Goal: Task Accomplishment & Management: Manage account settings

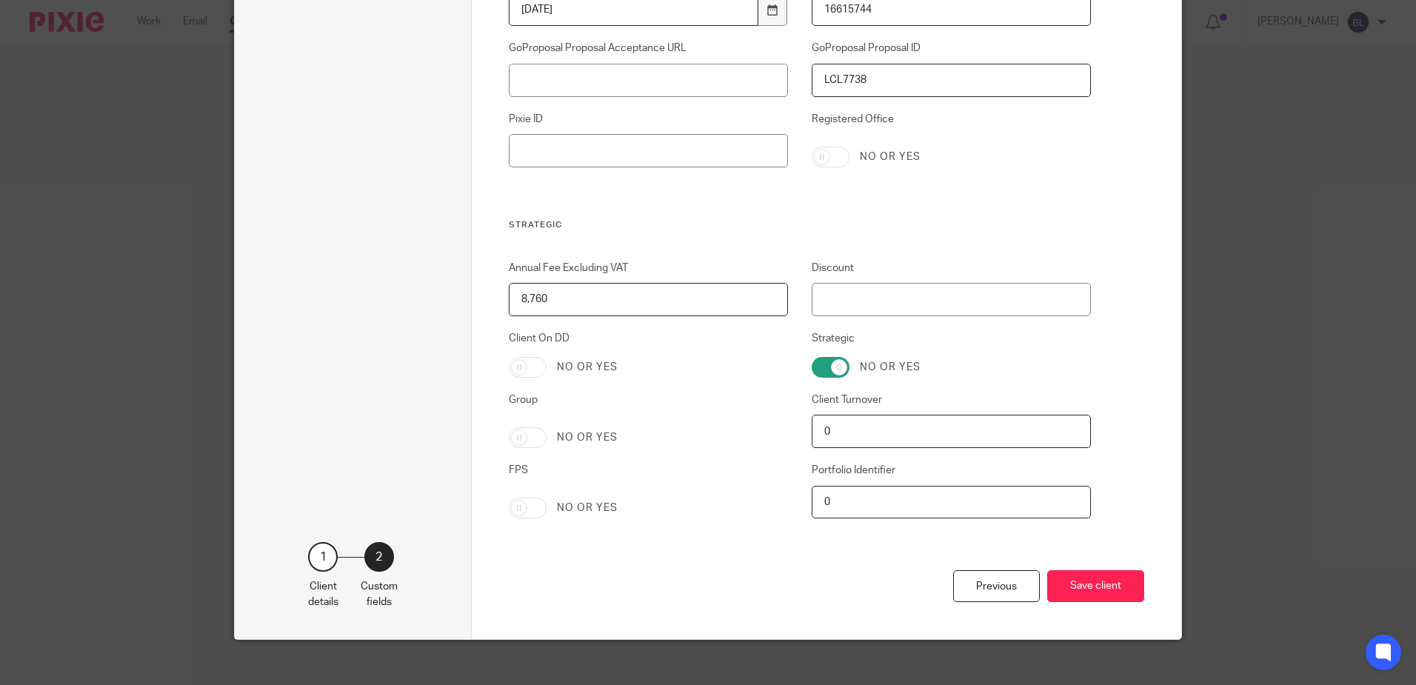
scroll to position [2931, 0]
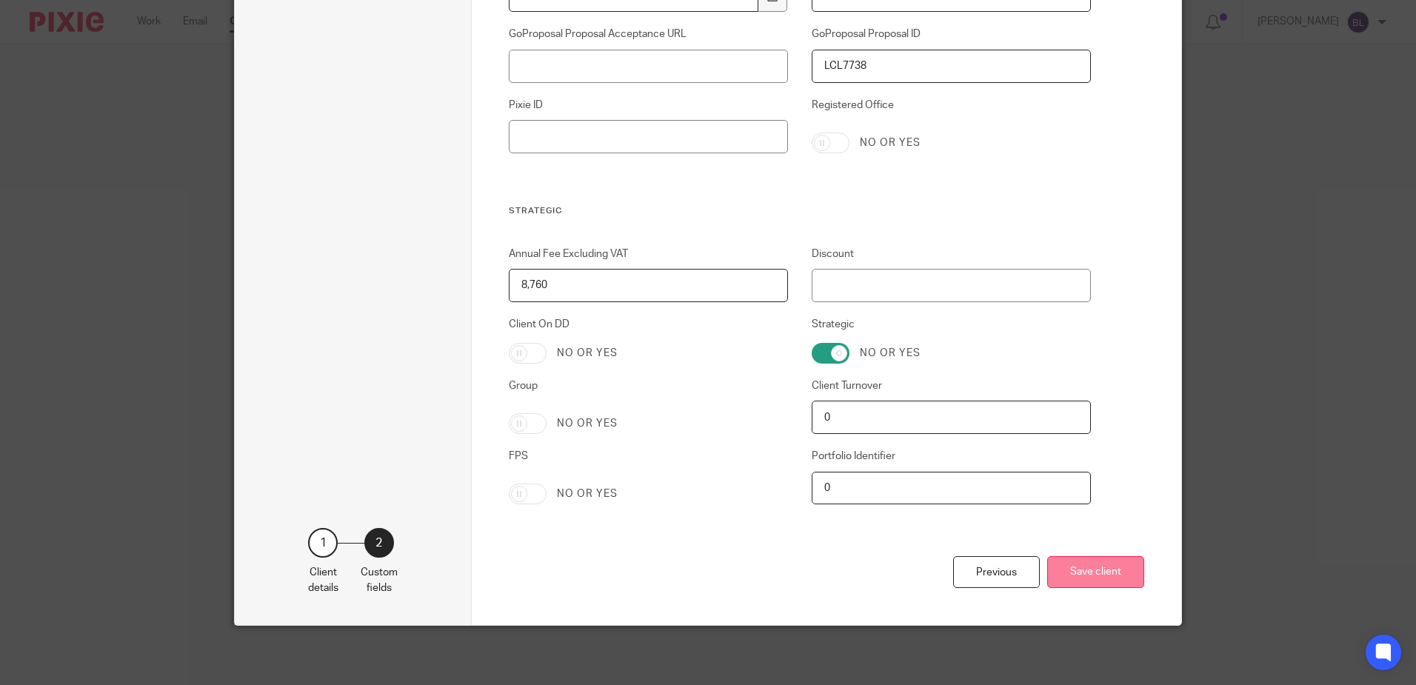
click at [1085, 563] on button "Save client" at bounding box center [1096, 572] width 97 height 32
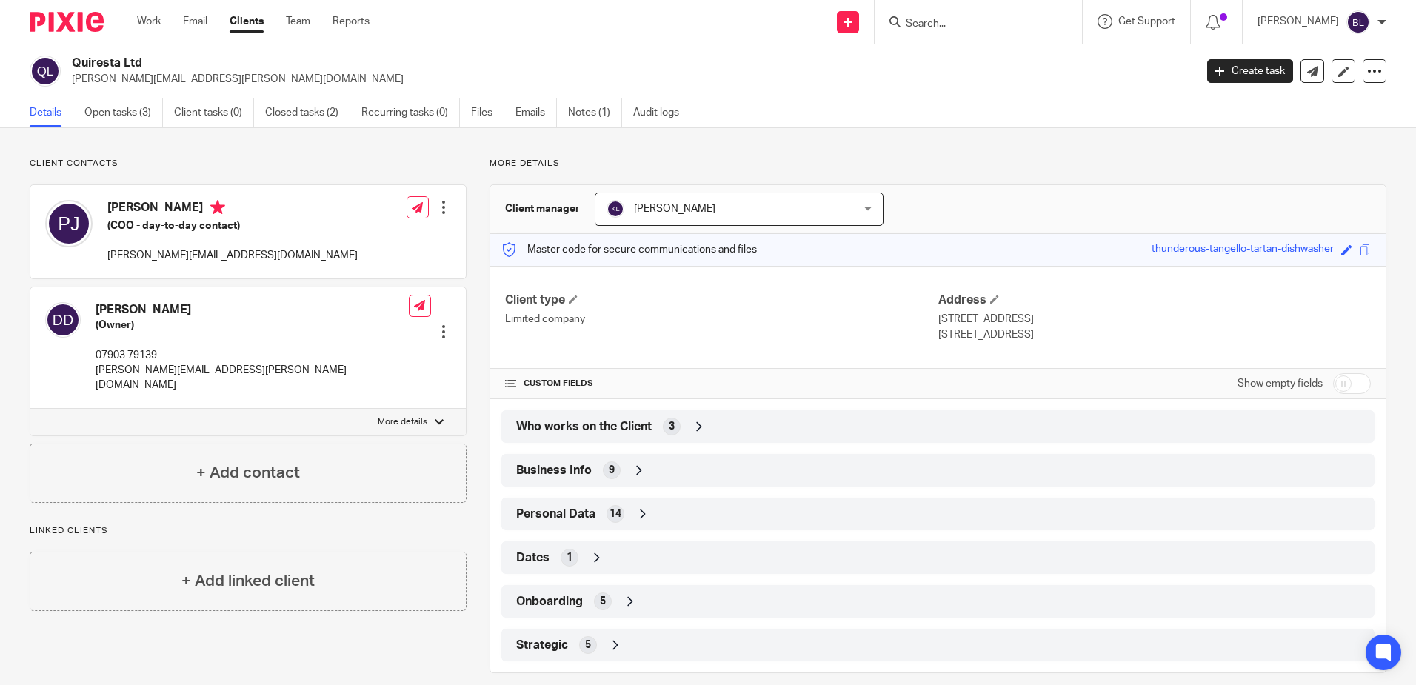
click at [933, 21] on input "Search" at bounding box center [971, 24] width 133 height 13
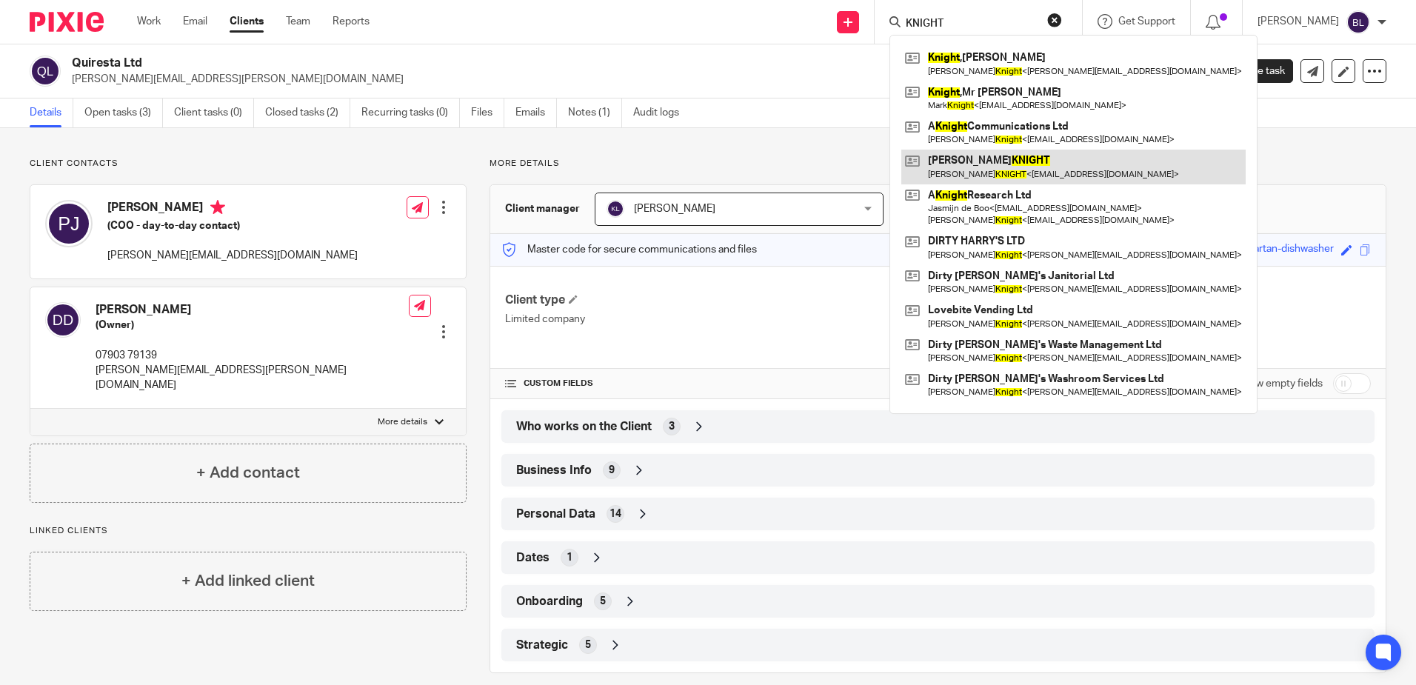
type input "KNIGHT"
click at [988, 162] on link at bounding box center [1074, 167] width 344 height 34
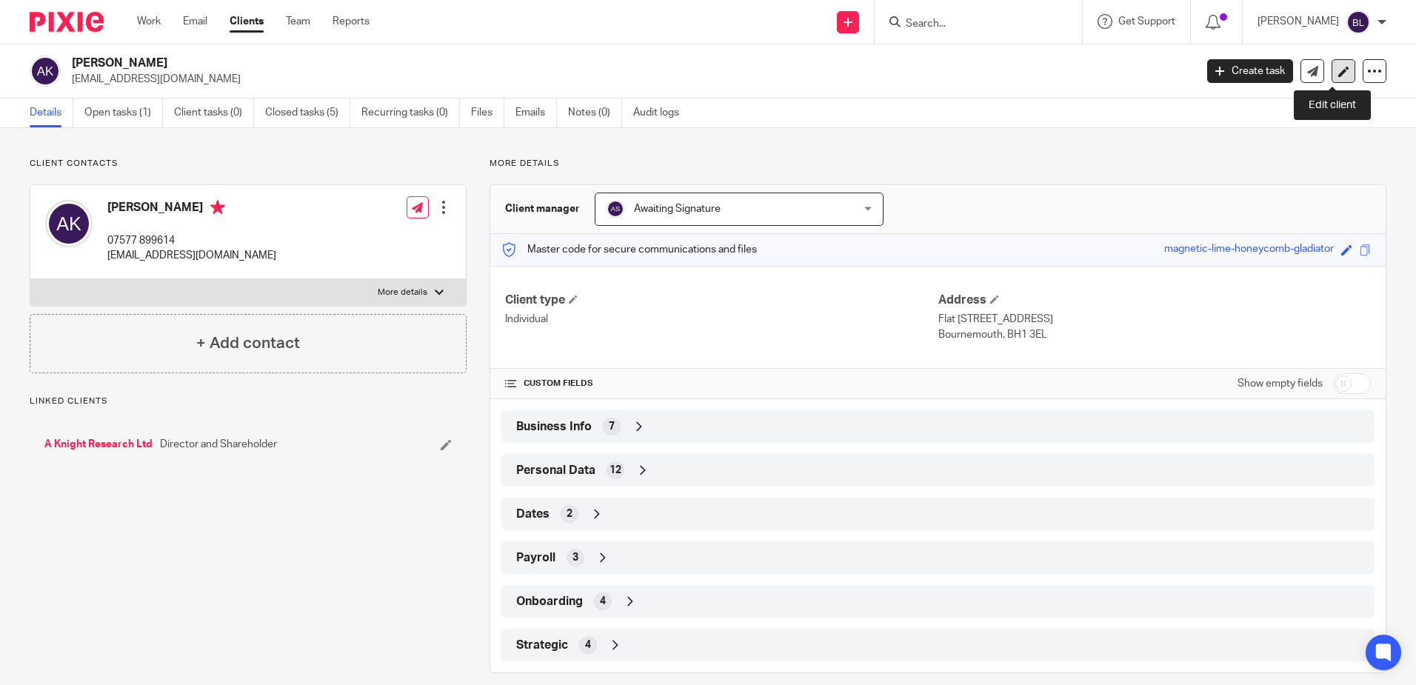
click at [1339, 69] on icon at bounding box center [1344, 71] width 11 height 11
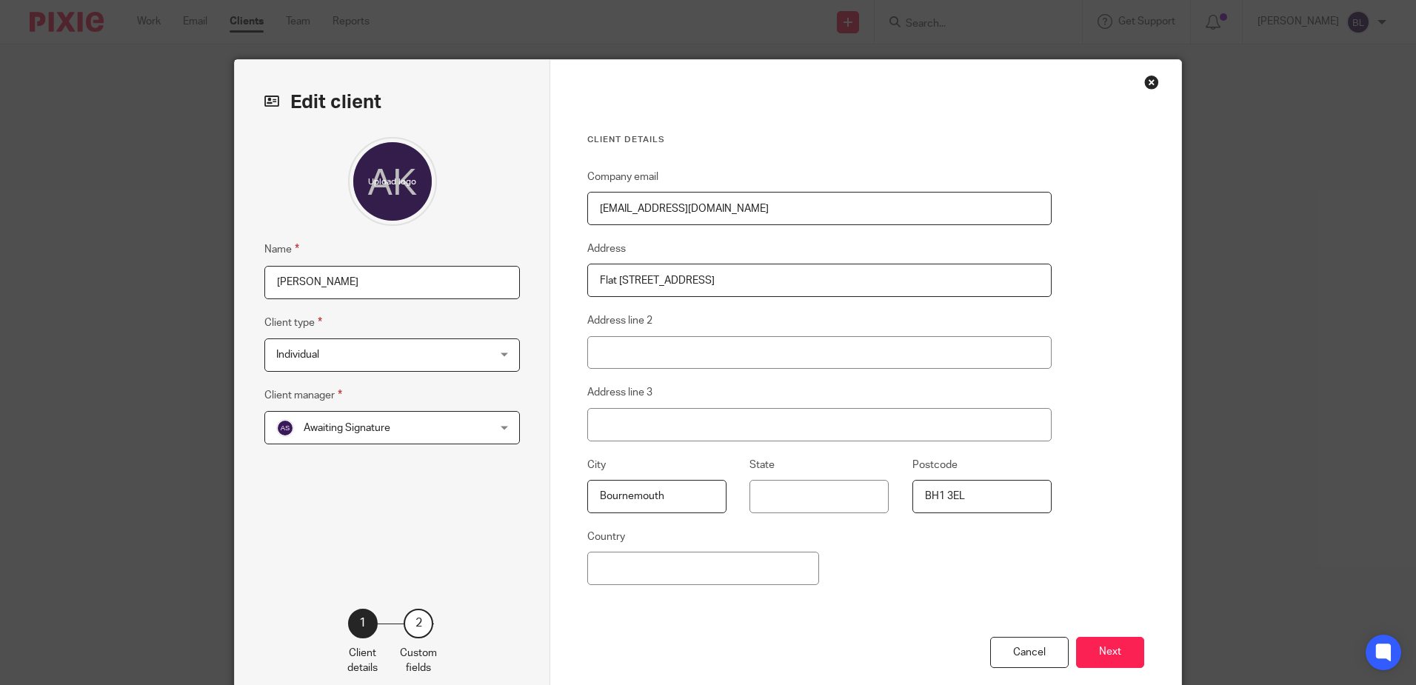
drag, startPoint x: 727, startPoint y: 277, endPoint x: 637, endPoint y: 270, distance: 90.7
click at [637, 270] on input "Flat 137 Albany, Manor Rd" at bounding box center [819, 280] width 465 height 33
type input "Flat 137 ALBANY"
type input "MANOR ROAD"
drag, startPoint x: 609, startPoint y: 279, endPoint x: 570, endPoint y: 278, distance: 39.3
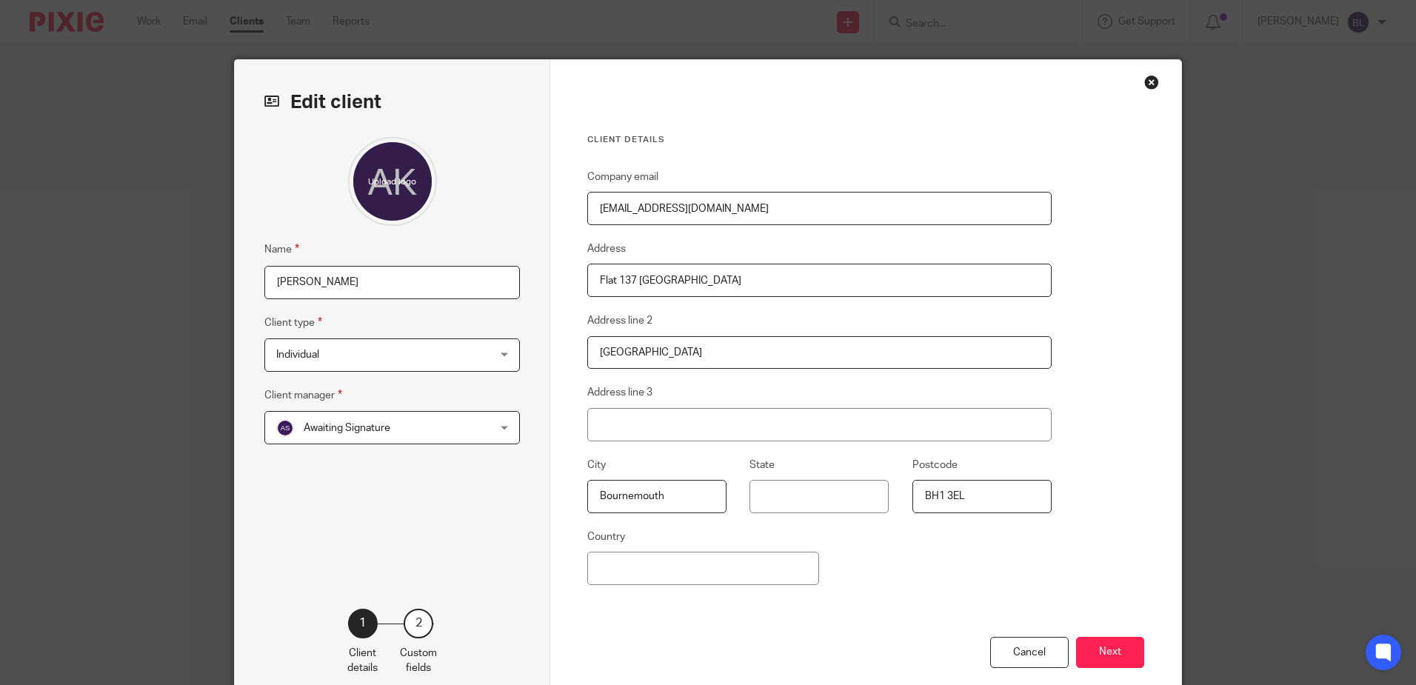
click at [570, 278] on div "Client details Company email andrewknight30@gmail.com Address Flat 137 ALBANY A…" at bounding box center [865, 382] width 631 height 645
drag, startPoint x: 611, startPoint y: 276, endPoint x: 584, endPoint y: 276, distance: 27.4
click at [587, 276] on input "Flat 137 [GEOGRAPHIC_DATA]" at bounding box center [819, 280] width 465 height 33
type input "FLAT 137 [GEOGRAPHIC_DATA]"
drag, startPoint x: 669, startPoint y: 490, endPoint x: 596, endPoint y: 490, distance: 72.6
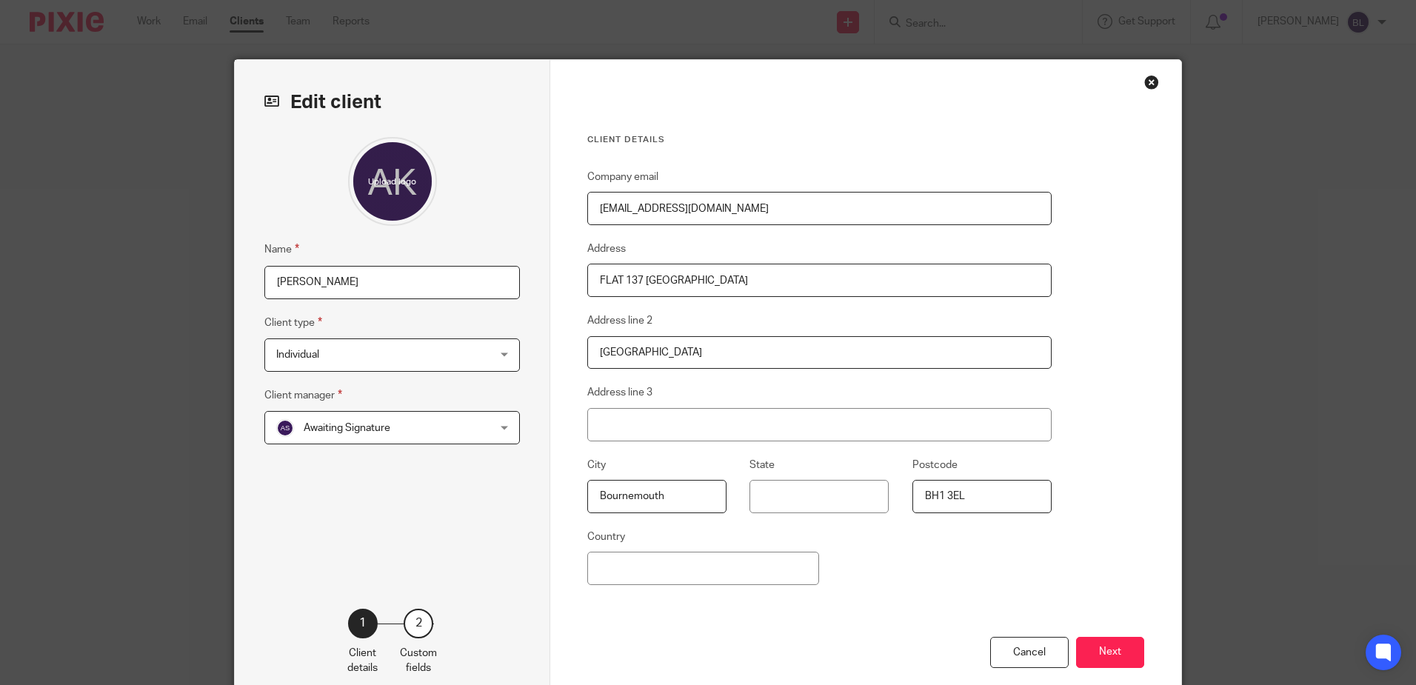
click at [596, 490] on input "Bournemouth" at bounding box center [656, 496] width 139 height 33
type input "BOURNEMOUTH"
click at [1093, 648] on button "Next" at bounding box center [1110, 653] width 68 height 32
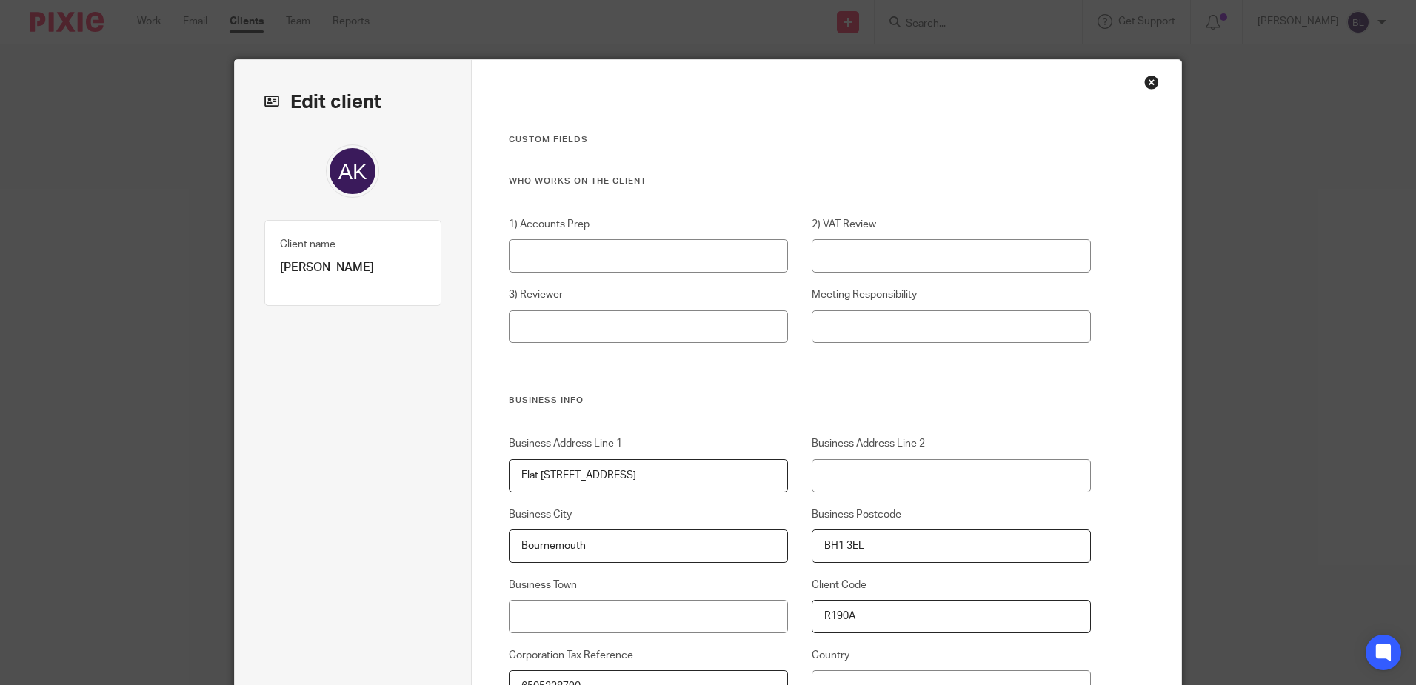
drag, startPoint x: 642, startPoint y: 469, endPoint x: 554, endPoint y: 471, distance: 88.2
click at [554, 471] on input "Flat 137 Albany, Manor Rd" at bounding box center [649, 475] width 280 height 33
type input "Flat 137 ALBANY"
type input "MANOR ROAD"
drag, startPoint x: 598, startPoint y: 545, endPoint x: 527, endPoint y: 545, distance: 71.1
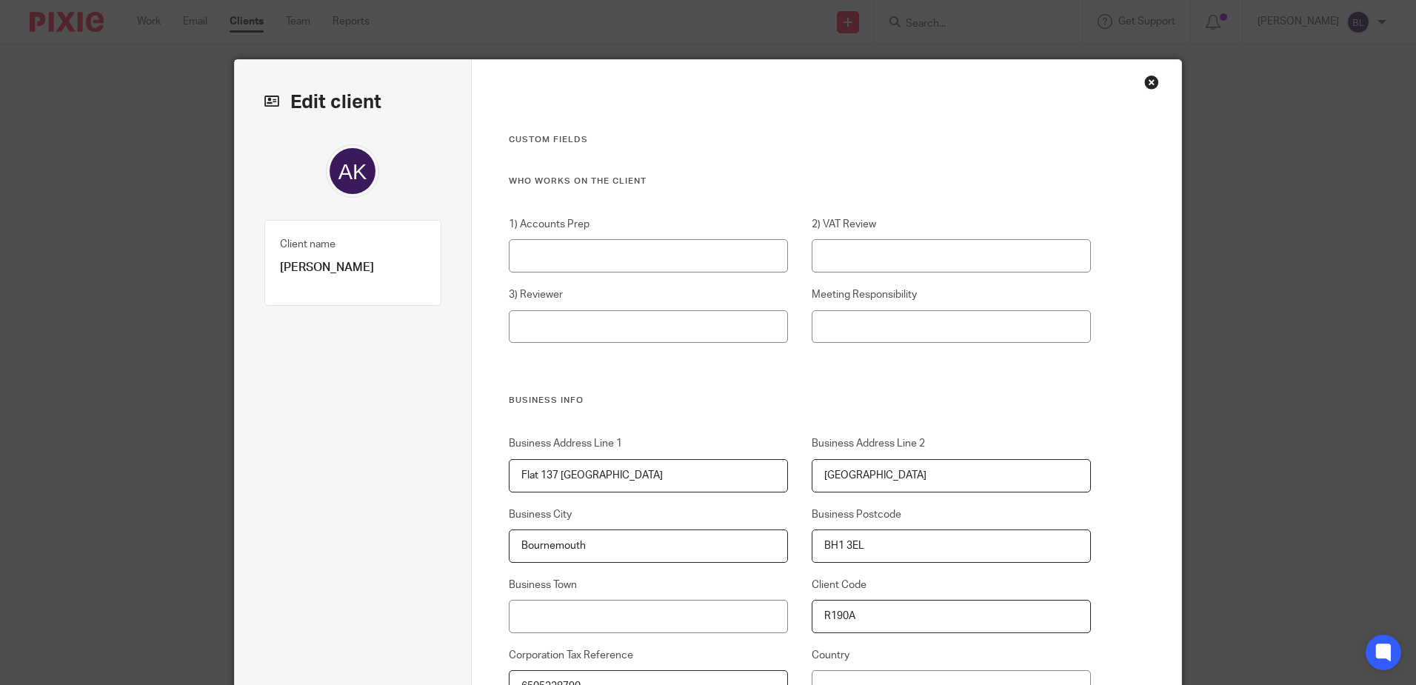
click at [524, 545] on input "Bournemouth" at bounding box center [649, 546] width 280 height 33
type input "BOURNEMOUTH"
drag, startPoint x: 533, startPoint y: 472, endPoint x: 491, endPoint y: 470, distance: 42.3
click at [491, 470] on div "Business Address Line 1 Flat 137 ALBANY" at bounding box center [636, 464] width 303 height 56
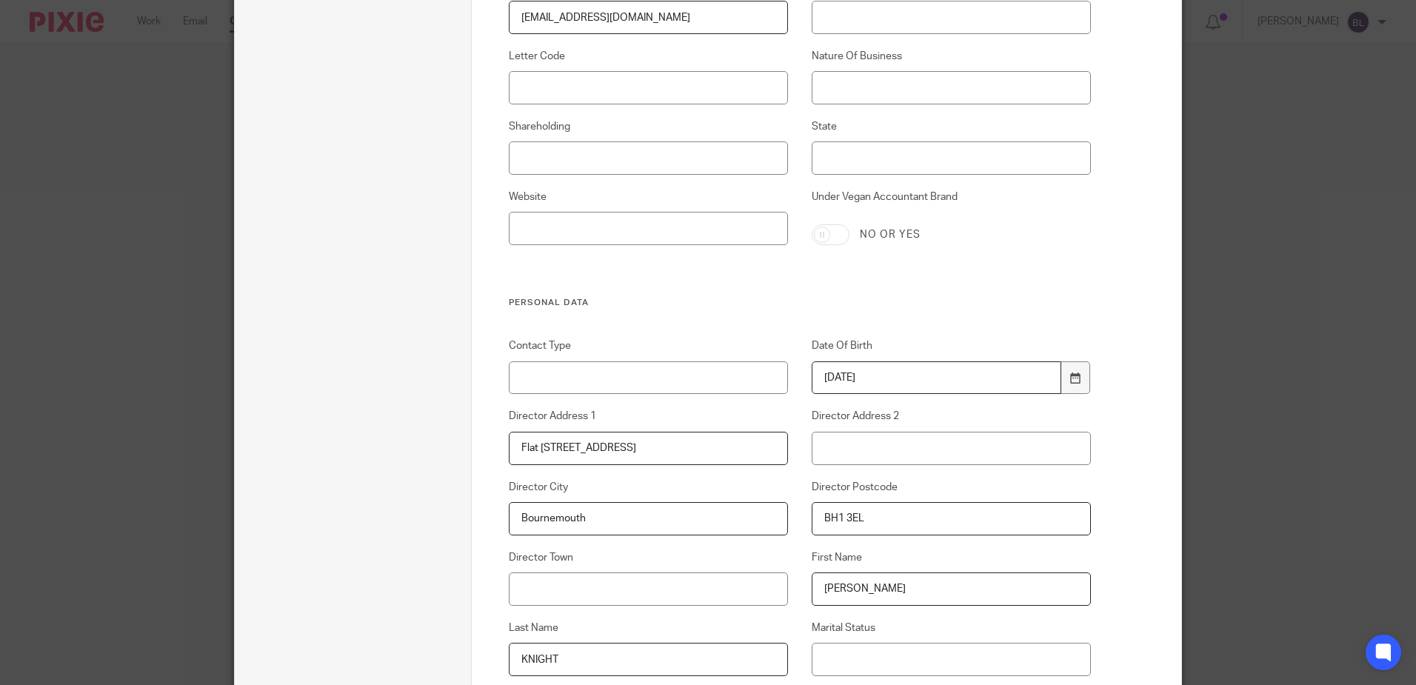
scroll to position [741, 0]
type input "FLAT 137 [GEOGRAPHIC_DATA]"
drag, startPoint x: 649, startPoint y: 453, endPoint x: 553, endPoint y: 448, distance: 96.4
click at [553, 448] on input "Flat 137 Albany, Manor Rd" at bounding box center [649, 447] width 280 height 33
type input "Flat 137 ALBANY"
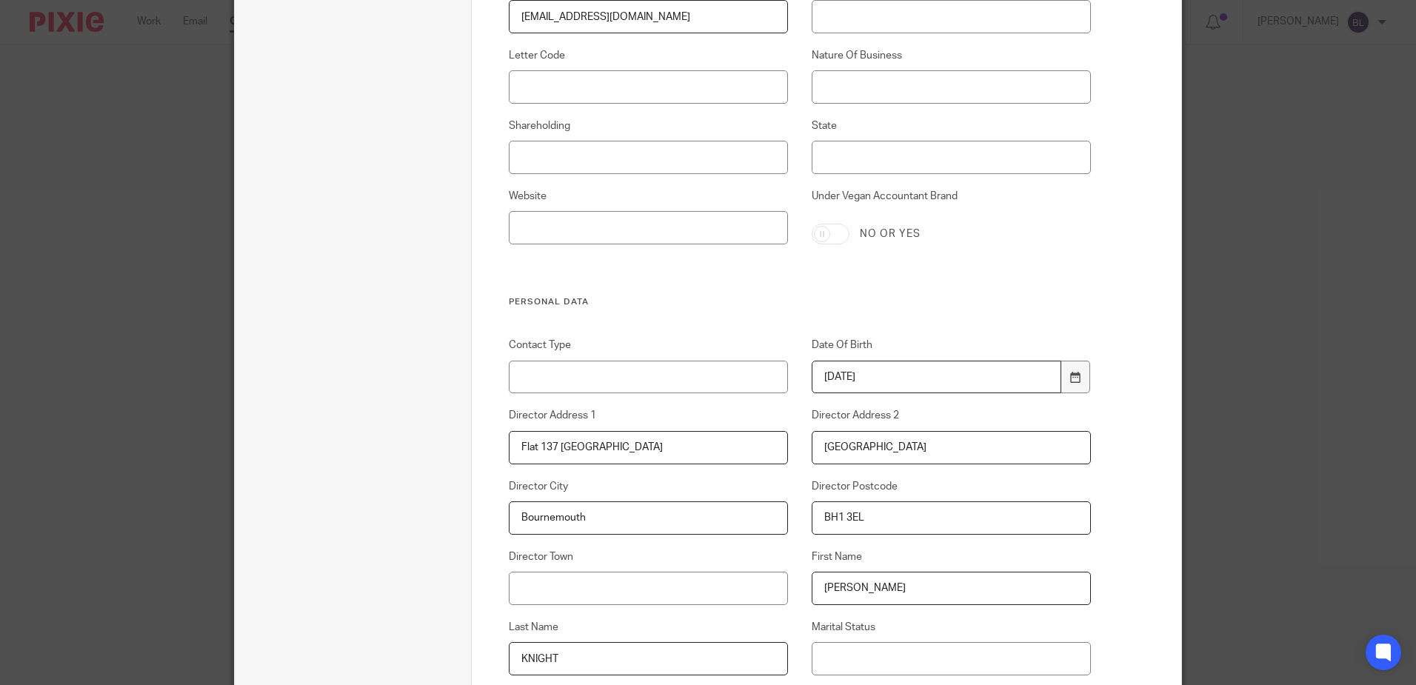
type input "[GEOGRAPHIC_DATA]"
type input "BOURNEMOUTH"
drag, startPoint x: 531, startPoint y: 447, endPoint x: 513, endPoint y: 447, distance: 18.5
click at [513, 447] on input "Flat 137 ALBANY" at bounding box center [649, 447] width 280 height 33
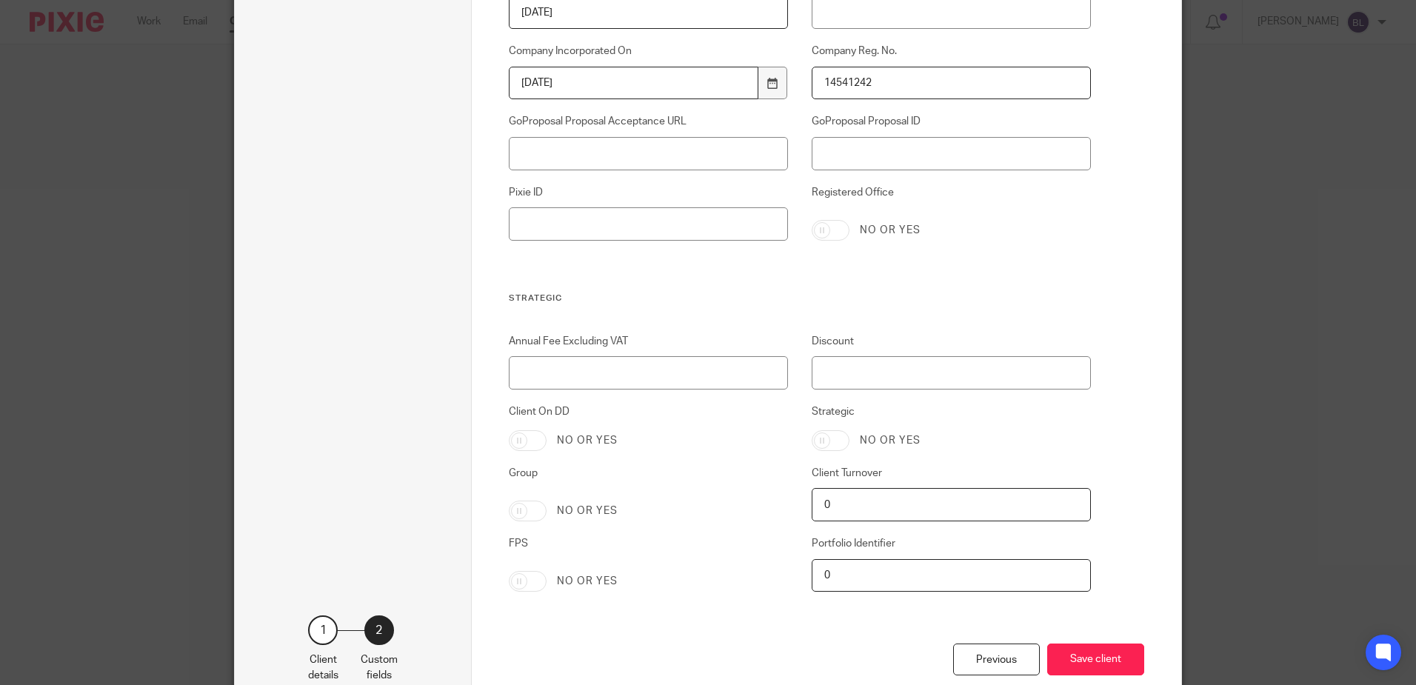
scroll to position [2931, 0]
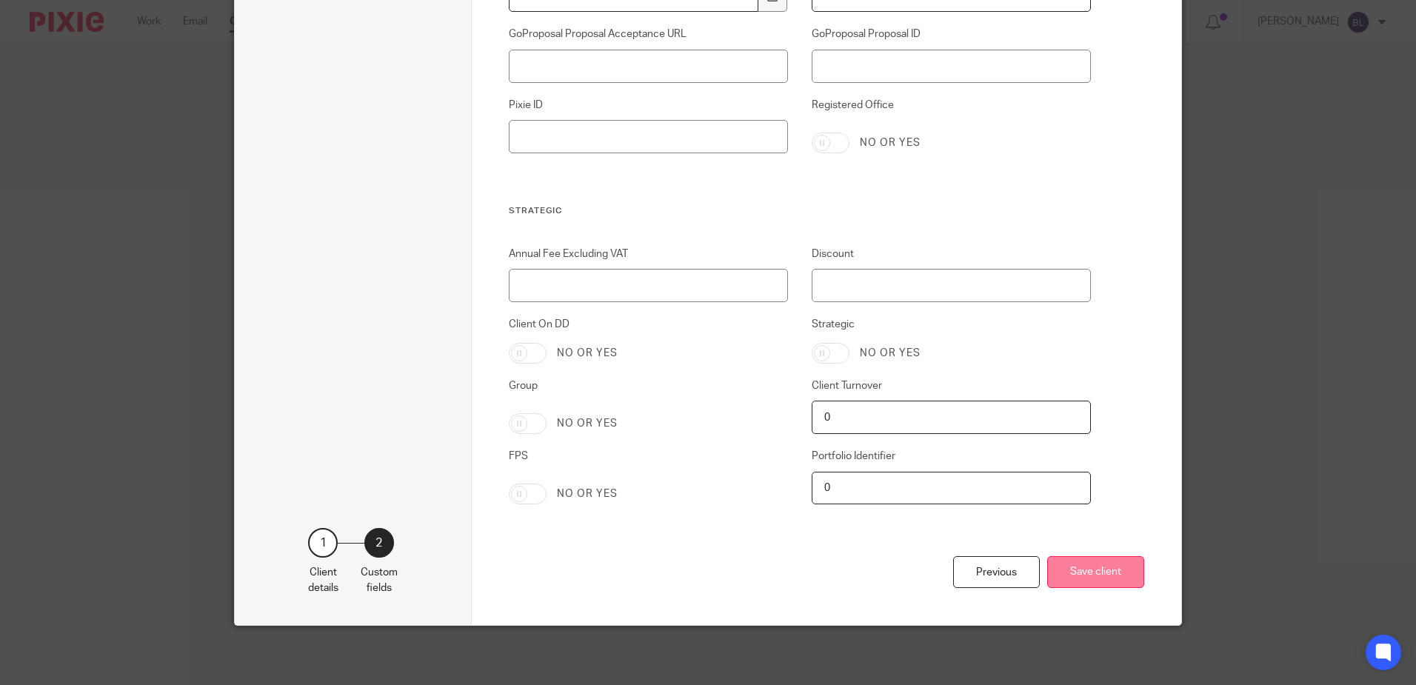
type input "FLAT 137 [GEOGRAPHIC_DATA]"
click at [1091, 571] on button "Save client" at bounding box center [1096, 572] width 97 height 32
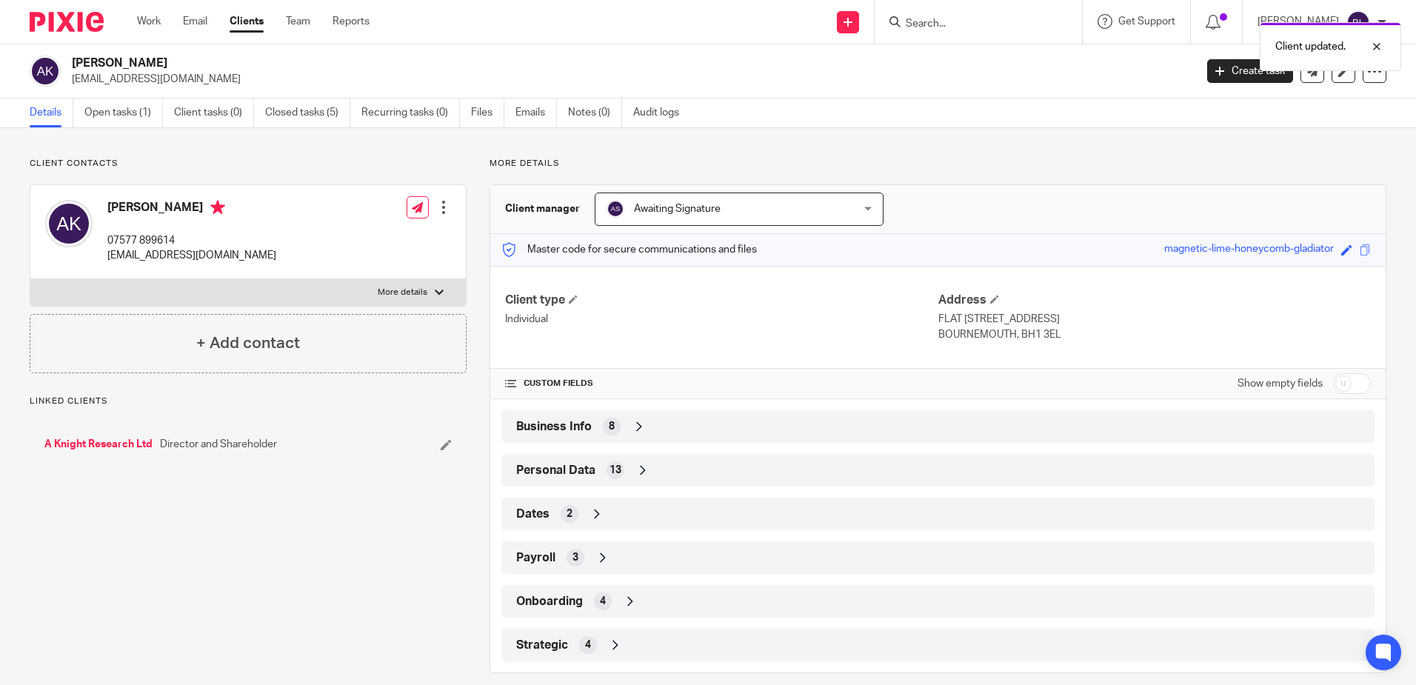
click at [439, 204] on div at bounding box center [443, 207] width 15 height 15
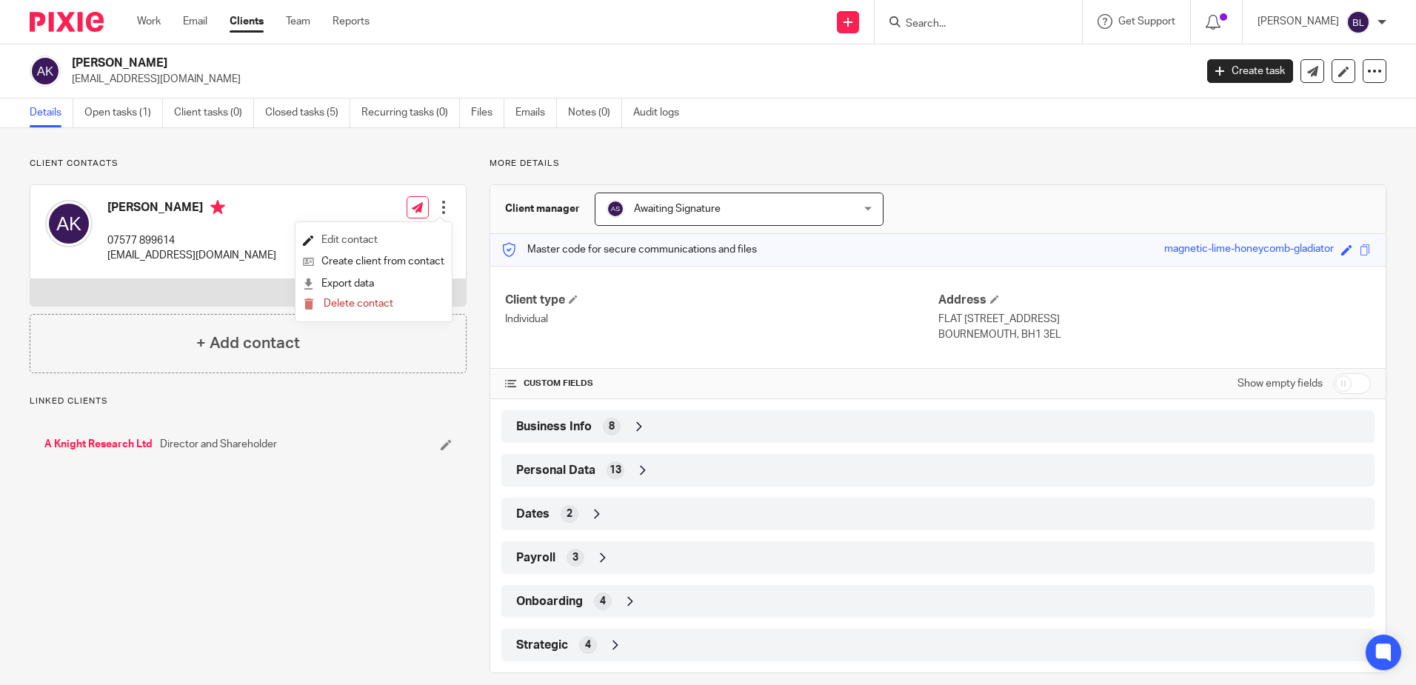
click at [342, 241] on link "Edit contact" at bounding box center [373, 240] width 141 height 21
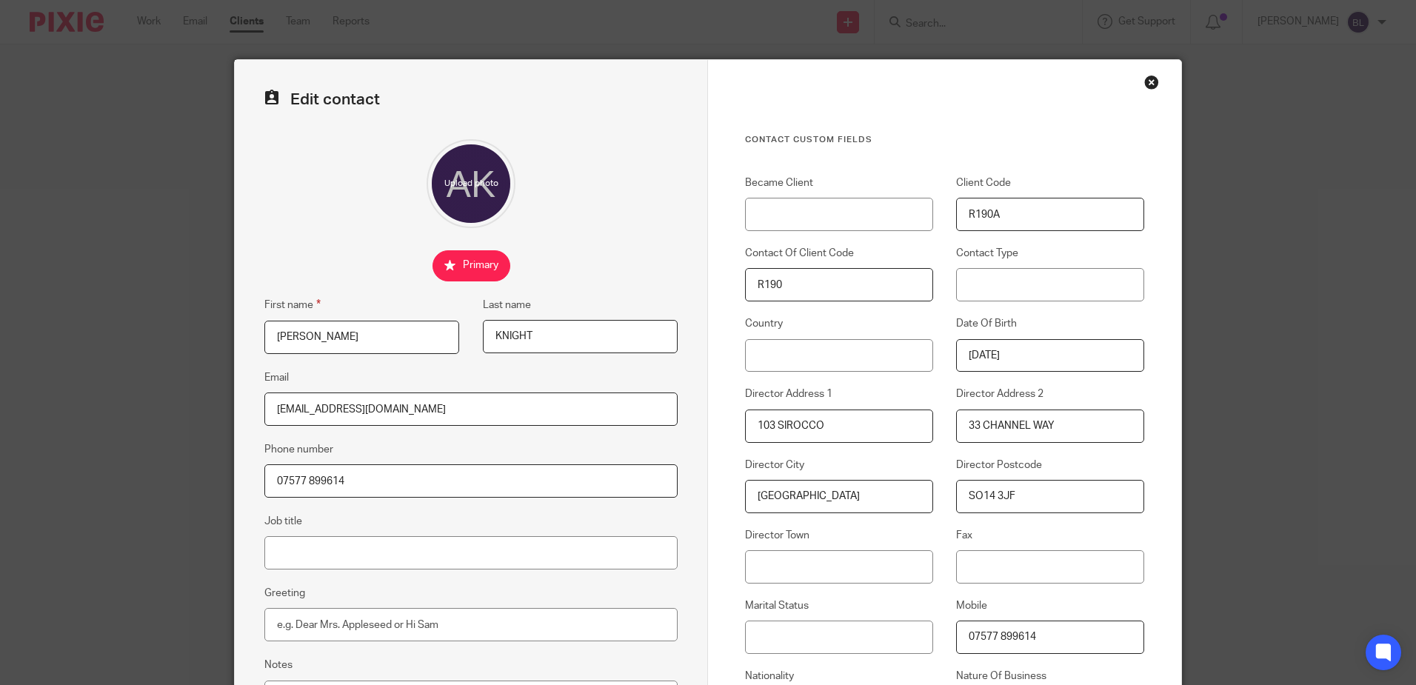
drag, startPoint x: 833, startPoint y: 429, endPoint x: 610, endPoint y: 416, distance: 222.6
click at [610, 416] on form "Edit contact First name ANDREW Last name KNIGHT Email andrewknightvet@gmail.com…" at bounding box center [708, 610] width 947 height 1100
type input "FLAT 137 [GEOGRAPHIC_DATA]"
type input "[GEOGRAPHIC_DATA]"
type input "BOURNEMOUTH"
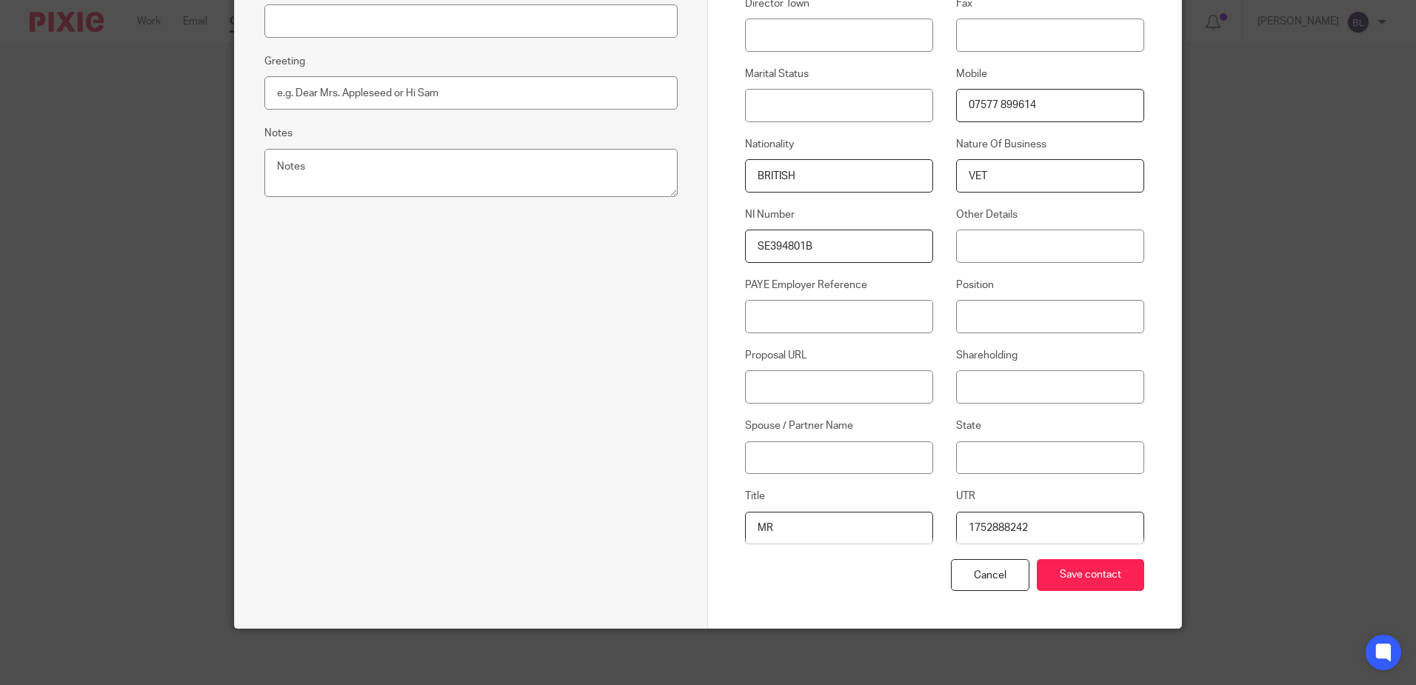
scroll to position [535, 0]
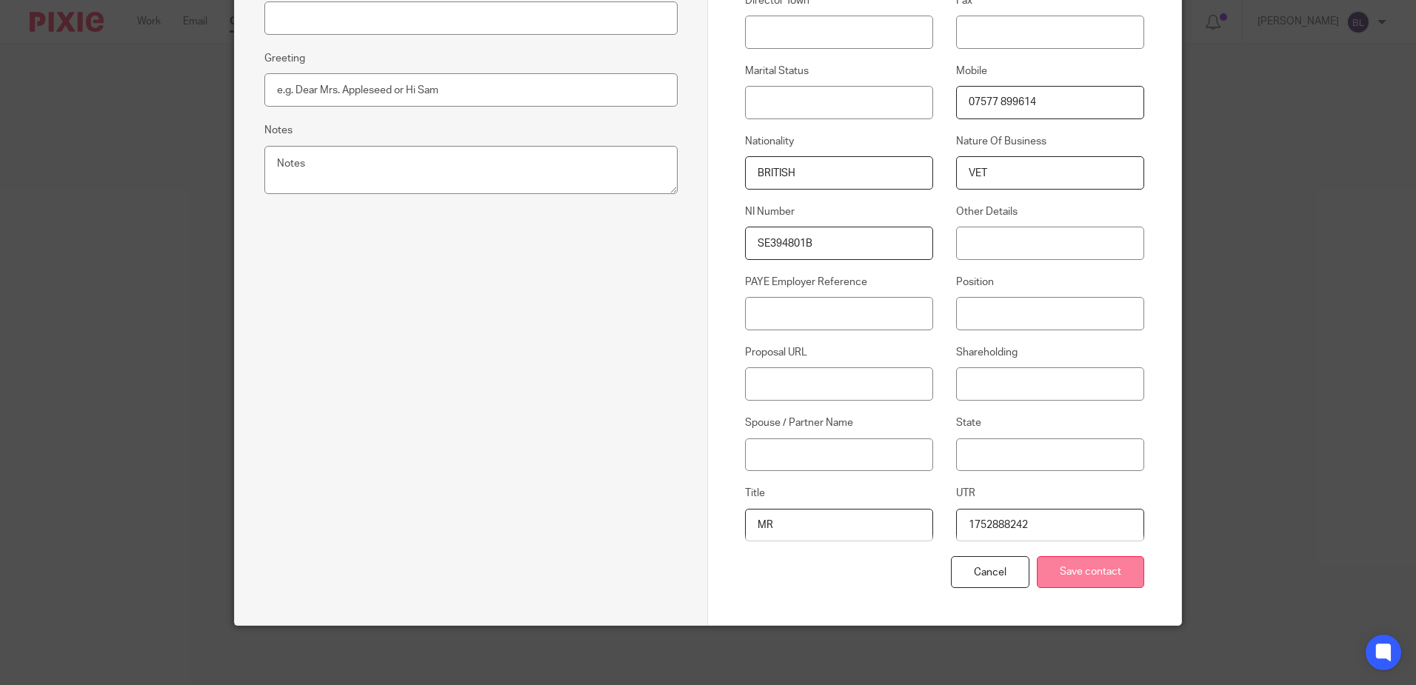
type input "BH1 3EL"
click at [1092, 574] on input "Save contact" at bounding box center [1090, 572] width 107 height 32
click at [1095, 574] on input "Save contact" at bounding box center [1090, 572] width 107 height 32
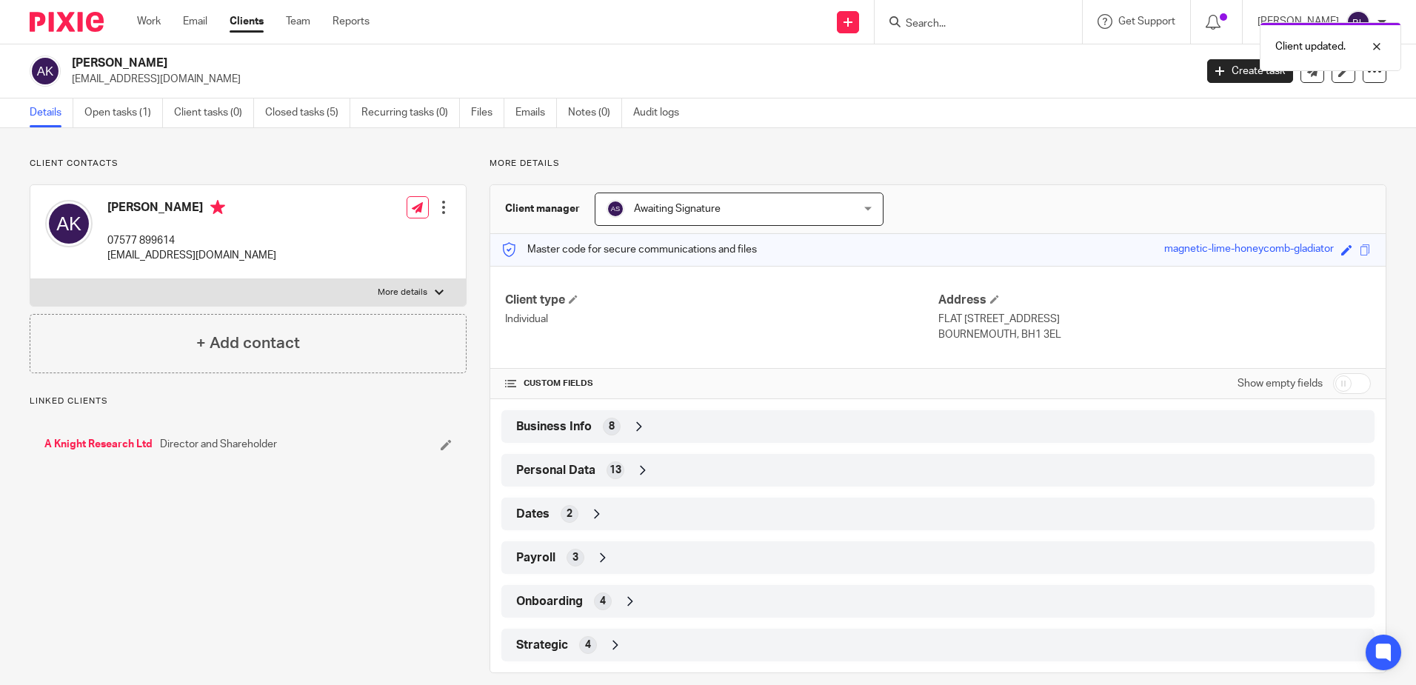
click at [927, 16] on div "Client updated." at bounding box center [1054, 43] width 693 height 56
click at [917, 21] on div "Client updated." at bounding box center [1054, 43] width 693 height 56
click at [928, 21] on input "Search" at bounding box center [971, 24] width 133 height 13
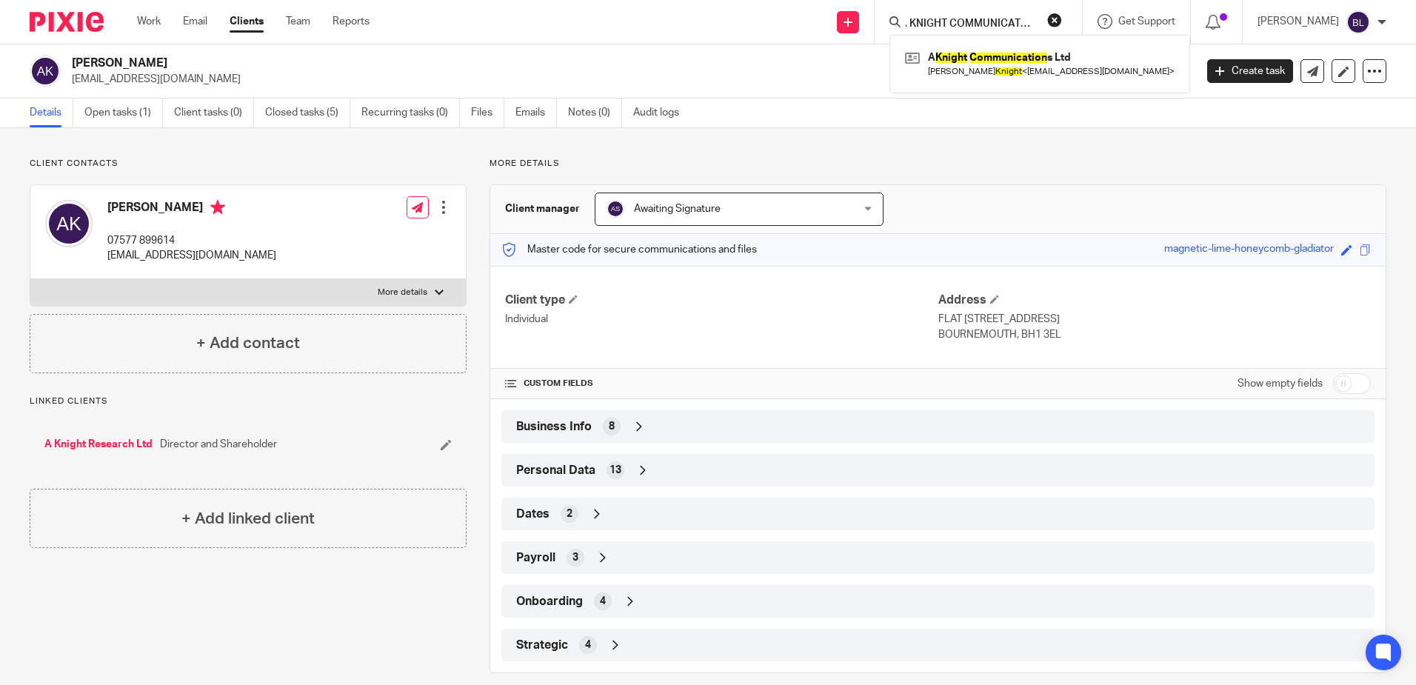
scroll to position [0, 13]
type input "A KNIGHT COMMUNICATIONS"
click button "submit" at bounding box center [0, 0] width 0 height 0
click at [962, 57] on link at bounding box center [1040, 64] width 277 height 34
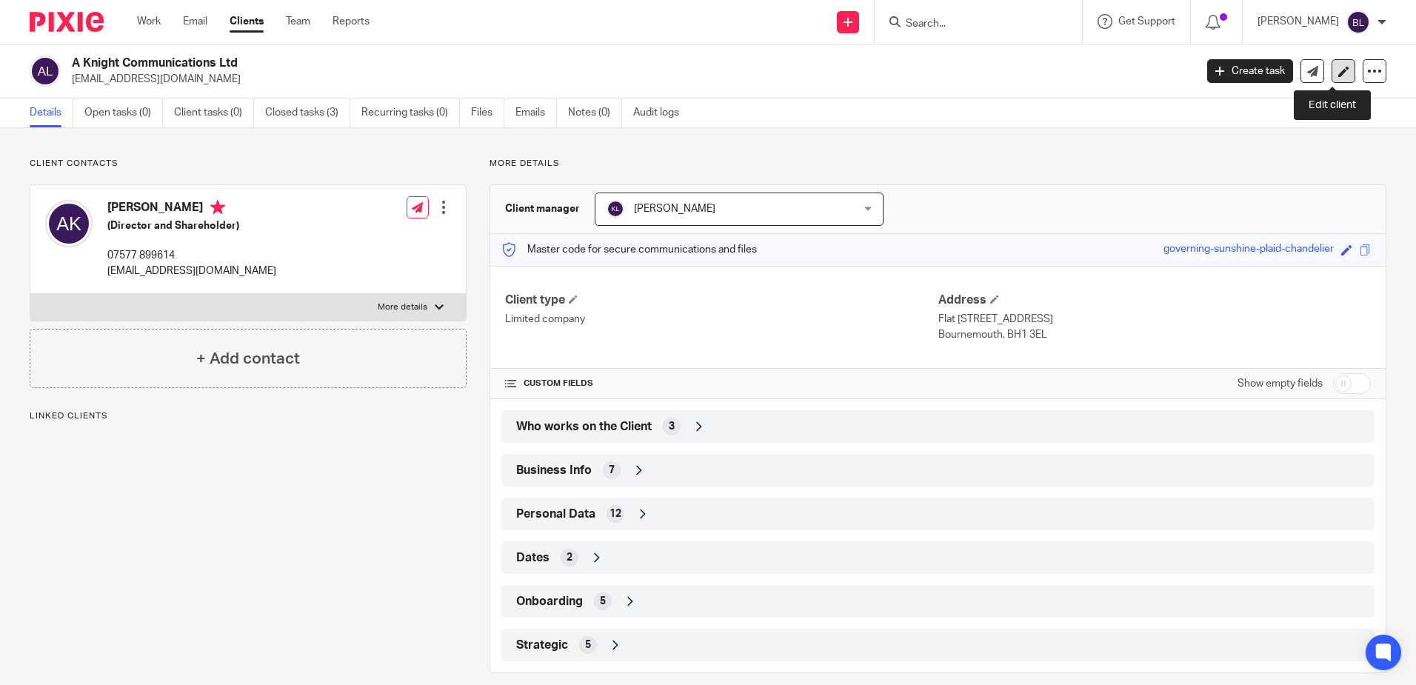
click at [1339, 76] on icon at bounding box center [1344, 71] width 11 height 11
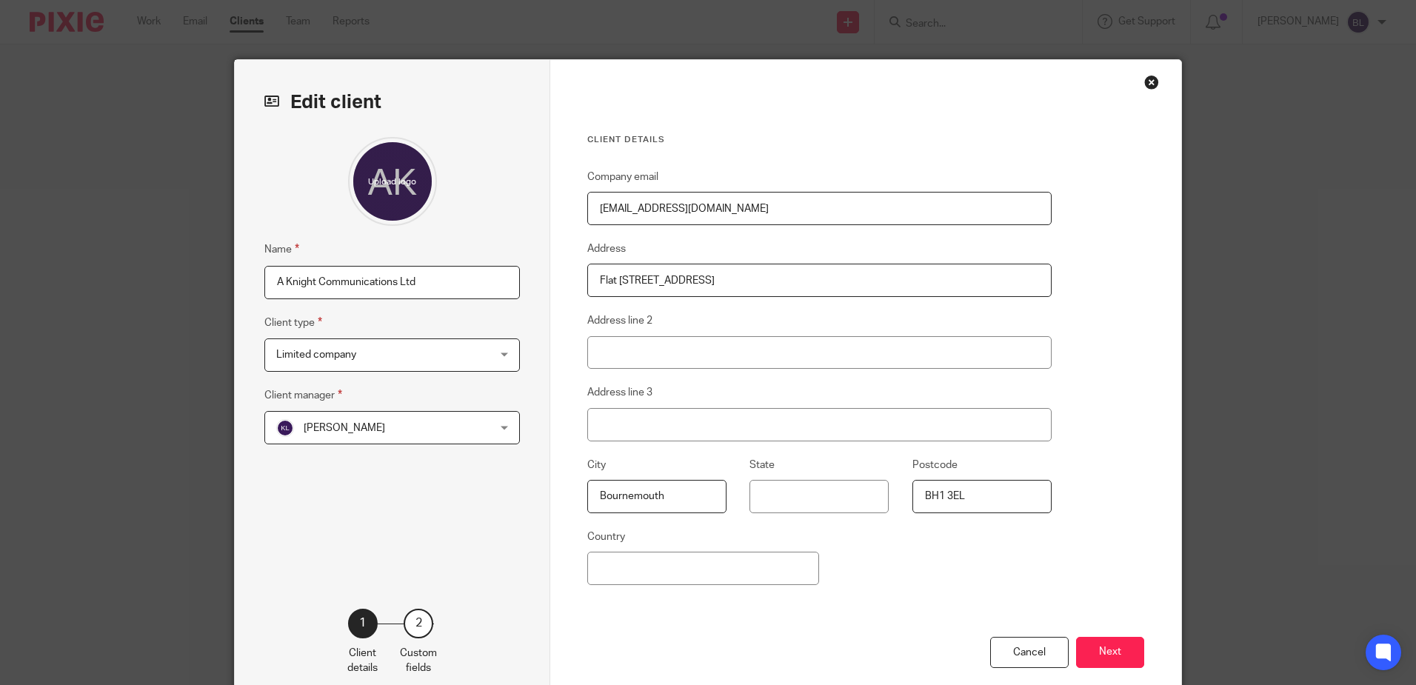
drag, startPoint x: 725, startPoint y: 273, endPoint x: 637, endPoint y: 270, distance: 87.5
click at [637, 270] on input "Flat [STREET_ADDRESS]" at bounding box center [819, 280] width 465 height 33
type input "FLAT 137 [GEOGRAPHIC_DATA]"
type input "[GEOGRAPHIC_DATA]"
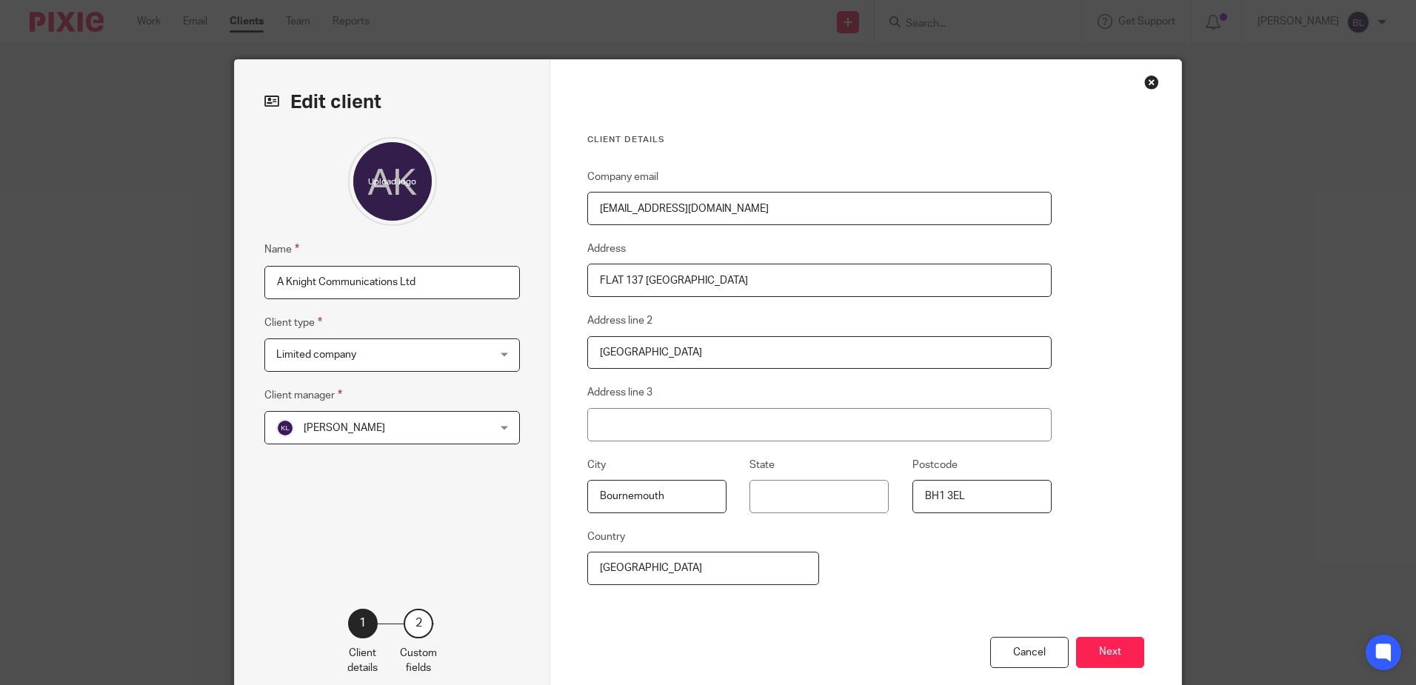
drag, startPoint x: 689, startPoint y: 572, endPoint x: 370, endPoint y: 525, distance: 322.7
click at [370, 525] on div "Edit client Name A Knight Communications Ltd Client type Limited company Limite…" at bounding box center [708, 382] width 947 height 645
drag, startPoint x: 679, startPoint y: 499, endPoint x: 408, endPoint y: 466, distance: 272.5
click at [408, 466] on div "Edit client Name A Knight Communications Ltd Client type Limited company Limite…" at bounding box center [708, 382] width 947 height 645
type input "BOURNEMOUTH"
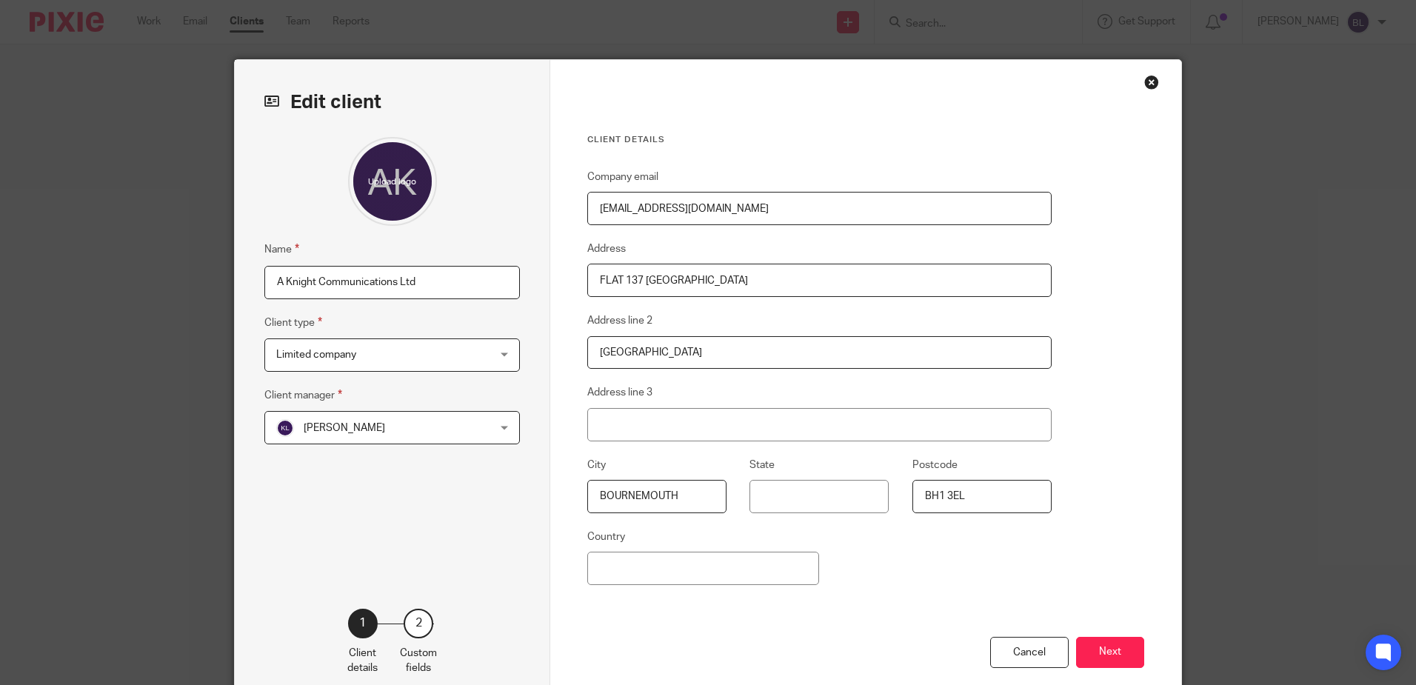
type input "[GEOGRAPHIC_DATA]"
drag, startPoint x: 667, startPoint y: 570, endPoint x: 456, endPoint y: 545, distance: 211.9
click at [457, 545] on div "Edit client Name A Knight Communications Ltd Client type Limited company Limite…" at bounding box center [708, 382] width 947 height 645
click at [1110, 645] on button "Next" at bounding box center [1110, 653] width 68 height 32
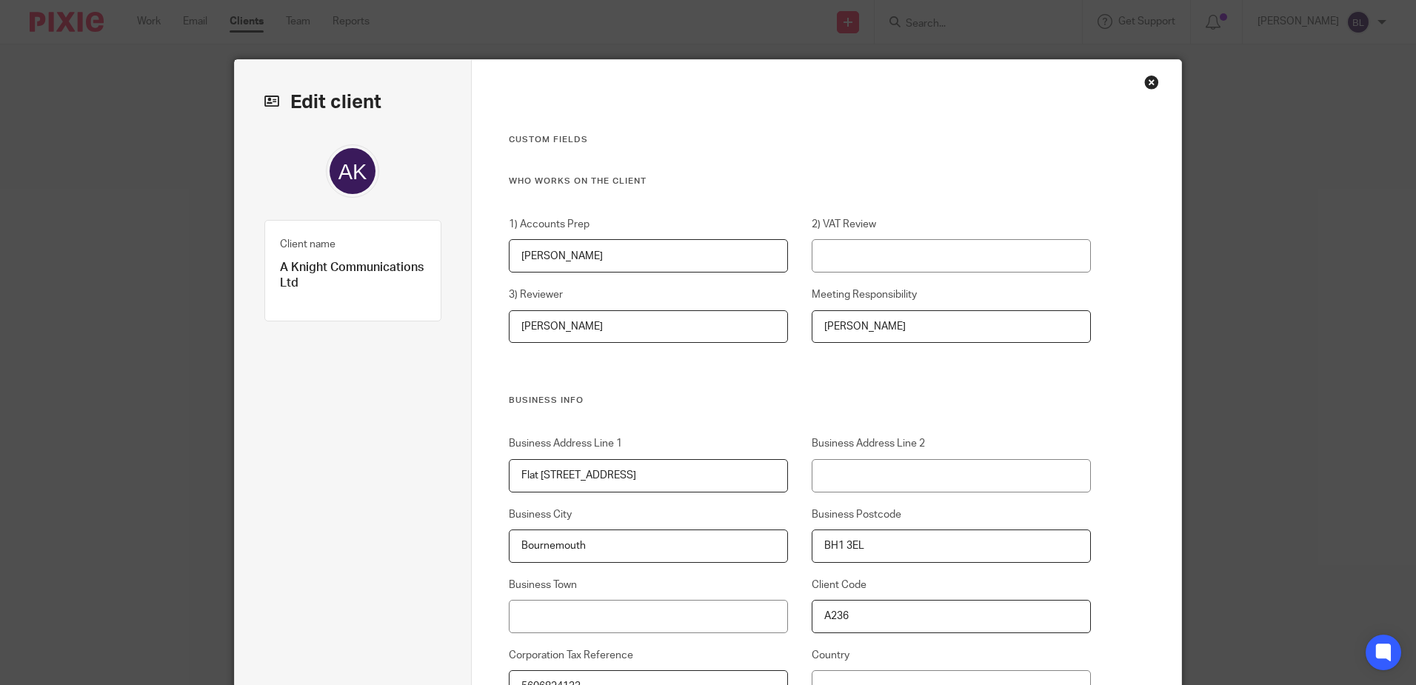
drag, startPoint x: 655, startPoint y: 470, endPoint x: 422, endPoint y: 469, distance: 232.6
type input "FLAT 137 [GEOGRAPHIC_DATA]"
type input "[GEOGRAPHIC_DATA]"
type input "United Kingdom"
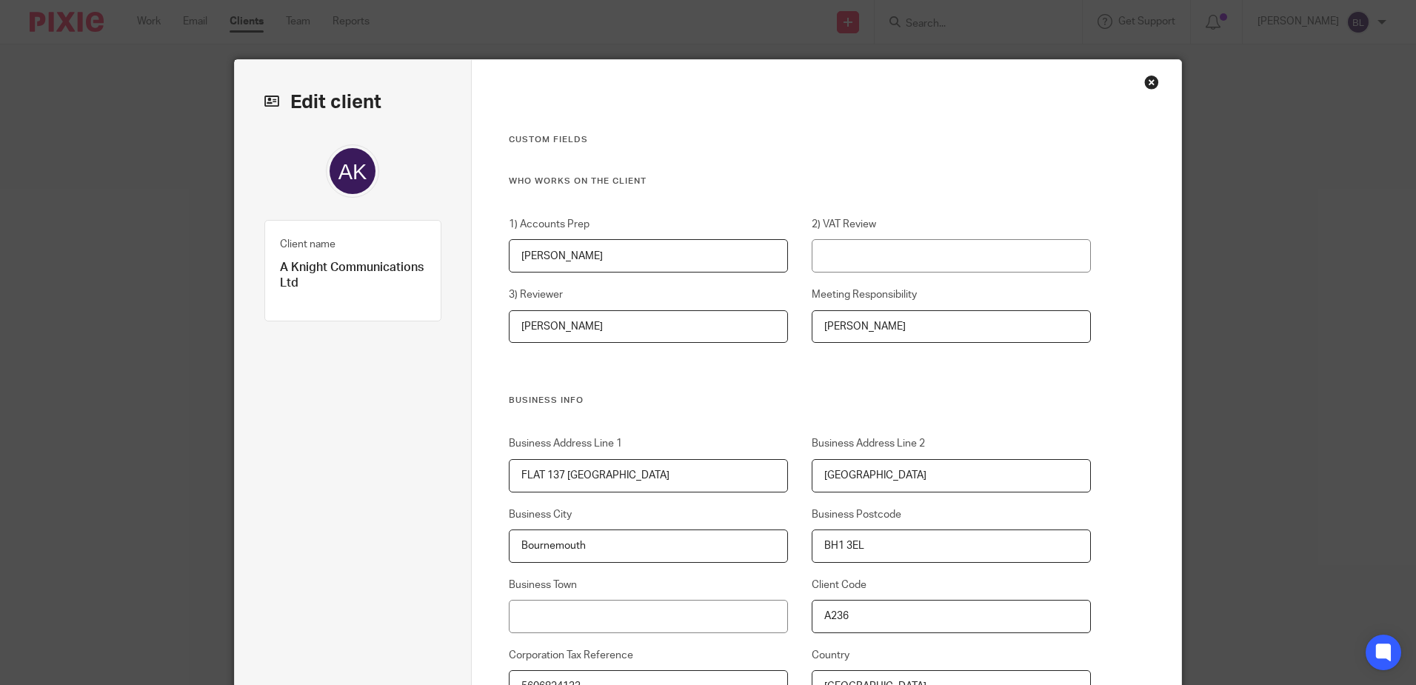
drag, startPoint x: 629, startPoint y: 551, endPoint x: 290, endPoint y: 539, distance: 339.5
type input "BOURNEMOUTH"
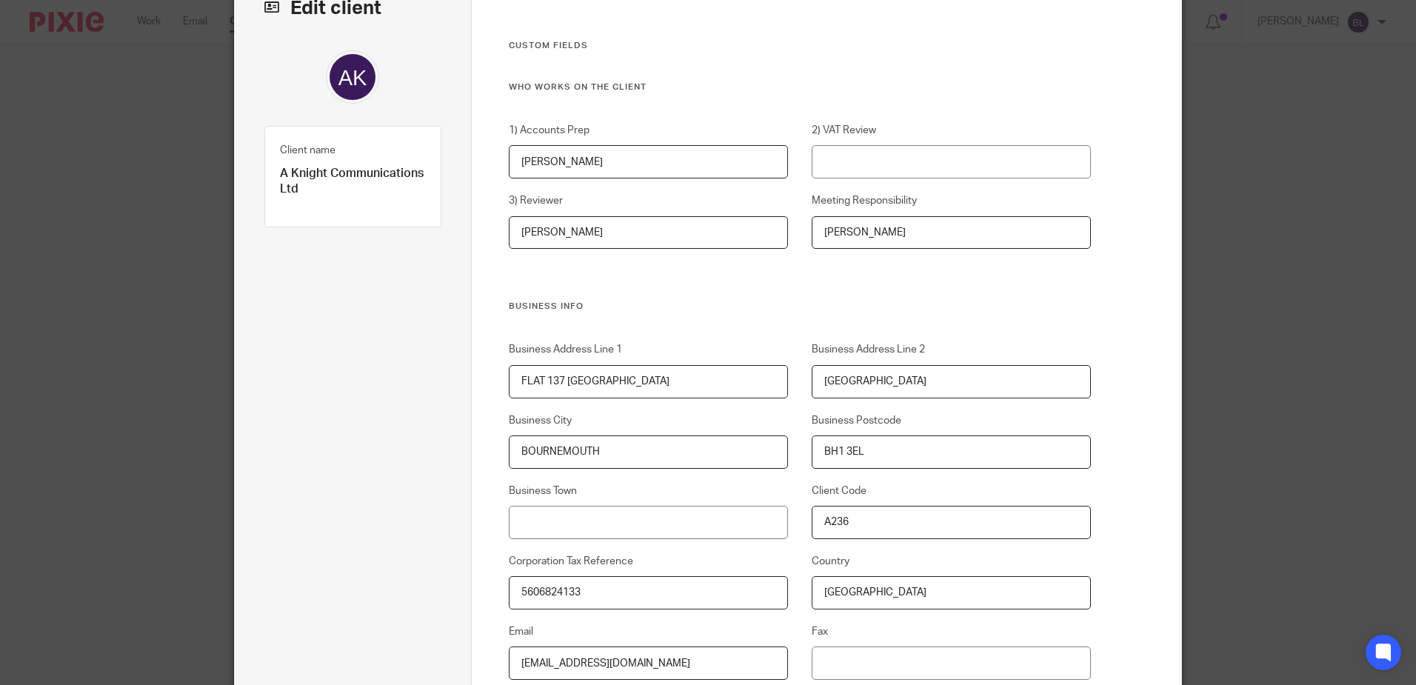
scroll to position [370, 0]
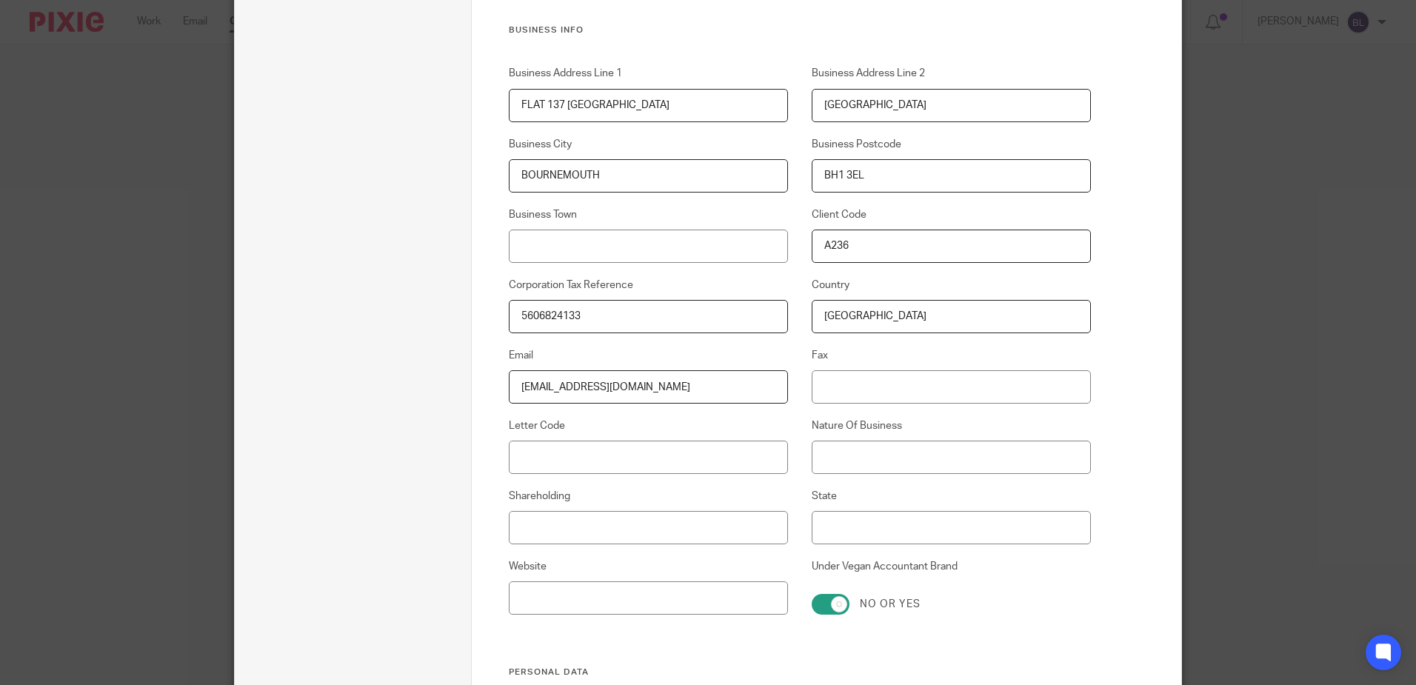
drag, startPoint x: 909, startPoint y: 321, endPoint x: 727, endPoint y: 310, distance: 181.8
click at [727, 310] on div "Business Address Line 1 FLAT 137 ALBANY Business Address Line 2 MANOR ROAD Busi…" at bounding box center [788, 366] width 606 height 601
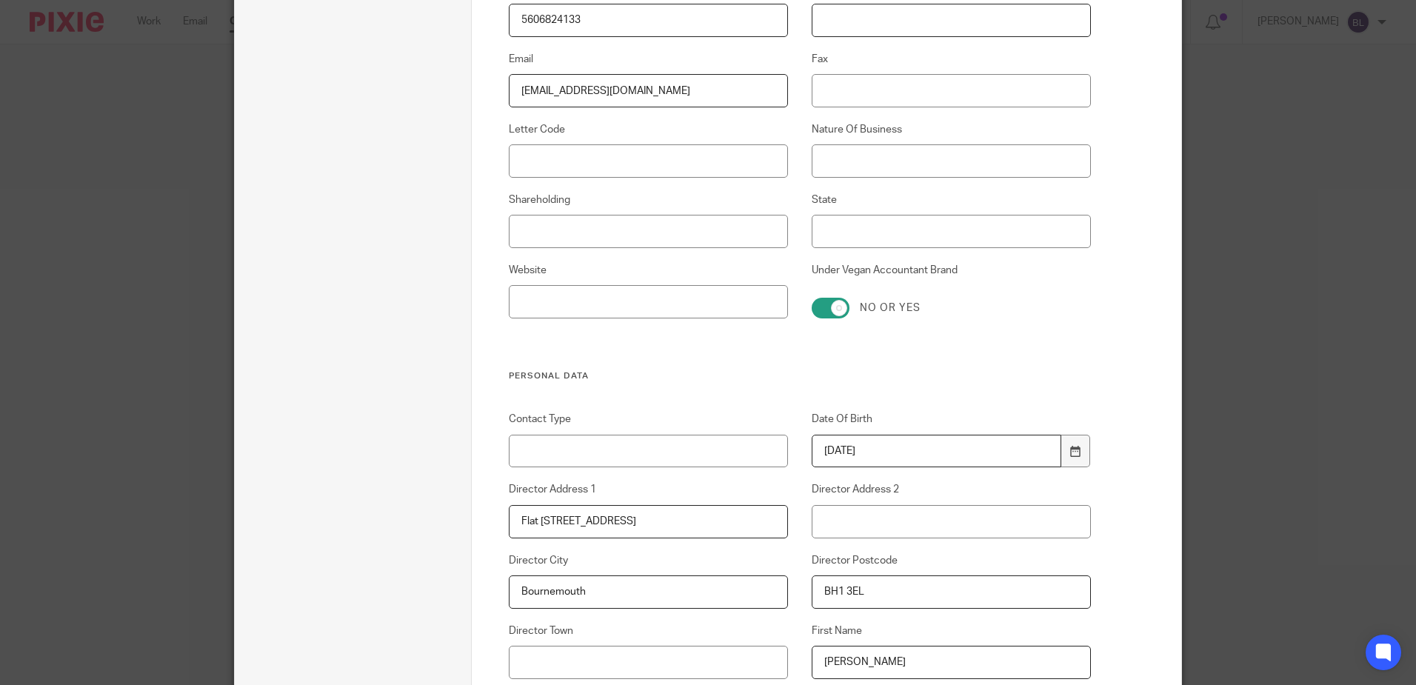
scroll to position [1037, 0]
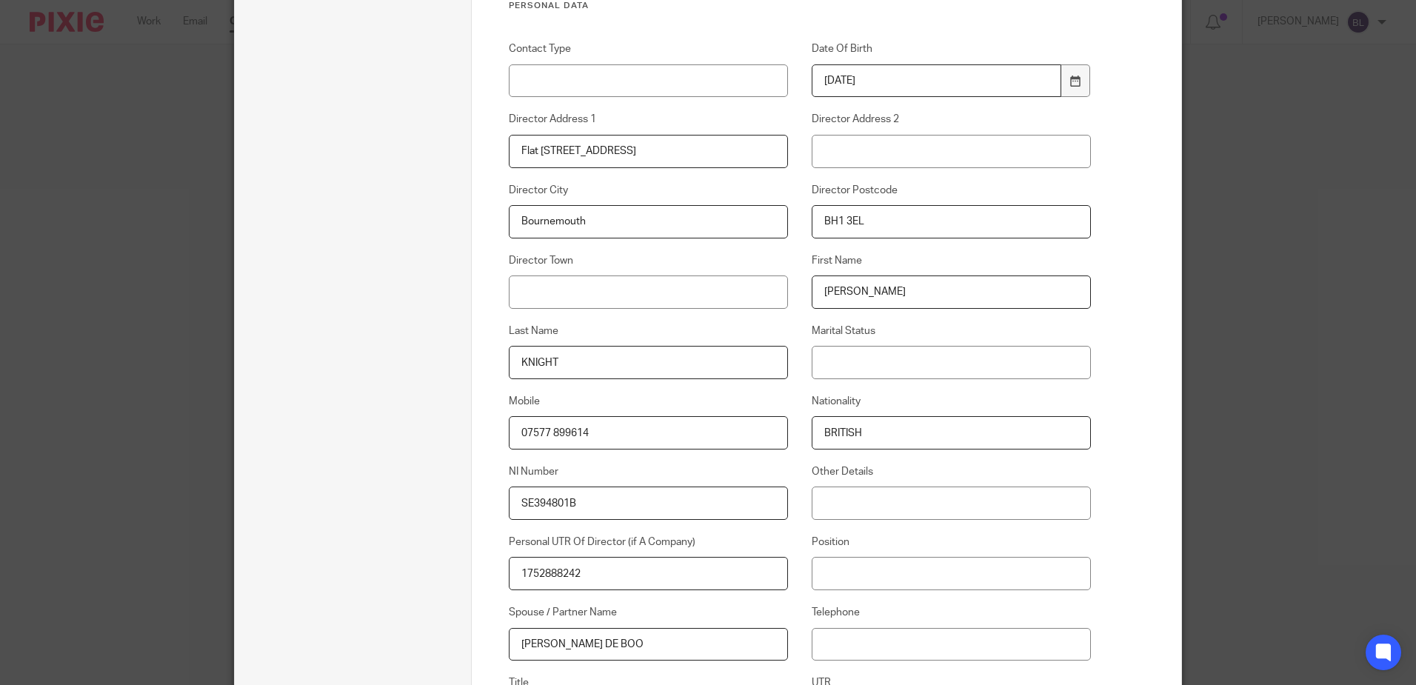
drag, startPoint x: 666, startPoint y: 139, endPoint x: 445, endPoint y: 137, distance: 220.8
type input "FLAT 137 [GEOGRAPHIC_DATA]"
type input "[GEOGRAPHIC_DATA]"
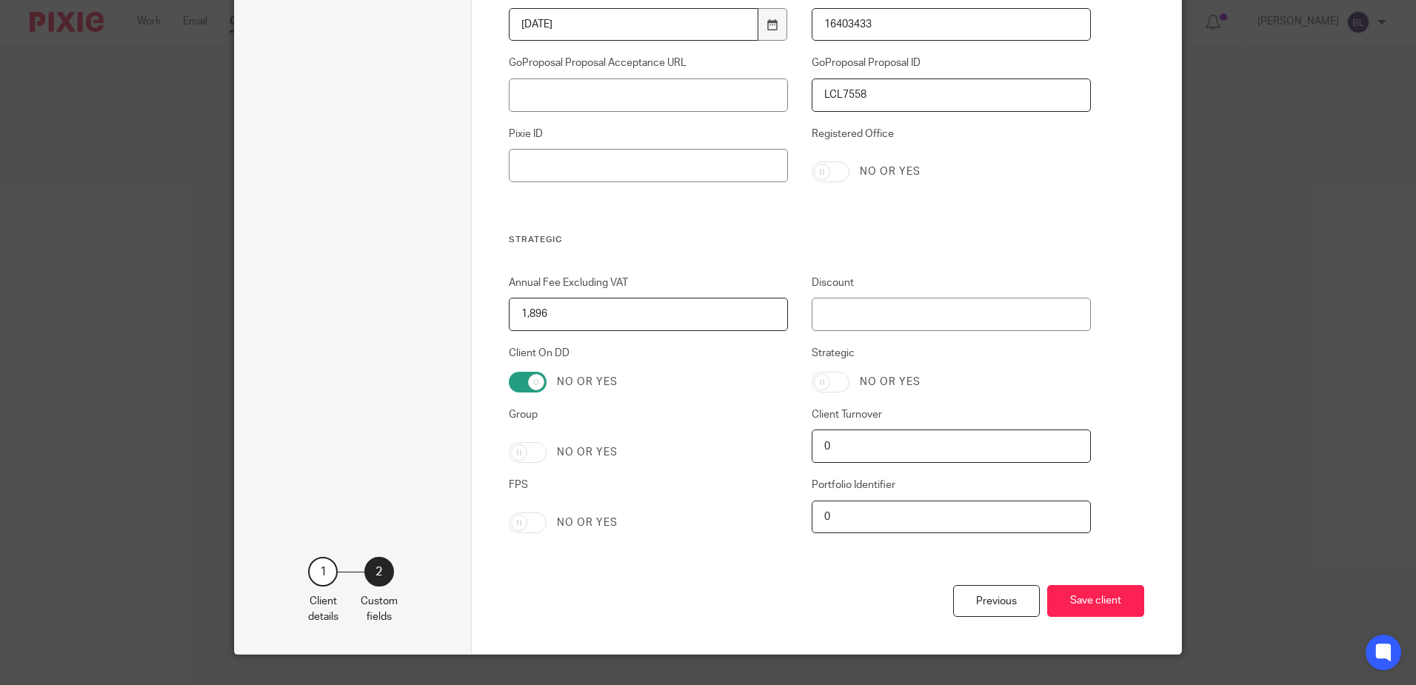
scroll to position [2931, 0]
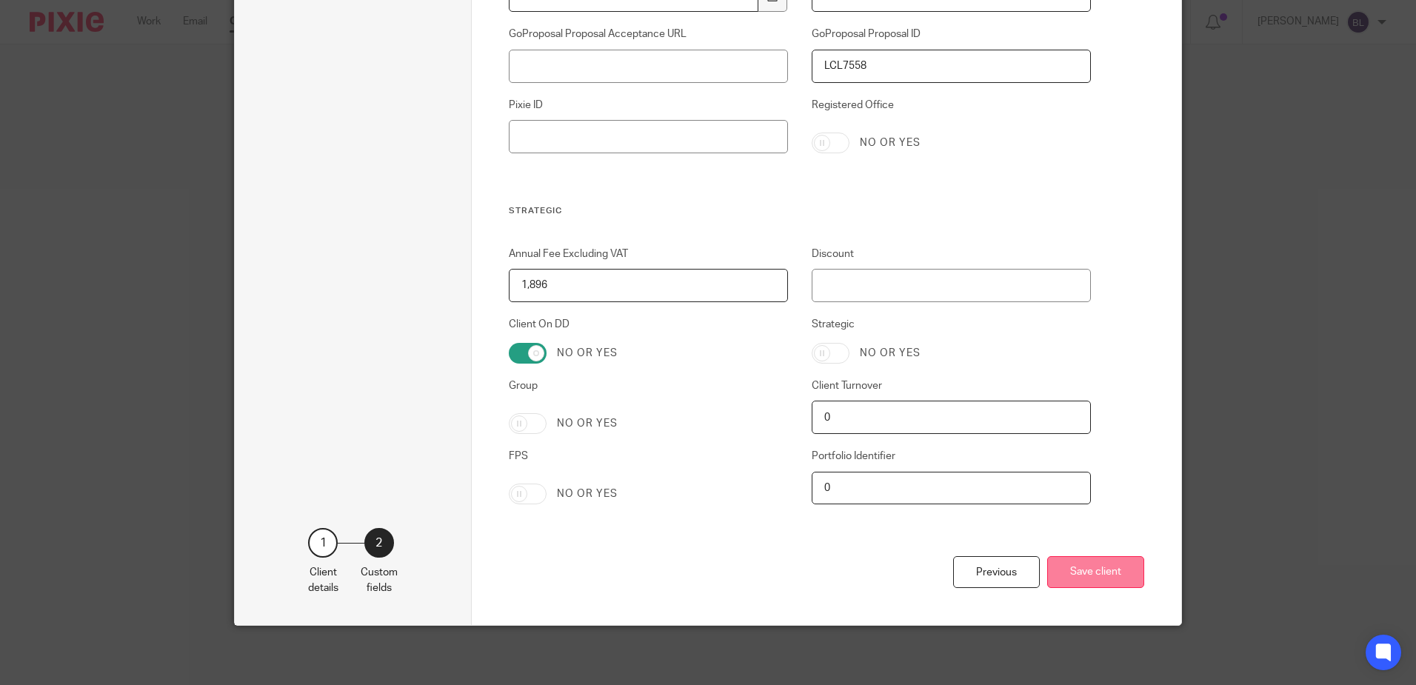
type input "BOURNEMOUTH"
click at [1087, 570] on button "Save client" at bounding box center [1096, 572] width 97 height 32
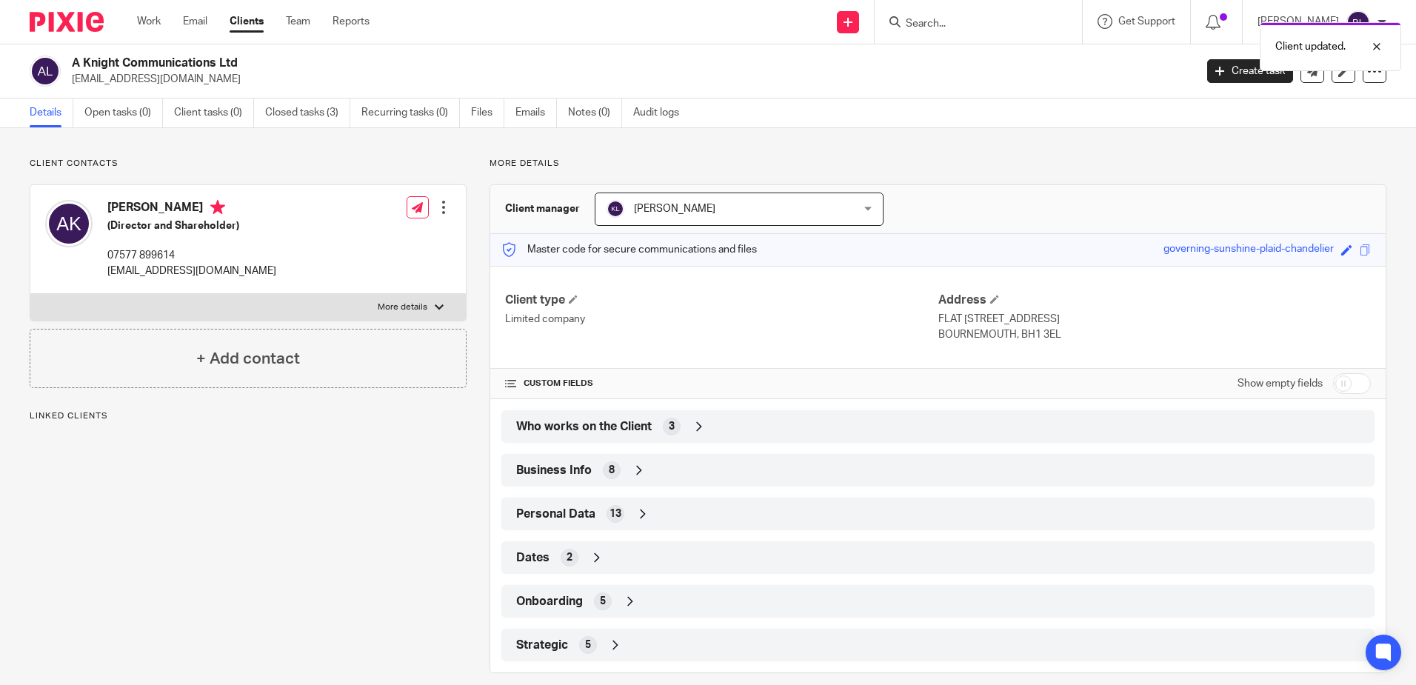
click at [440, 207] on div at bounding box center [443, 207] width 15 height 15
click at [339, 242] on link "Edit contact" at bounding box center [373, 240] width 141 height 21
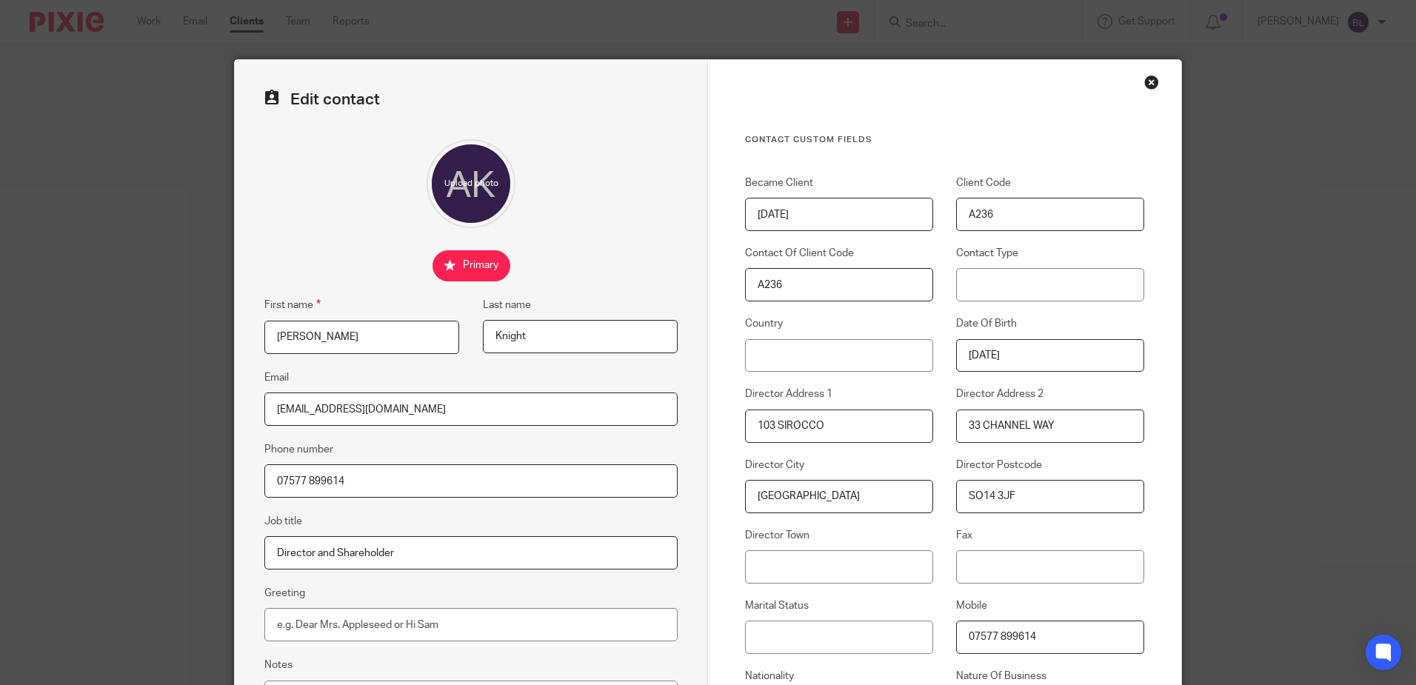
drag, startPoint x: 832, startPoint y: 430, endPoint x: 622, endPoint y: 408, distance: 211.6
click at [622, 408] on form "Edit contact First name Andrew Last name Knight Email andrewknightvet@gmail.com…" at bounding box center [708, 610] width 947 height 1100
type input "FLAT 137 [GEOGRAPHIC_DATA]"
type input "[GEOGRAPHIC_DATA]"
type input "BOURNEMOUTH"
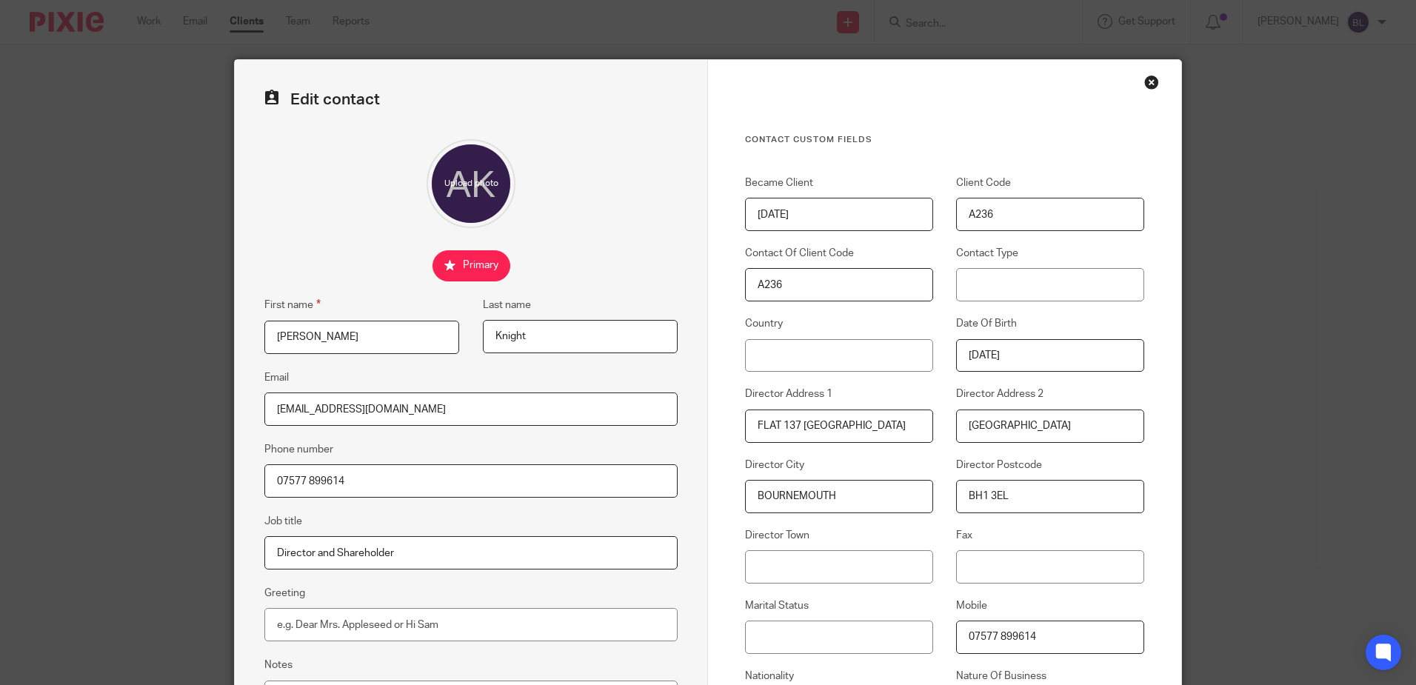
type input "BH1 3EL"
click at [1296, 453] on div "Edit contact First name Andrew Last name Knight Email andrewknightvet@gmail.com…" at bounding box center [708, 342] width 1416 height 685
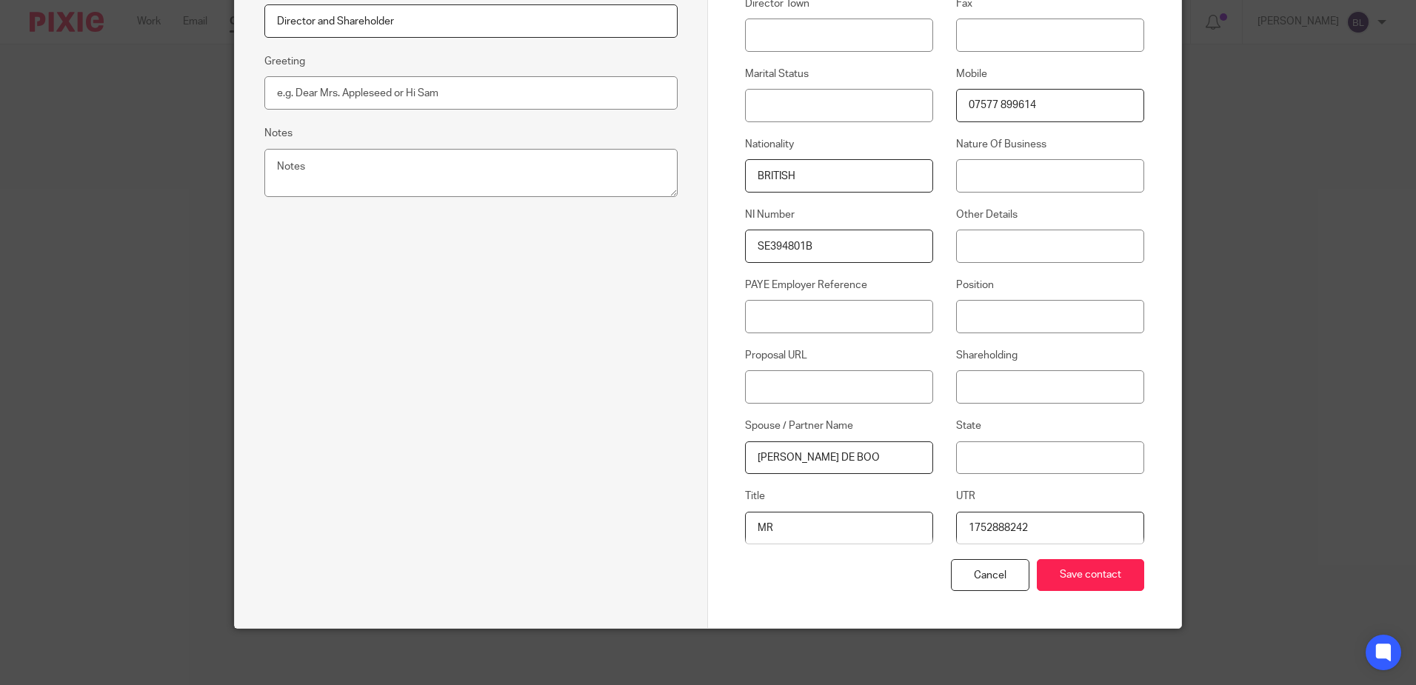
scroll to position [535, 0]
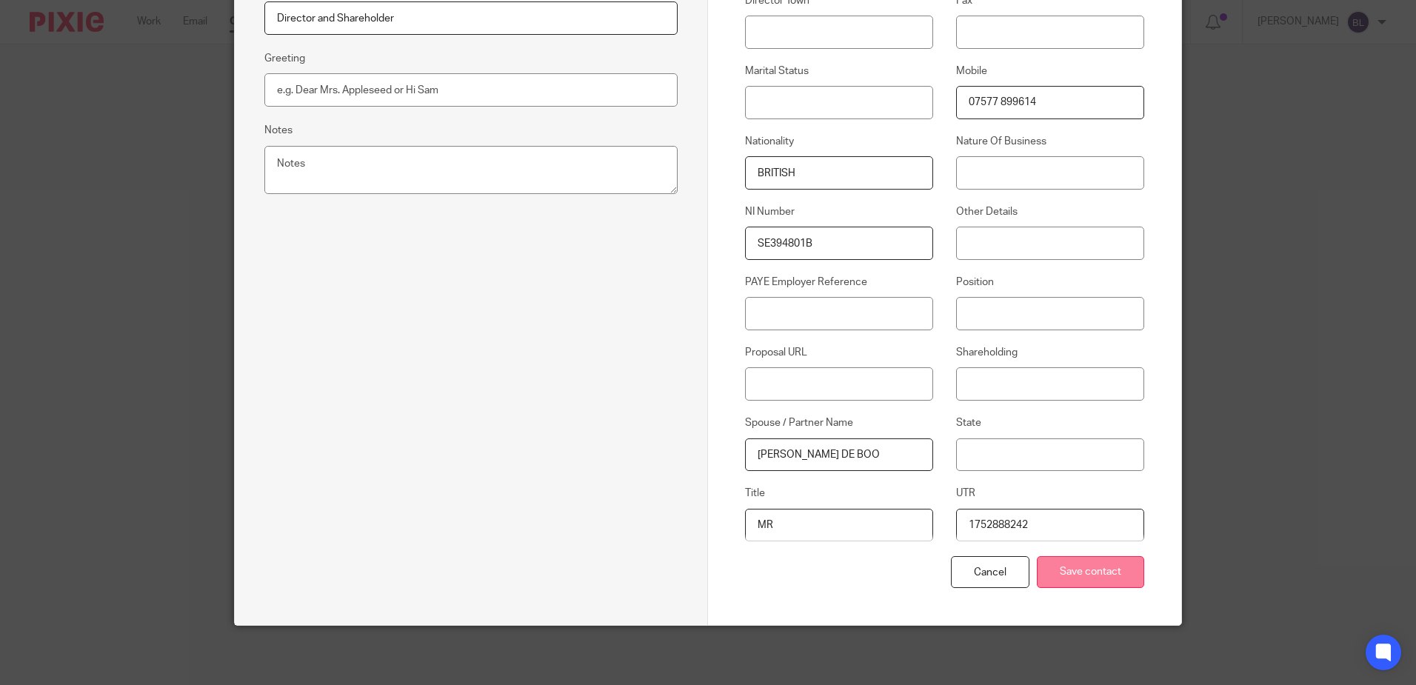
click at [1092, 573] on input "Save contact" at bounding box center [1090, 572] width 107 height 32
click at [1079, 567] on input "Save contact" at bounding box center [1090, 572] width 107 height 32
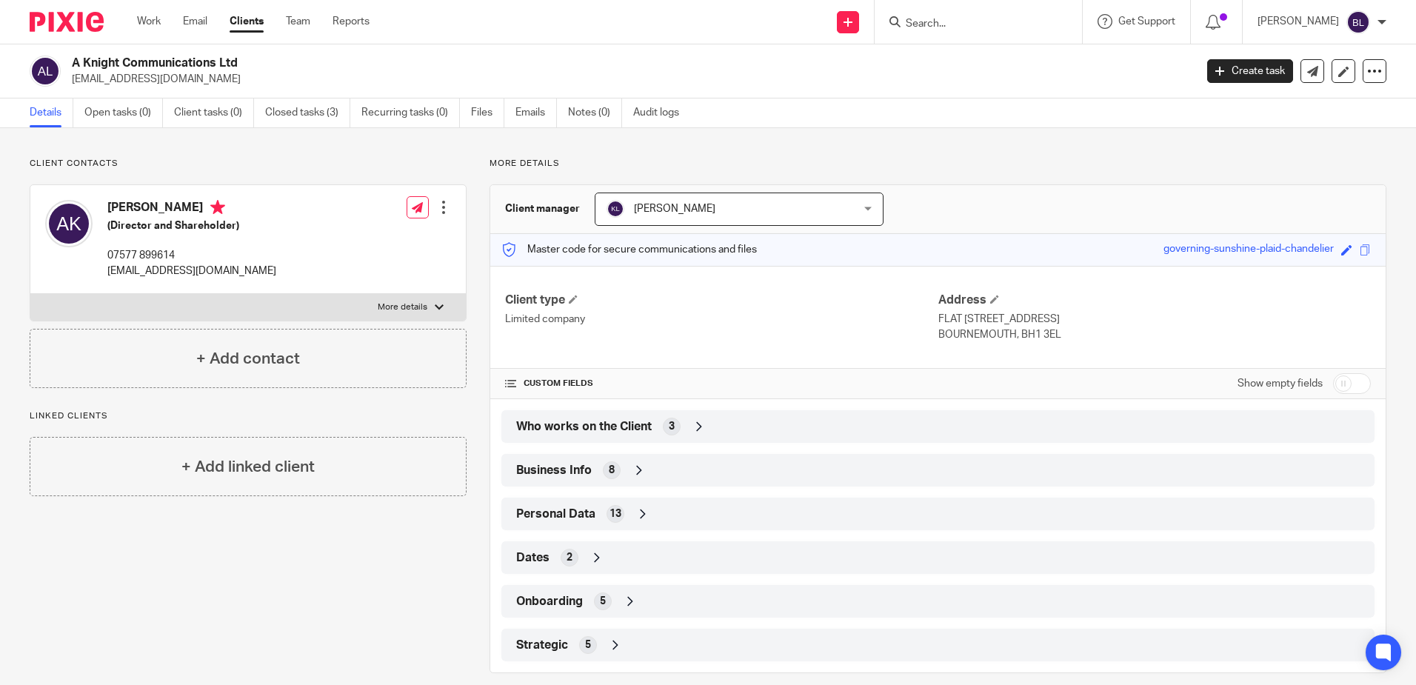
click at [925, 21] on input "Search" at bounding box center [971, 24] width 133 height 13
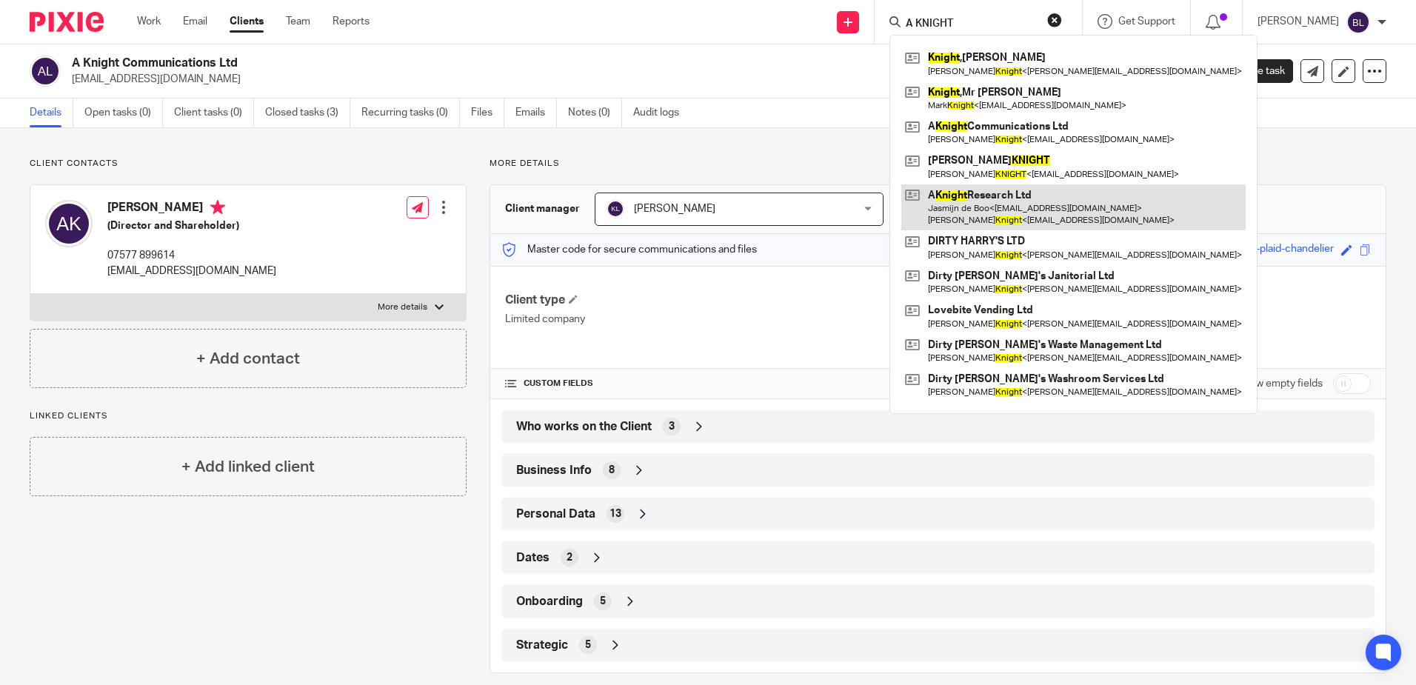
type input "A KNIGHT"
click at [991, 206] on link at bounding box center [1074, 207] width 344 height 46
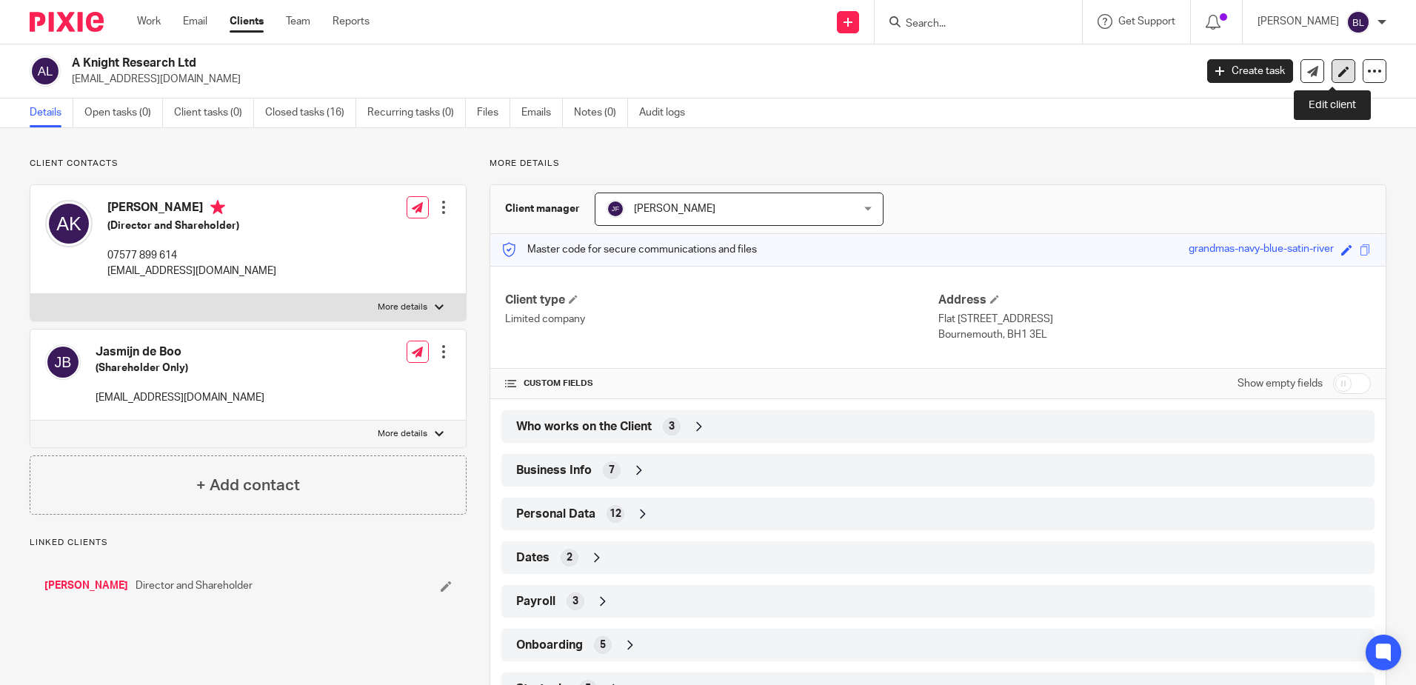
click at [1339, 67] on icon at bounding box center [1344, 71] width 11 height 11
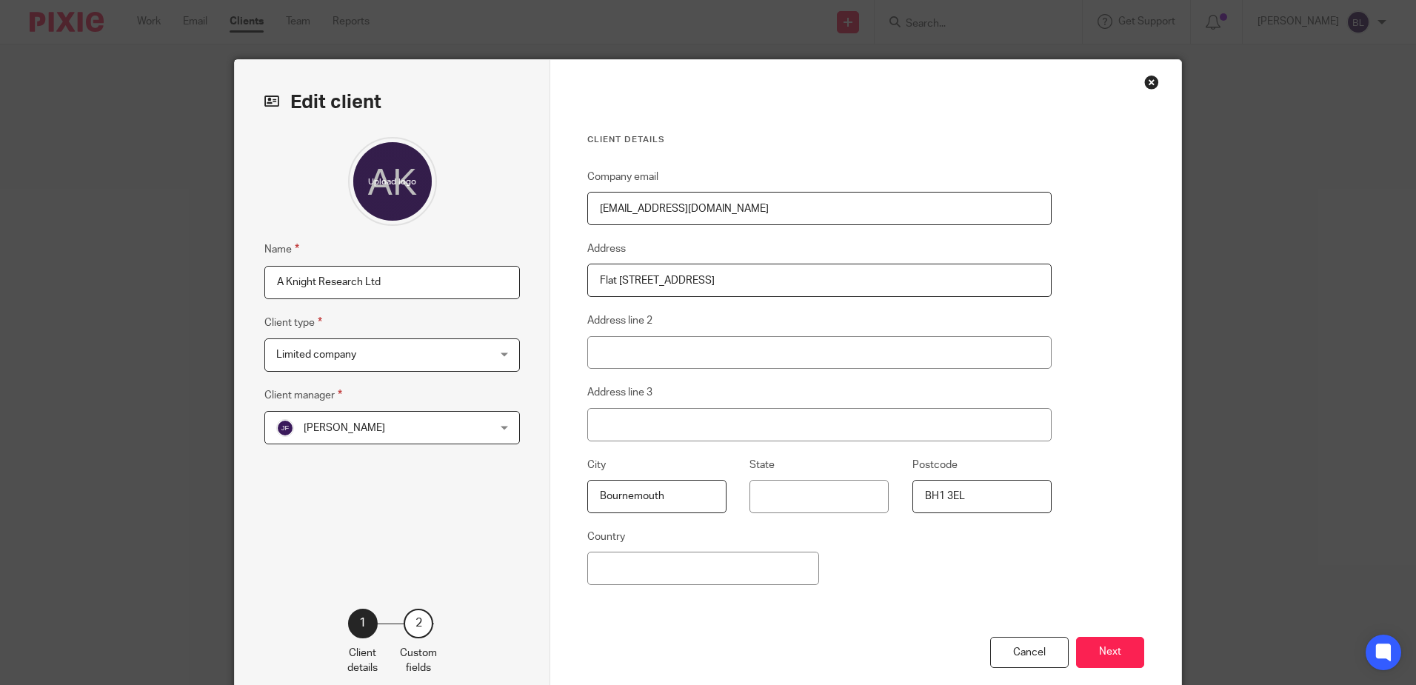
drag, startPoint x: 742, startPoint y: 282, endPoint x: 518, endPoint y: 252, distance: 226.4
click at [518, 252] on div "Edit client Name A Knight Research Ltd Client type Limited company Limited comp…" at bounding box center [708, 382] width 947 height 645
type input "FLAT 137 [GEOGRAPHIC_DATA]"
type input "[GEOGRAPHIC_DATA]"
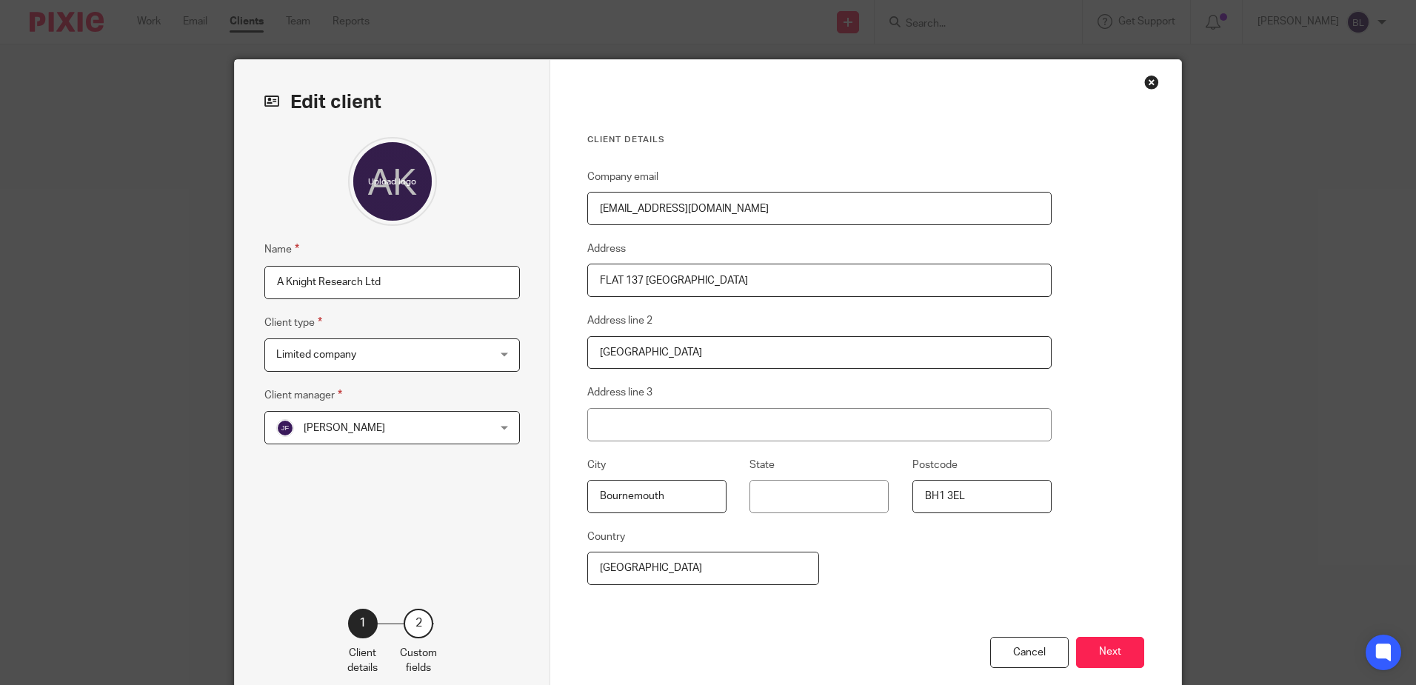
type input "FLAT 137 [GEOGRAPHIC_DATA]"
drag, startPoint x: 672, startPoint y: 491, endPoint x: 454, endPoint y: 482, distance: 218.0
click at [454, 482] on div "Edit client Name A Knight Research Ltd Client type Limited company Limited comp…" at bounding box center [708, 382] width 947 height 645
type input "BOURNEMOUTH"
drag, startPoint x: 678, startPoint y: 572, endPoint x: 489, endPoint y: 561, distance: 189.2
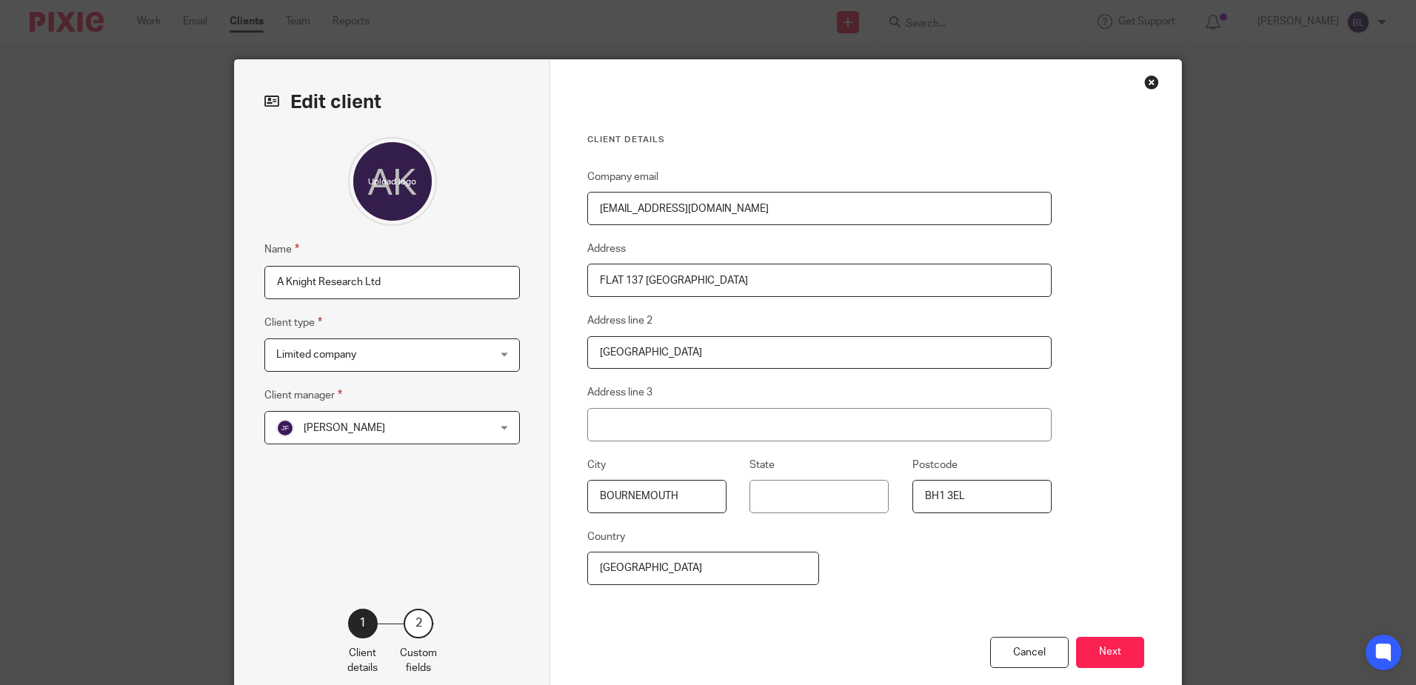
click at [489, 561] on div "Edit client Name A Knight Research Ltd Client type Limited company Limited comp…" at bounding box center [708, 382] width 947 height 645
click at [1111, 653] on button "Next" at bounding box center [1110, 653] width 68 height 32
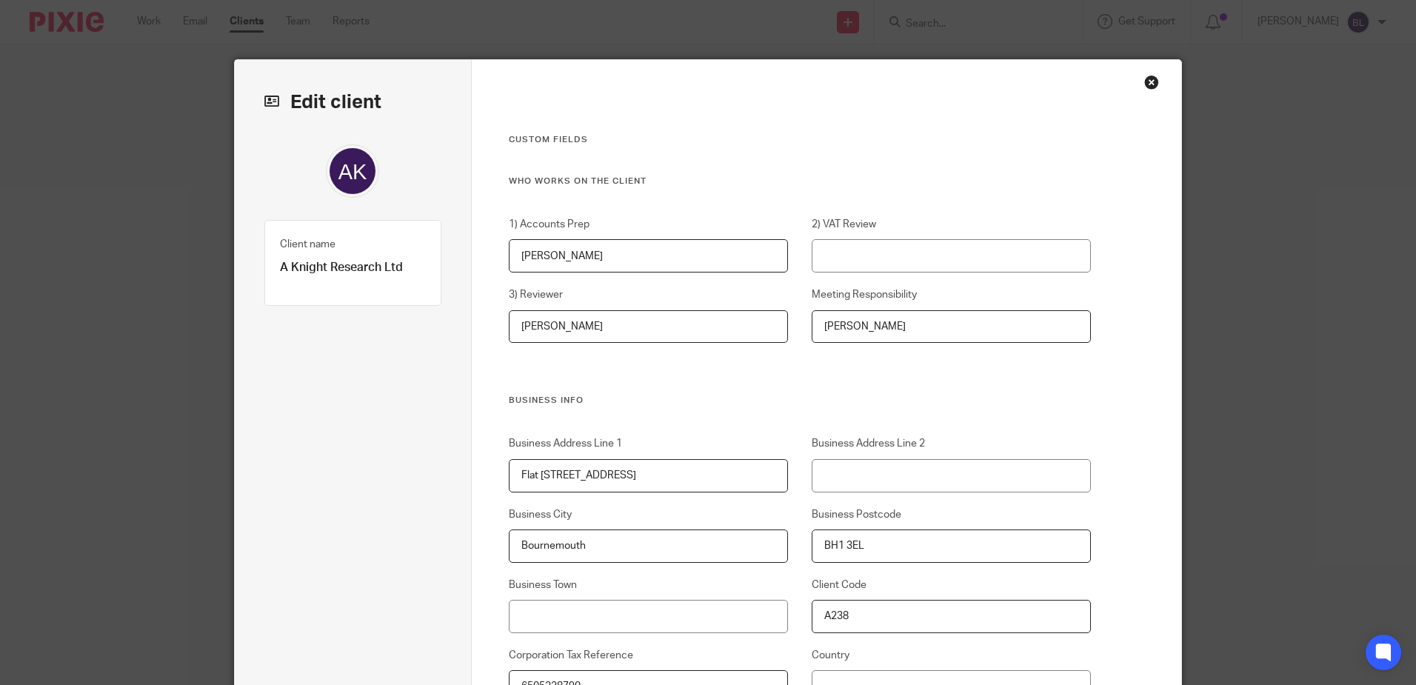
drag, startPoint x: 657, startPoint y: 469, endPoint x: 313, endPoint y: 389, distance: 353.7
type input "FLAT 137 [GEOGRAPHIC_DATA]"
type input "[GEOGRAPHIC_DATA]"
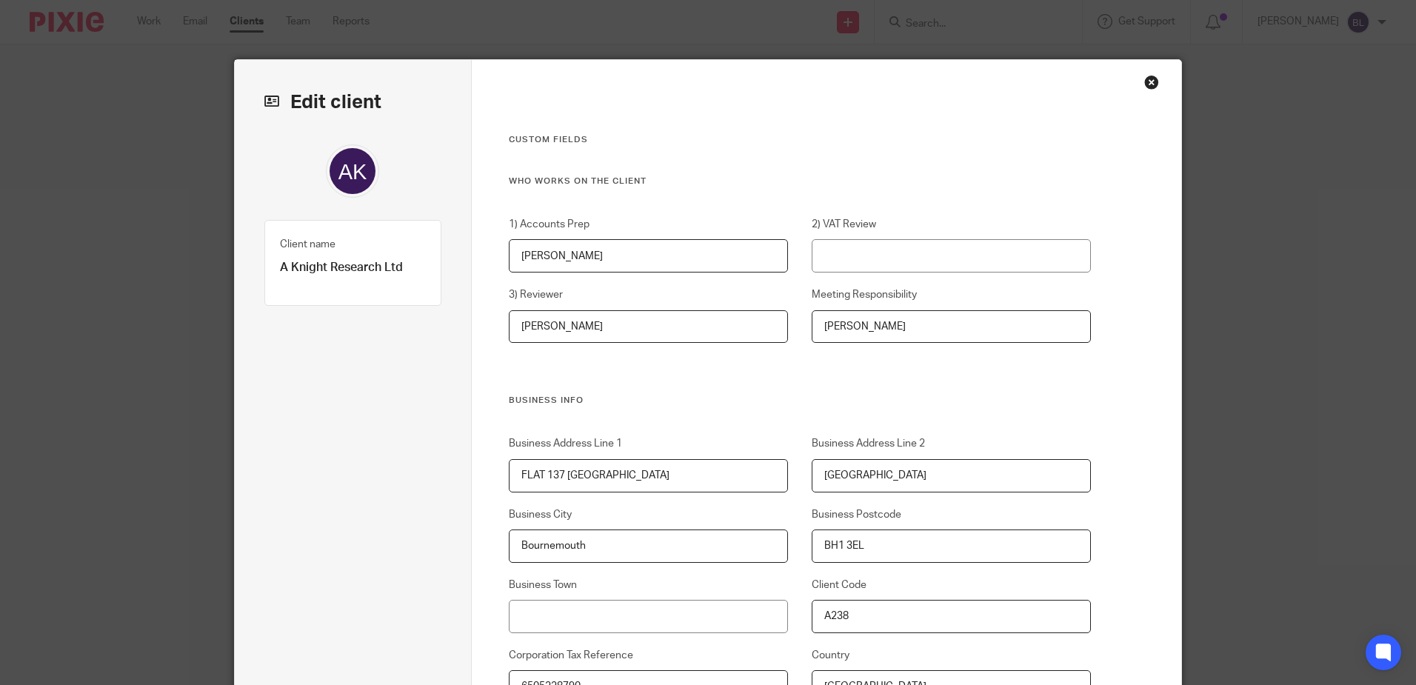
drag, startPoint x: 608, startPoint y: 554, endPoint x: 374, endPoint y: 536, distance: 234.8
type input "BOURNEMOUTH"
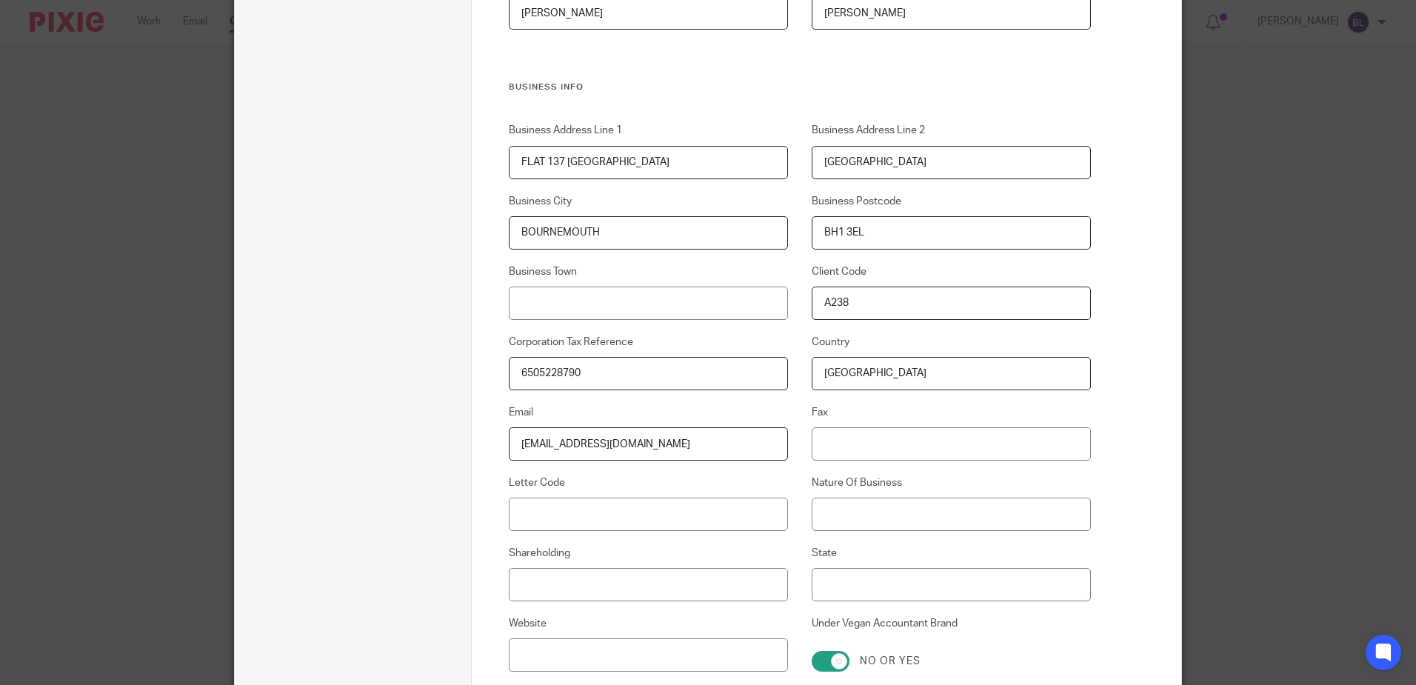
scroll to position [370, 0]
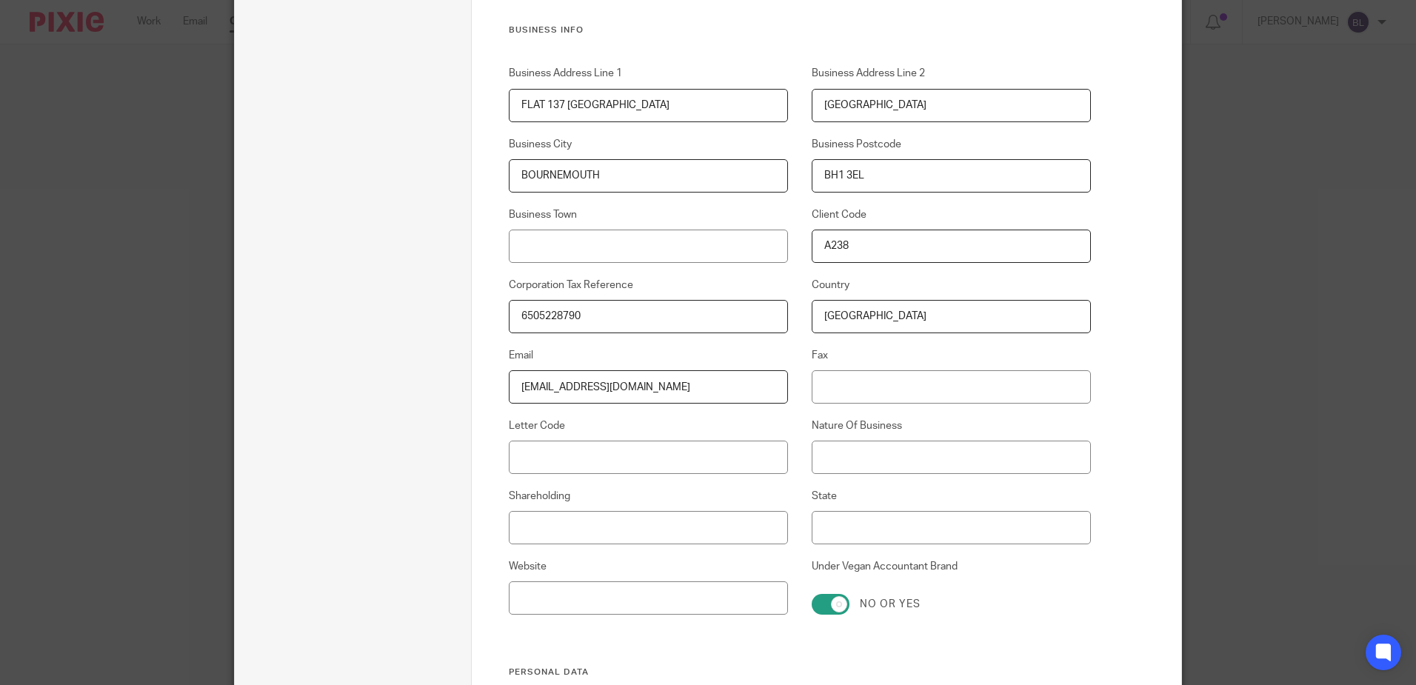
drag, startPoint x: 922, startPoint y: 308, endPoint x: 698, endPoint y: 303, distance: 224.5
click at [698, 303] on div "Business Address Line 1 FLAT 137 ALBANY Business Address Line 2 MANOR ROAD Busi…" at bounding box center [788, 366] width 606 height 601
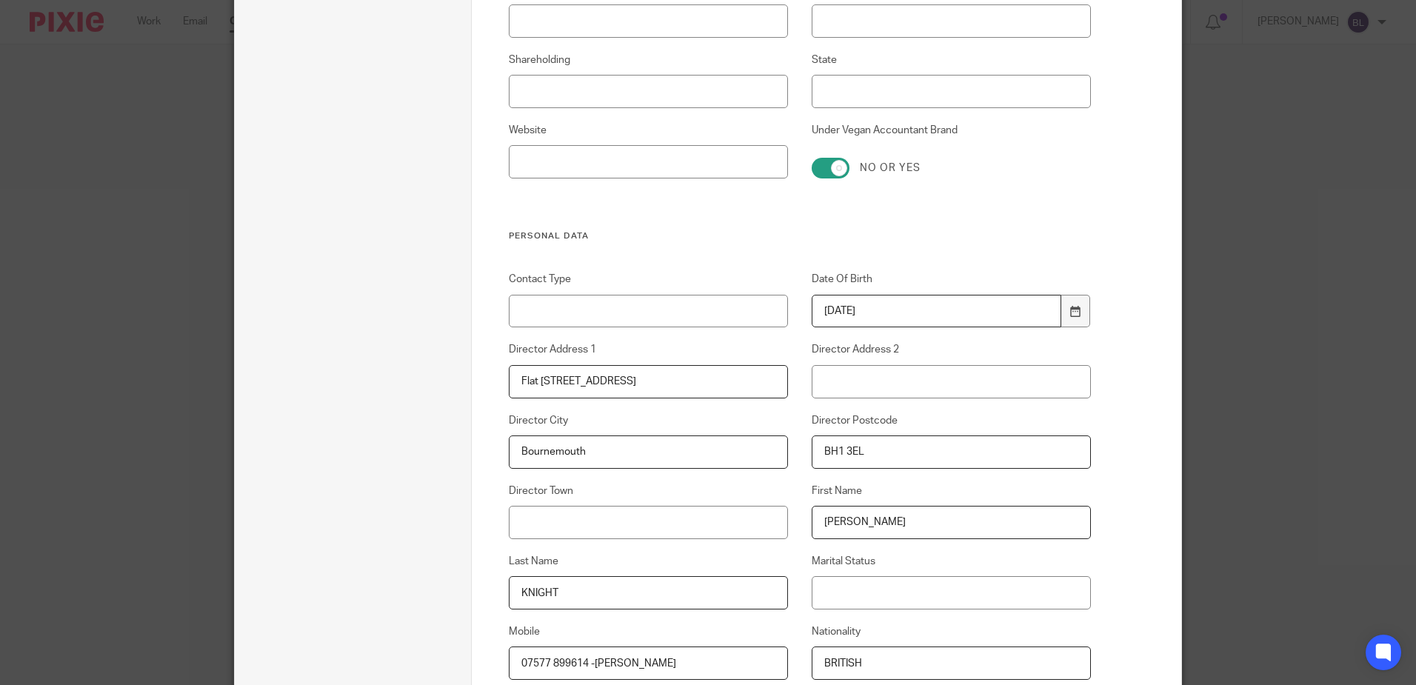
scroll to position [889, 0]
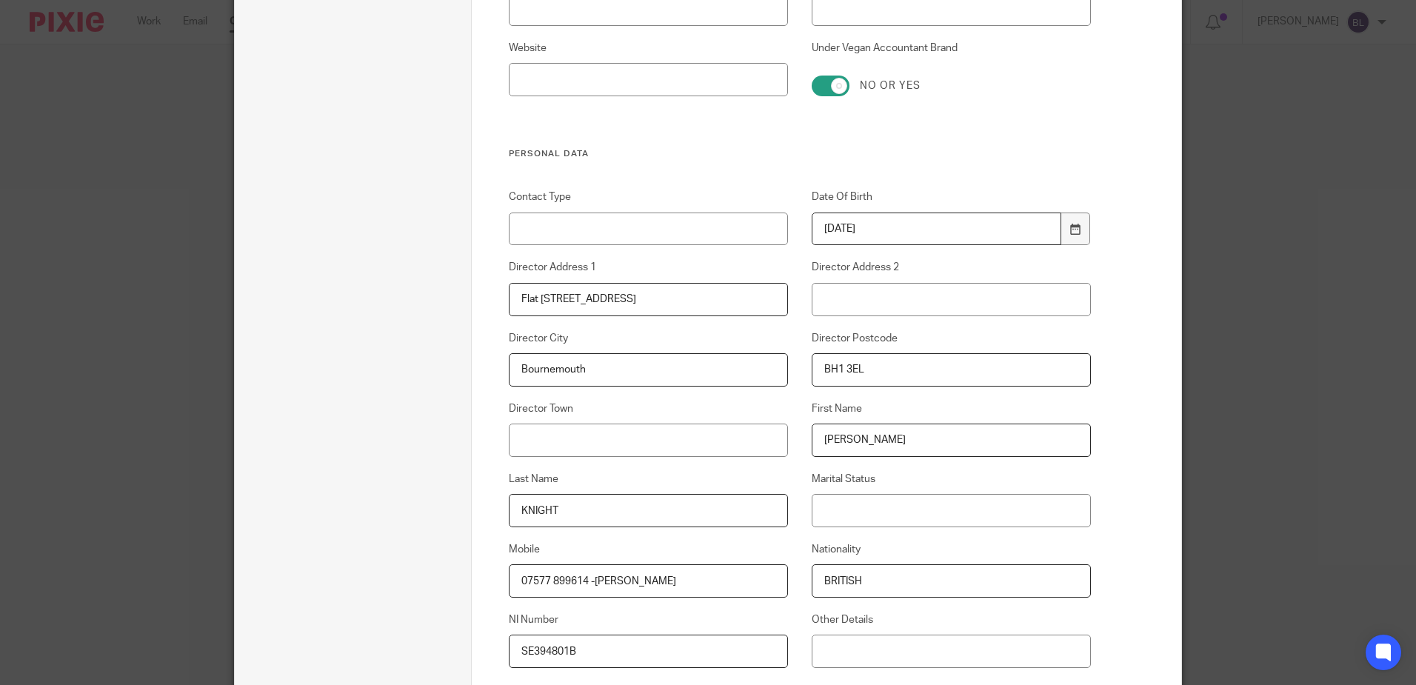
drag, startPoint x: 677, startPoint y: 294, endPoint x: 429, endPoint y: 278, distance: 248.7
type input "FLAT 137 [GEOGRAPHIC_DATA]"
type input "[GEOGRAPHIC_DATA]"
type input "BOURNEMOUTH"
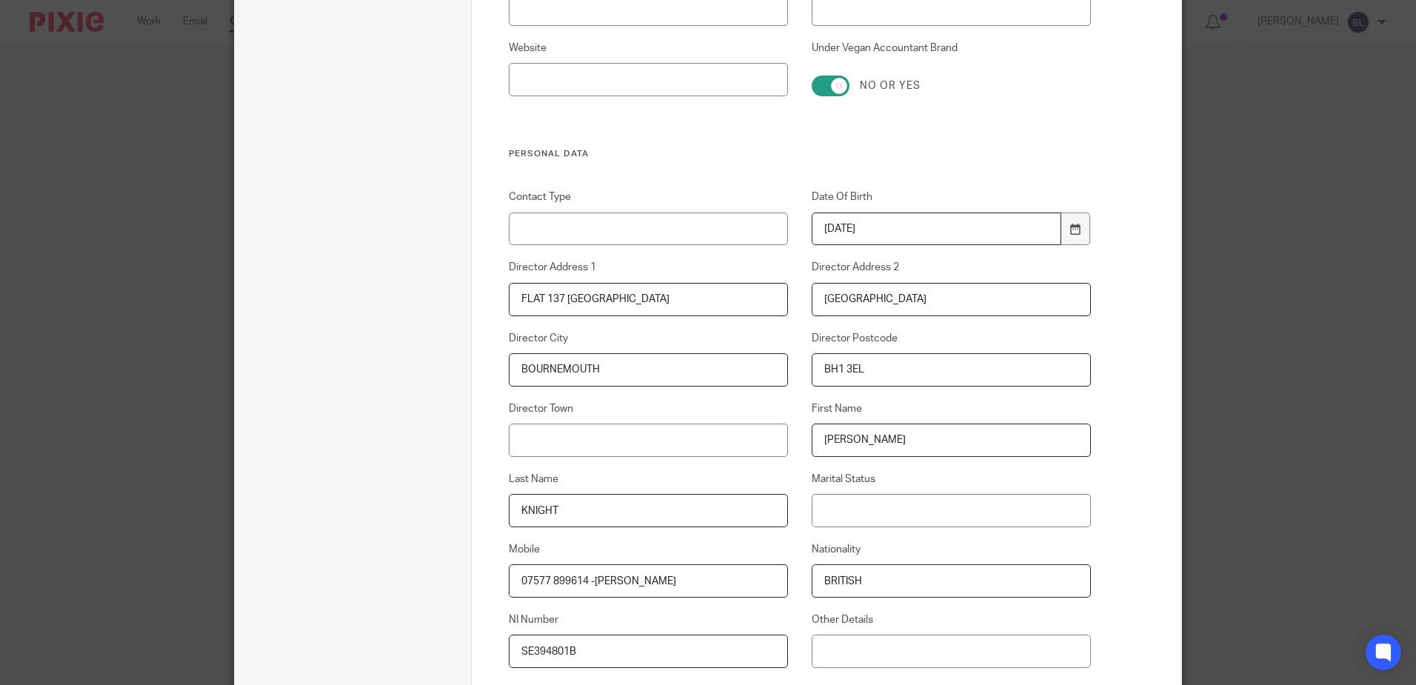
type input "BOURNEMOUTH"
drag, startPoint x: 625, startPoint y: 451, endPoint x: 456, endPoint y: 430, distance: 170.9
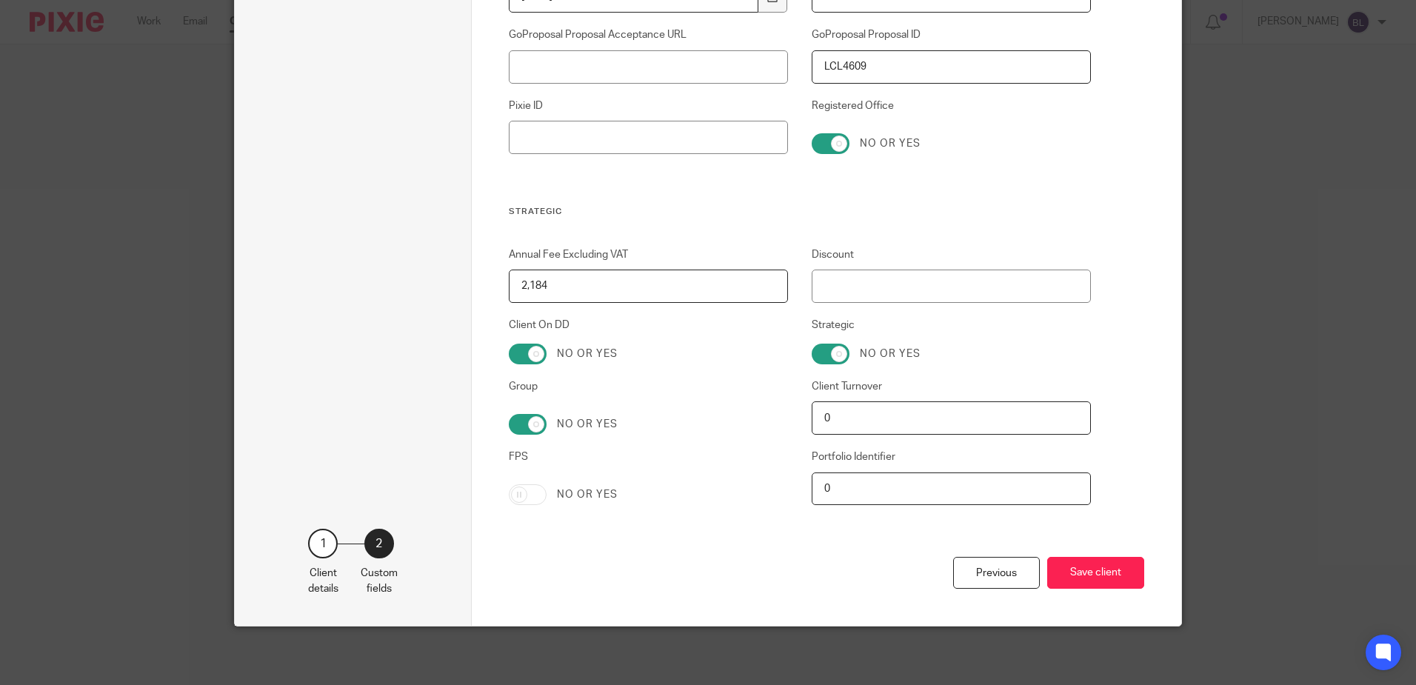
scroll to position [2931, 0]
click at [1089, 568] on button "Save client" at bounding box center [1096, 572] width 97 height 32
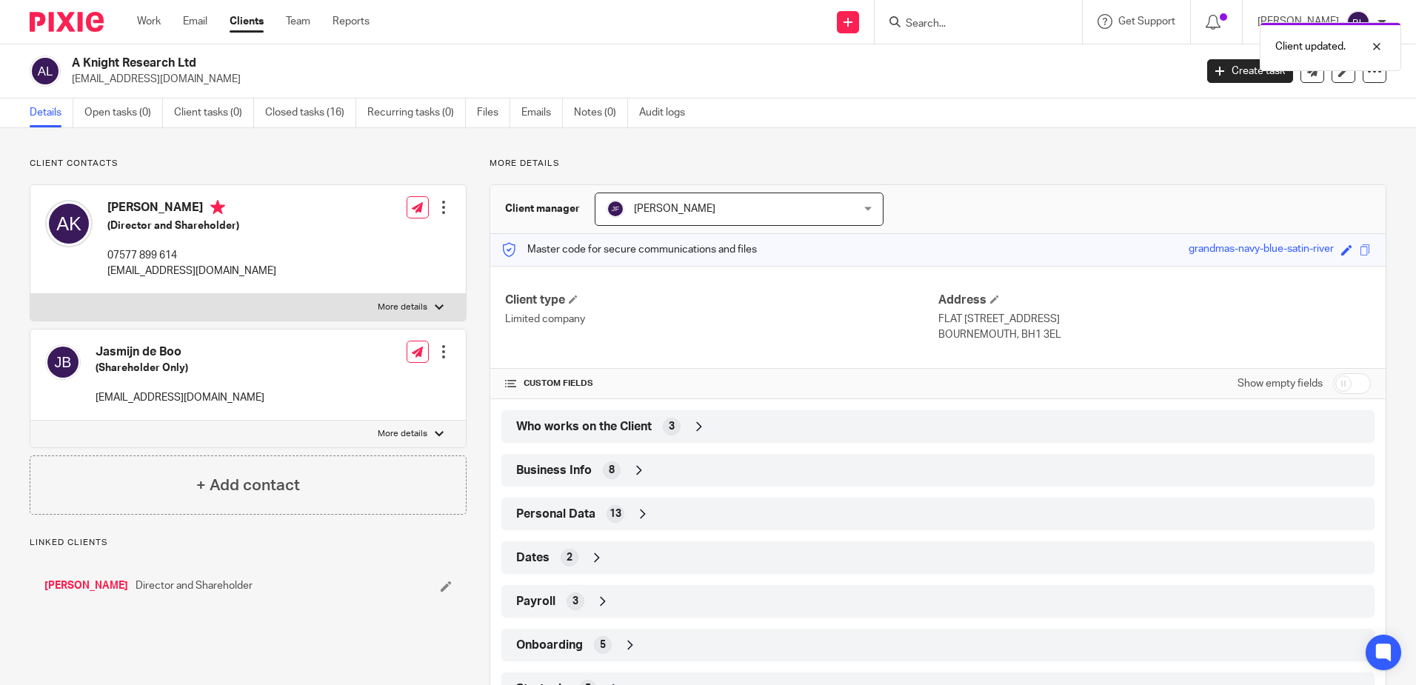
click at [440, 210] on div at bounding box center [443, 207] width 15 height 15
click at [343, 236] on link "Edit contact" at bounding box center [373, 240] width 141 height 21
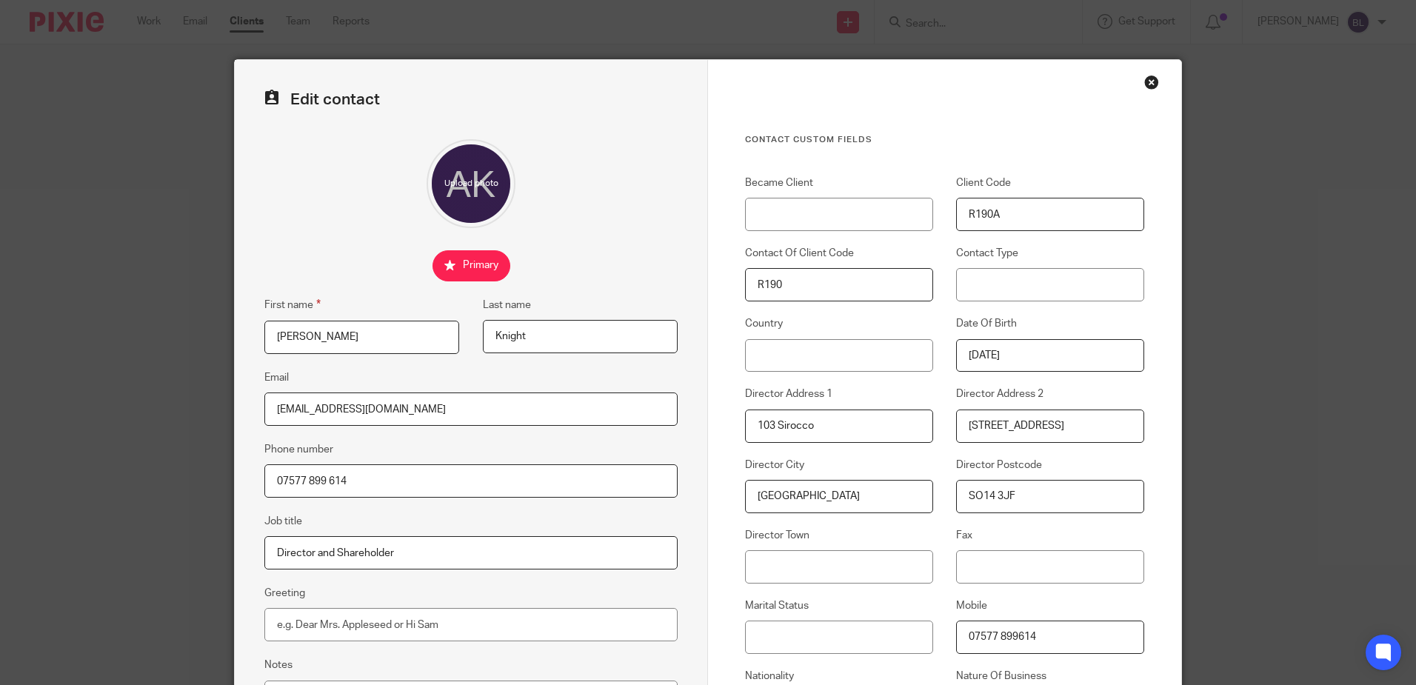
drag, startPoint x: 831, startPoint y: 434, endPoint x: 637, endPoint y: 414, distance: 195.1
click at [637, 414] on form "Edit contact First name [PERSON_NAME] name [PERSON_NAME] Email [EMAIL_ADDRESS][…" at bounding box center [708, 610] width 947 height 1100
type input "FLAT 137 [GEOGRAPHIC_DATA]"
type input "[GEOGRAPHIC_DATA]"
type input "BOURNEMOUTH"
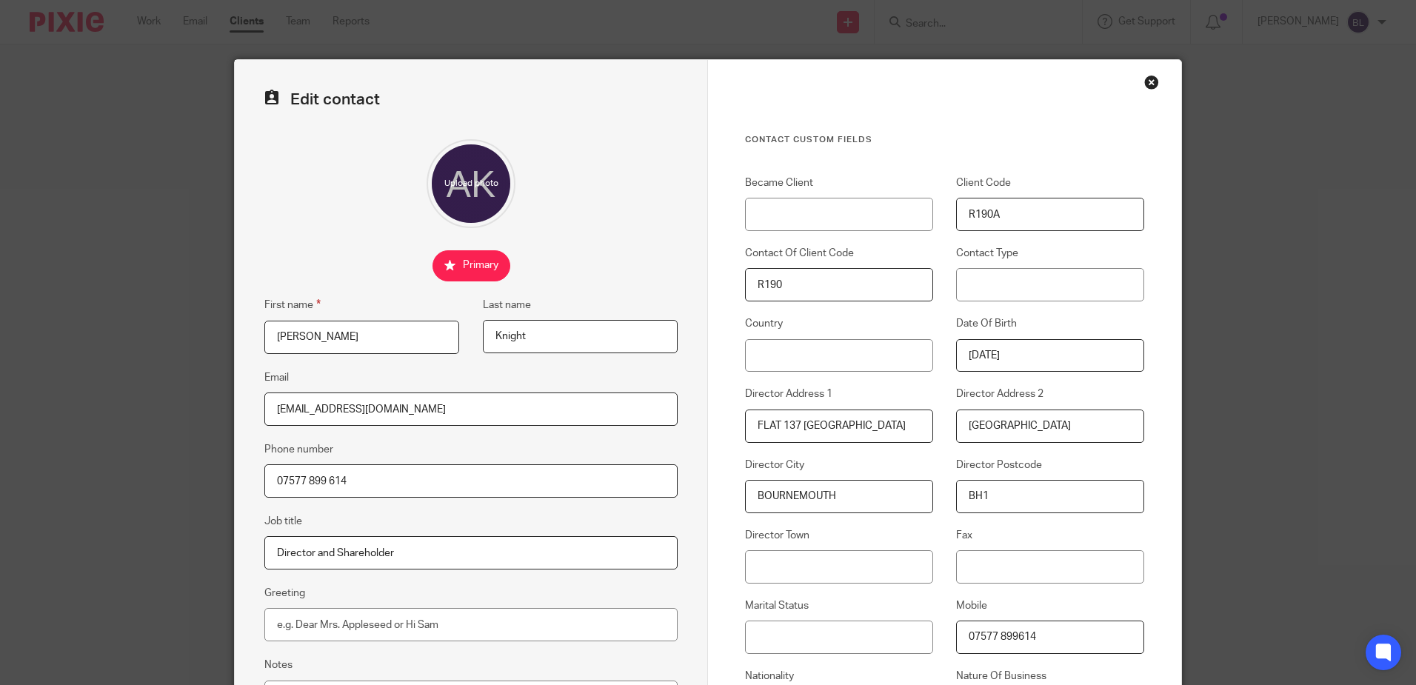
type input "BH1 3EL"
type input "[GEOGRAPHIC_DATA]"
type input "BOURNEMOUTH"
drag, startPoint x: 856, startPoint y: 561, endPoint x: 496, endPoint y: 539, distance: 361.5
click at [496, 539] on form "Edit contact First name [PERSON_NAME] name [PERSON_NAME] Email [EMAIL_ADDRESS][…" at bounding box center [708, 610] width 947 height 1100
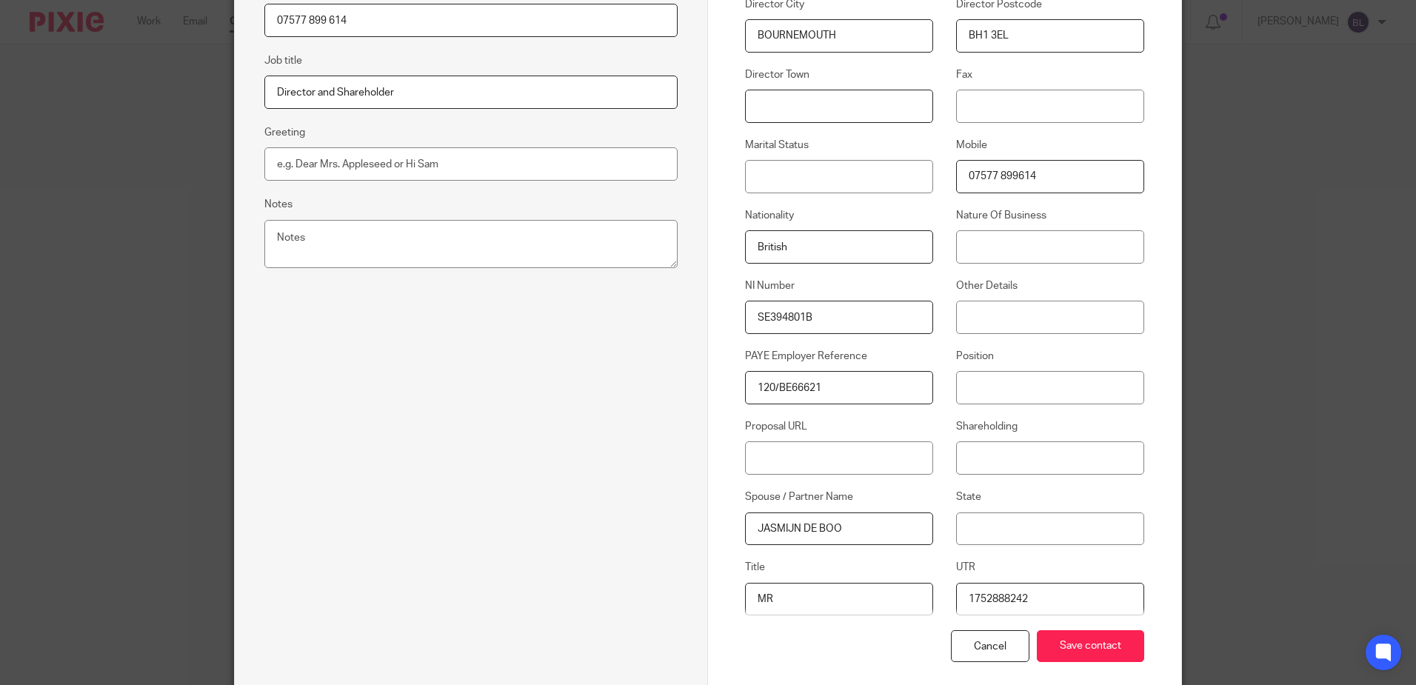
scroll to position [535, 0]
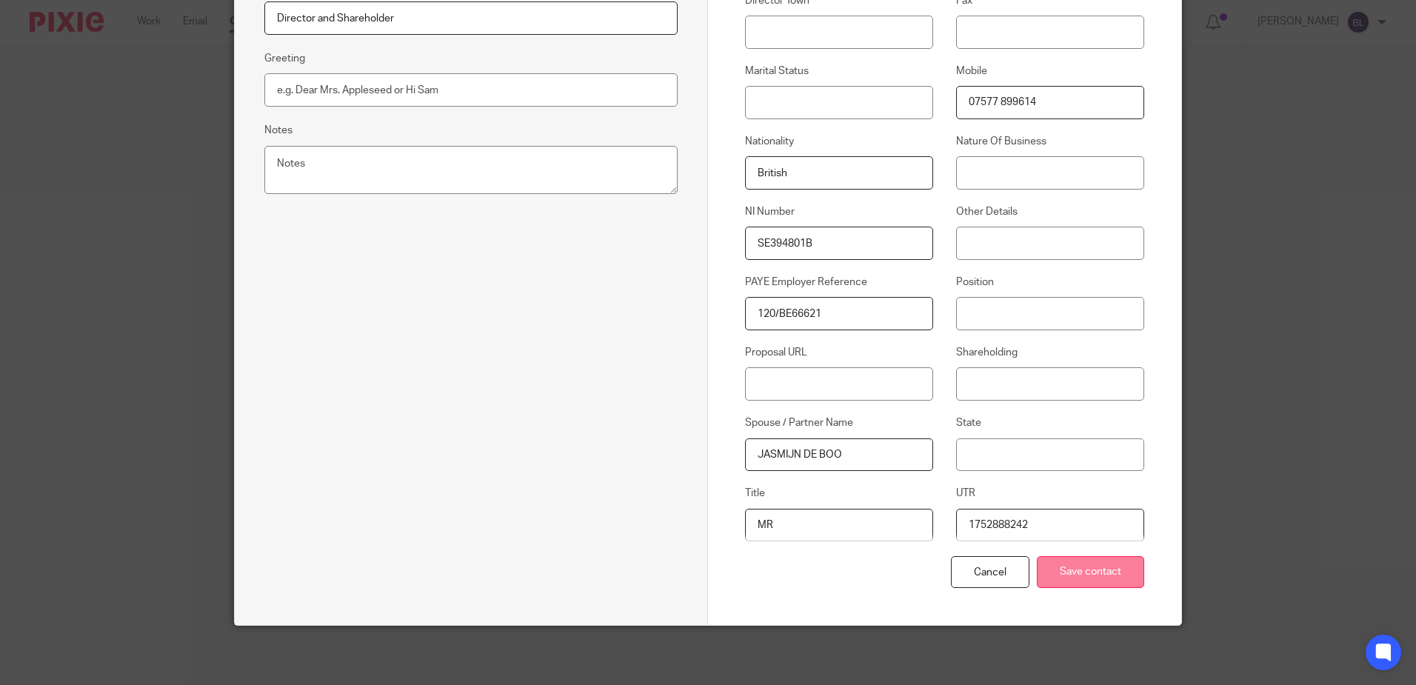
click at [1081, 575] on input "Save contact" at bounding box center [1090, 572] width 107 height 32
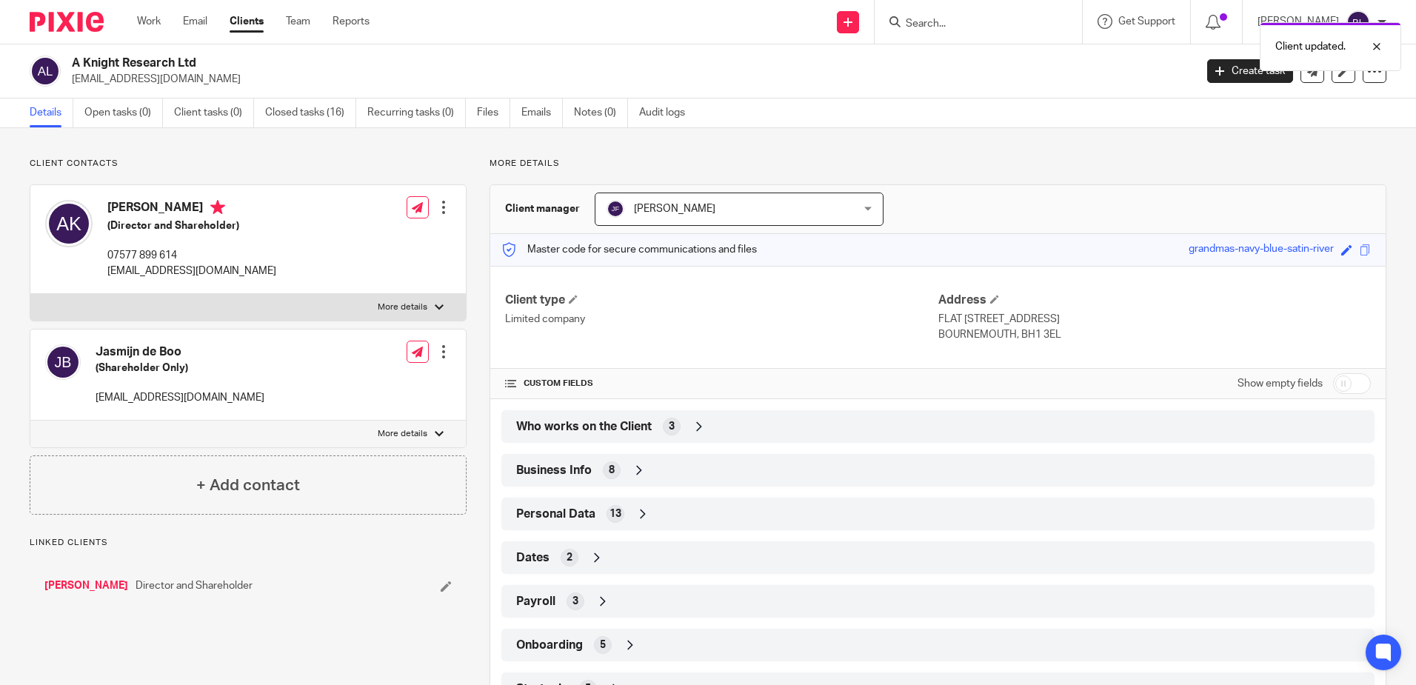
click at [438, 352] on div at bounding box center [443, 351] width 15 height 15
click at [364, 384] on link "Edit contact" at bounding box center [373, 384] width 141 height 21
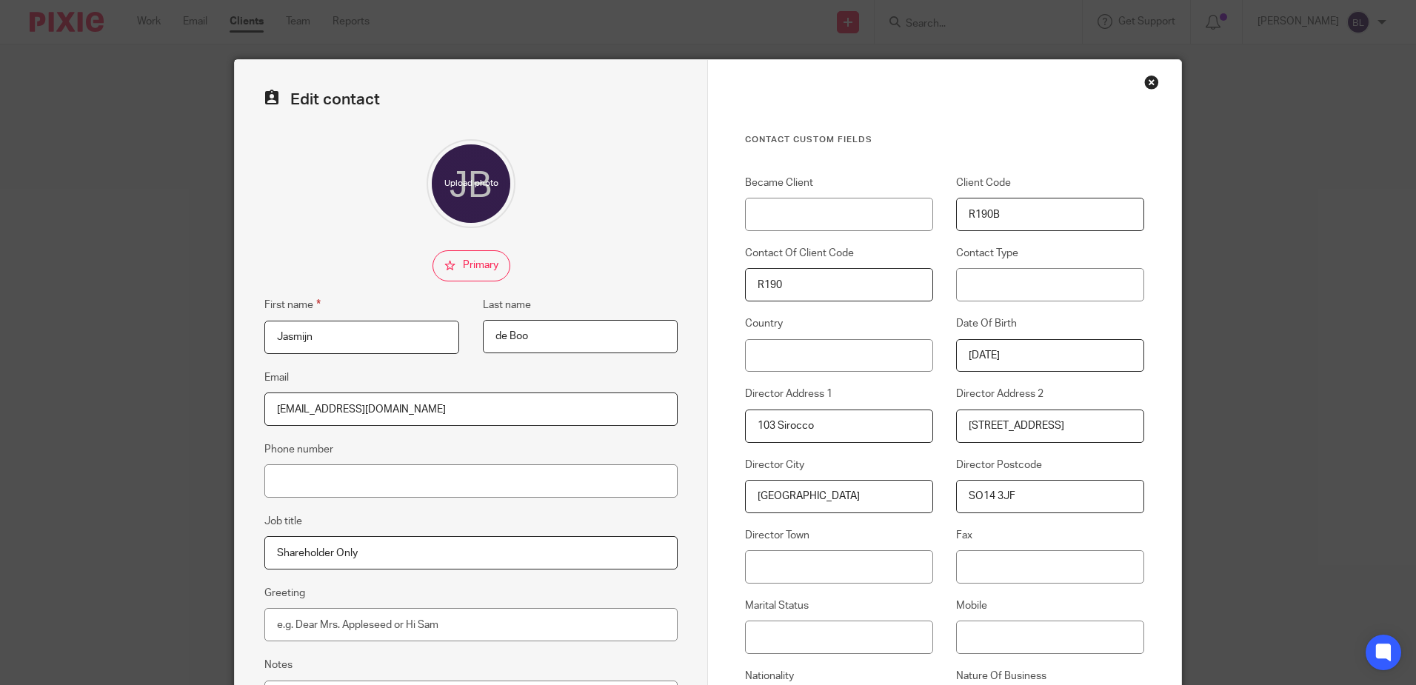
drag, startPoint x: 824, startPoint y: 424, endPoint x: 610, endPoint y: 410, distance: 214.6
click at [610, 410] on form "Edit contact First name Jasmijn Last name de Boo Email jasmijndeboo@icloud.com …" at bounding box center [708, 610] width 947 height 1100
type input "FLAT 137 ALBANY"
type input "[GEOGRAPHIC_DATA]"
type input "BOURNEMOUTH"
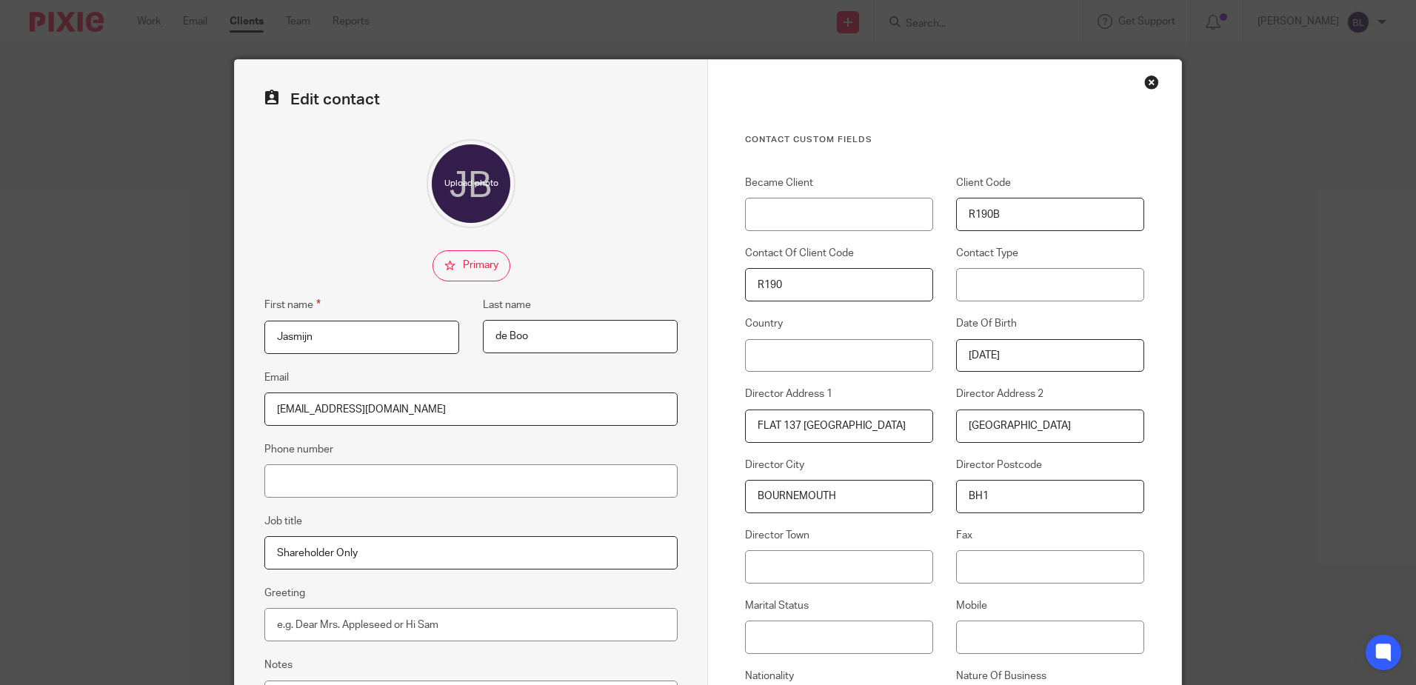
type input "BH1 3EL"
type input "United Kingdom"
type input "BOURNEMOUTH"
drag, startPoint x: 845, startPoint y: 570, endPoint x: 526, endPoint y: 546, distance: 320.2
click at [526, 546] on form "Edit contact First name Jasmijn Last name de Boo Email jasmijndeboo@icloud.com …" at bounding box center [708, 610] width 947 height 1100
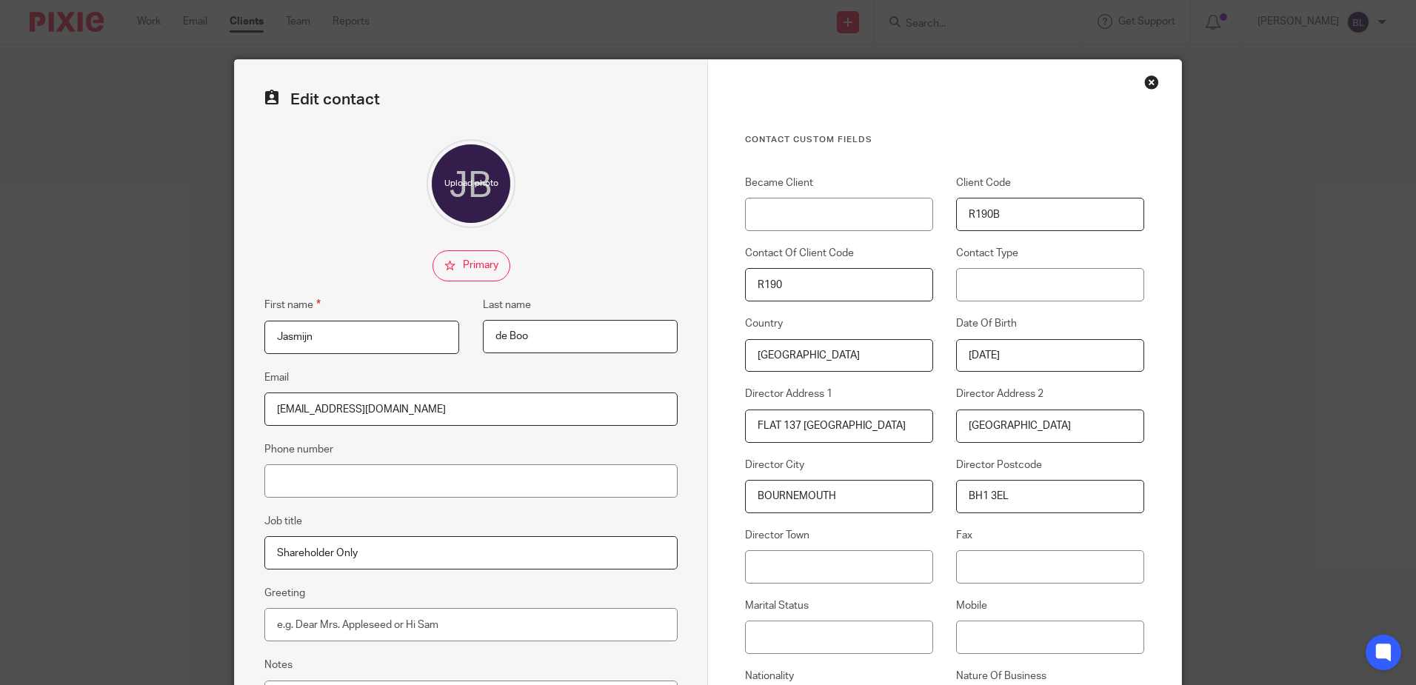
drag, startPoint x: 845, startPoint y: 354, endPoint x: 516, endPoint y: 330, distance: 329.0
click at [516, 330] on form "Edit contact First name Jasmijn Last name de Boo Email jasmijndeboo@icloud.com …" at bounding box center [708, 610] width 947 height 1100
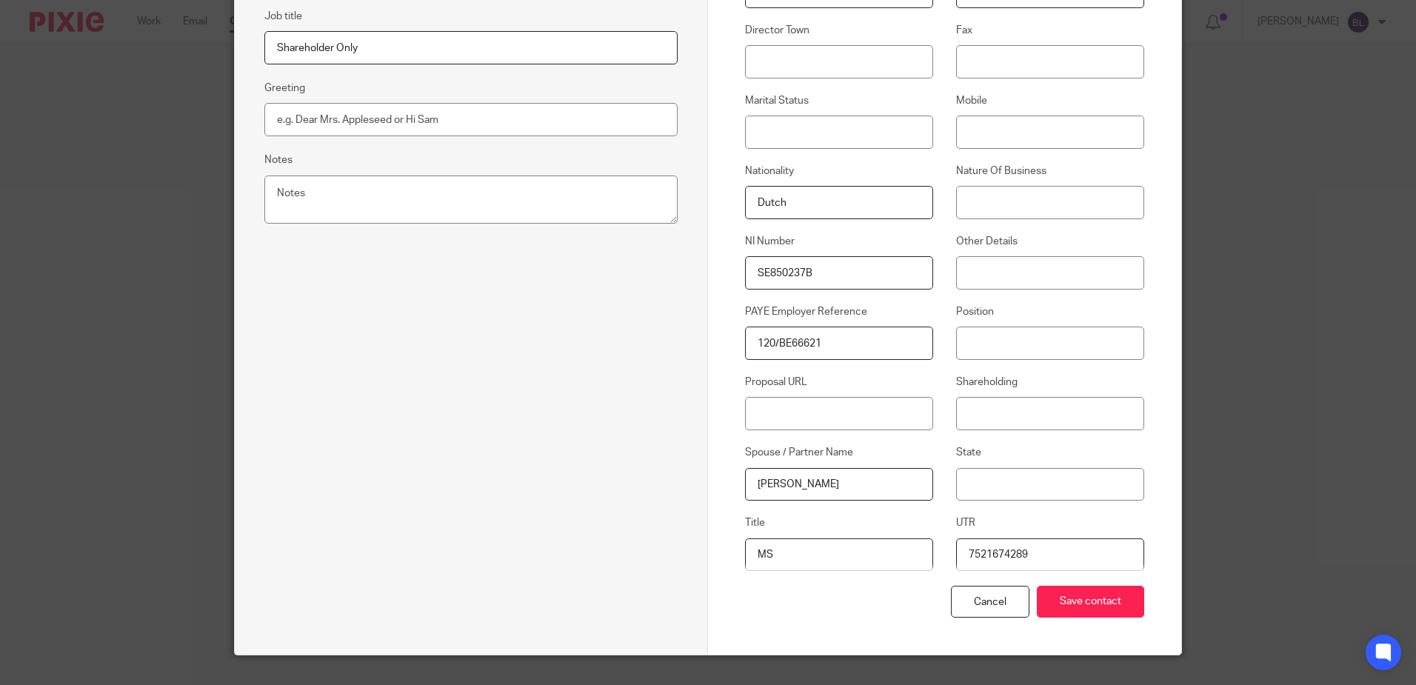
scroll to position [535, 0]
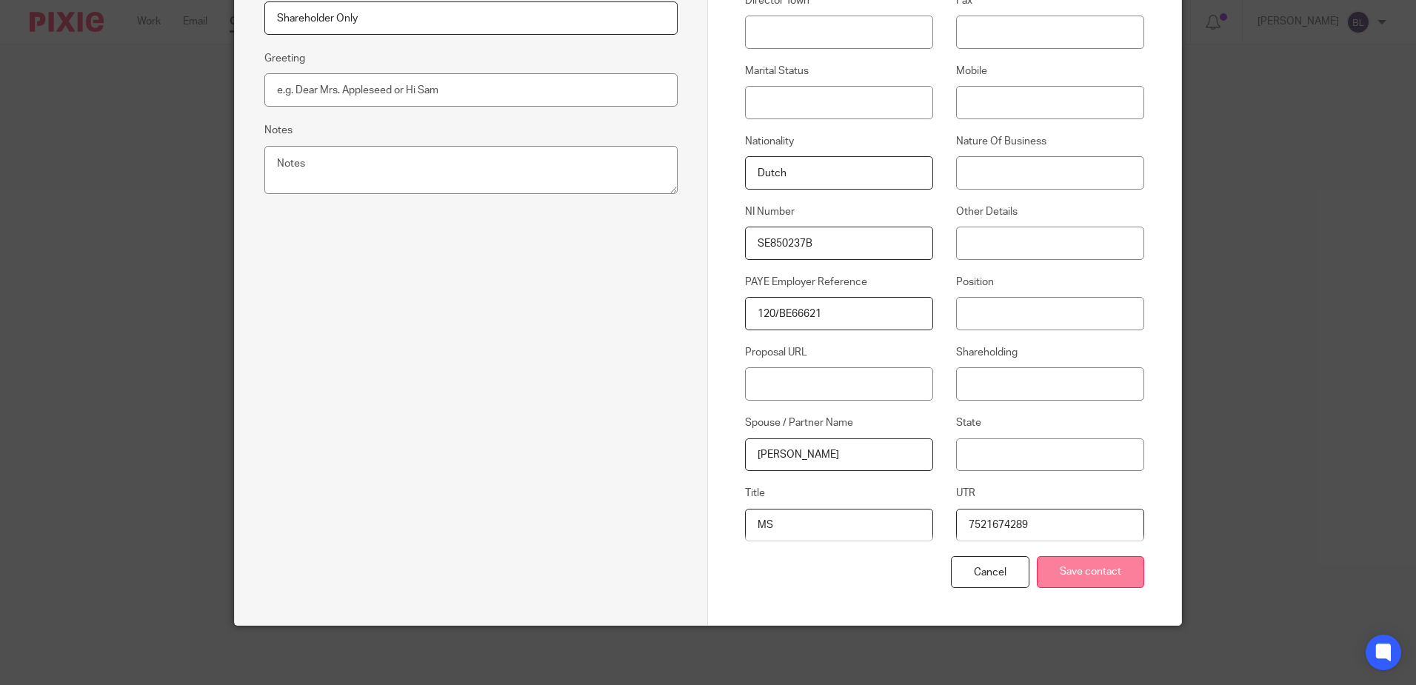
click at [1084, 569] on input "Save contact" at bounding box center [1090, 572] width 107 height 32
click at [1081, 576] on input "Save contact" at bounding box center [1090, 572] width 107 height 32
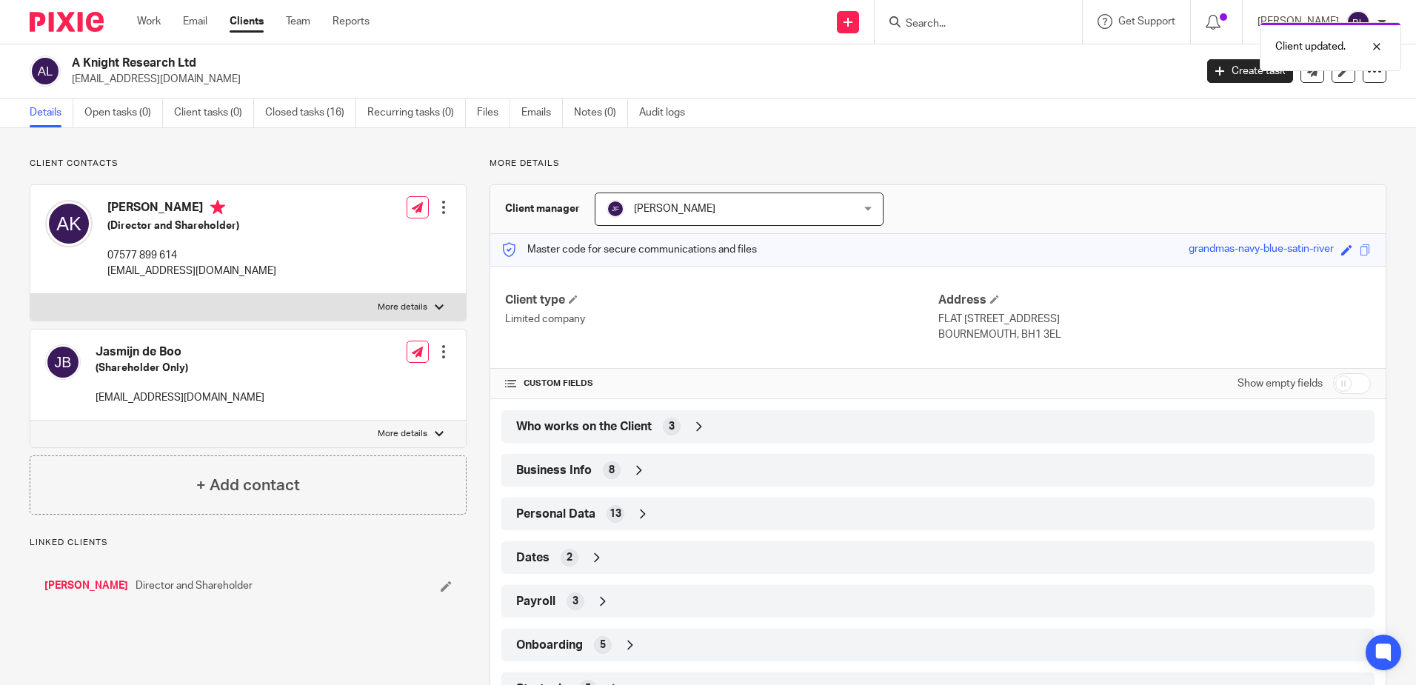
click at [436, 210] on div at bounding box center [443, 207] width 15 height 15
click at [353, 237] on link "Edit contact" at bounding box center [373, 240] width 141 height 21
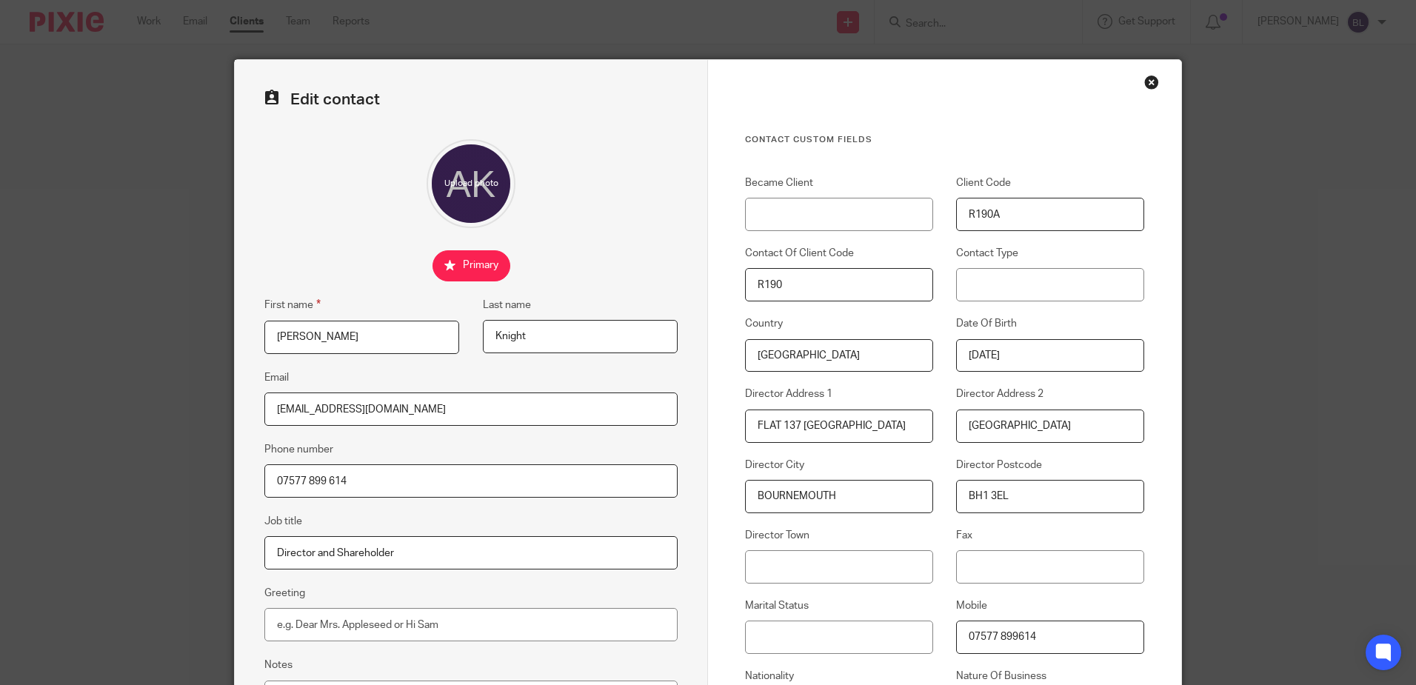
drag, startPoint x: 853, startPoint y: 365, endPoint x: 659, endPoint y: 358, distance: 194.2
click at [659, 358] on form "Edit contact First name [PERSON_NAME] name [PERSON_NAME] Email [EMAIL_ADDRESS][…" at bounding box center [708, 610] width 947 height 1100
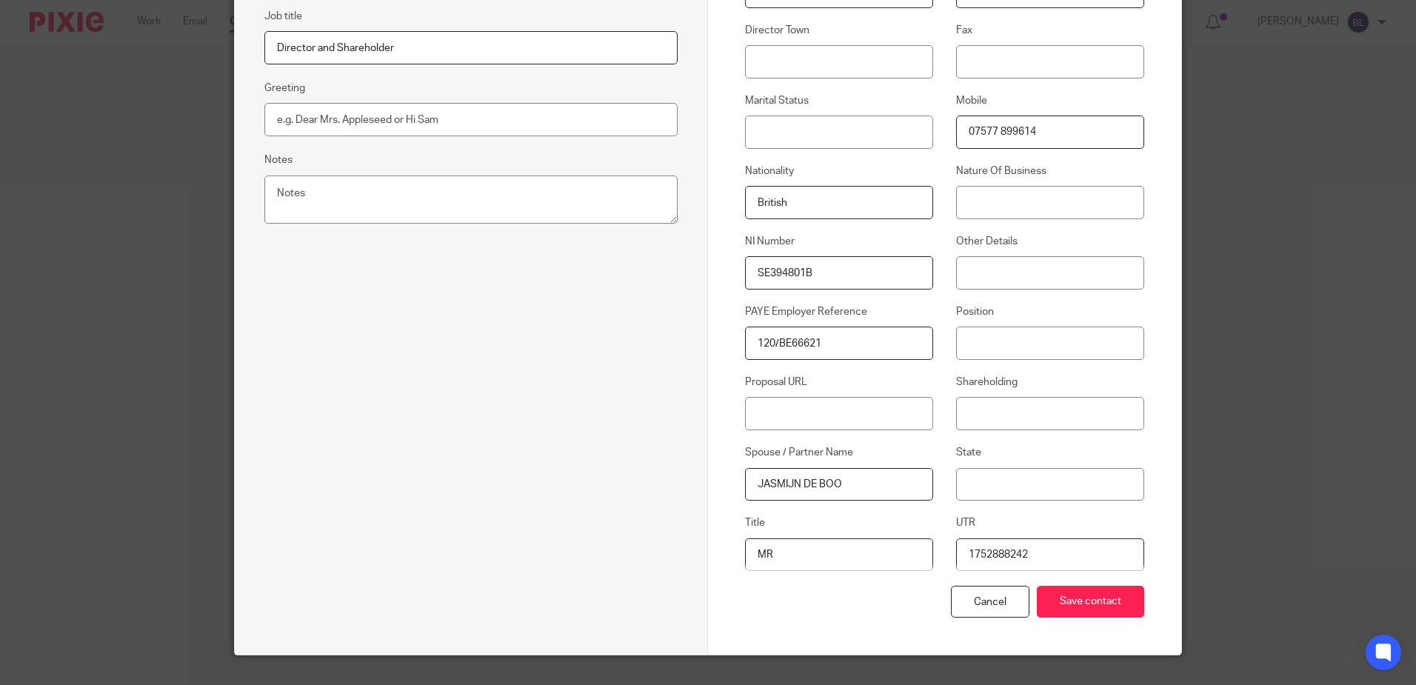
scroll to position [535, 0]
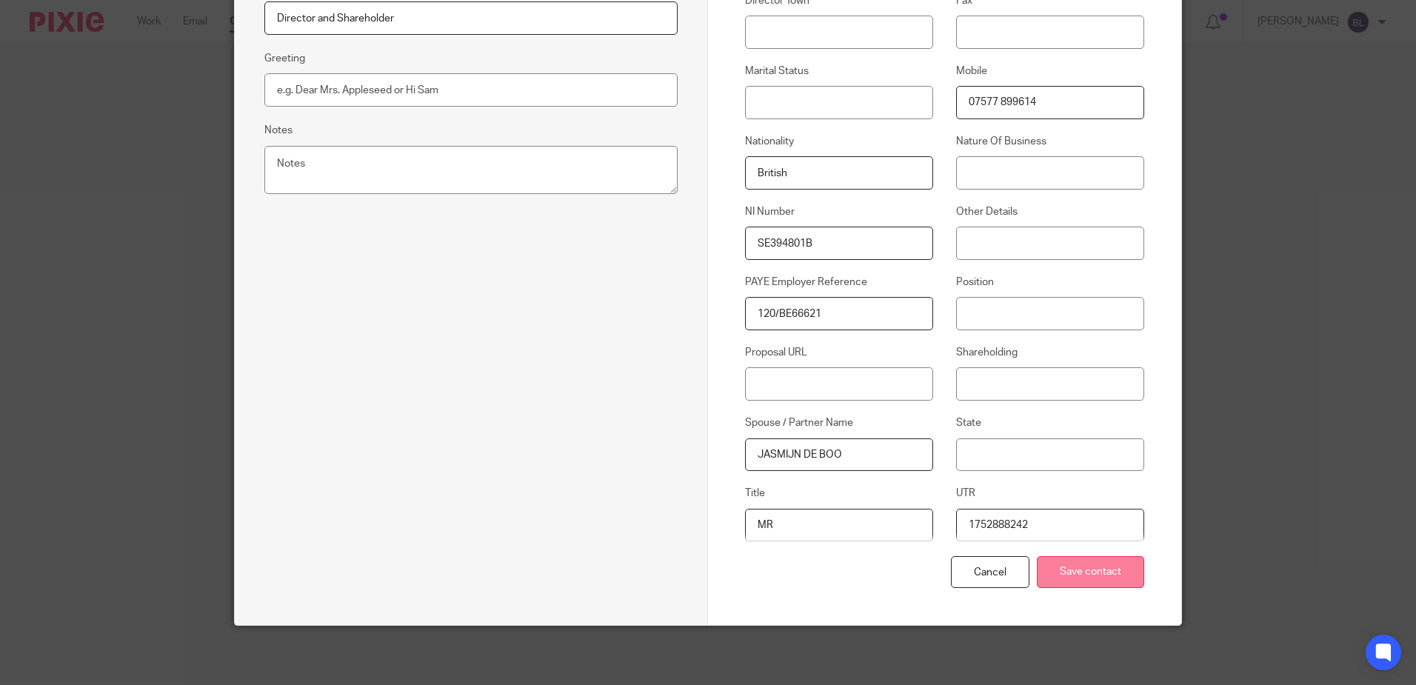
click at [1101, 570] on input "Save contact" at bounding box center [1090, 572] width 107 height 32
click at [1079, 576] on input "Save contact" at bounding box center [1090, 572] width 107 height 32
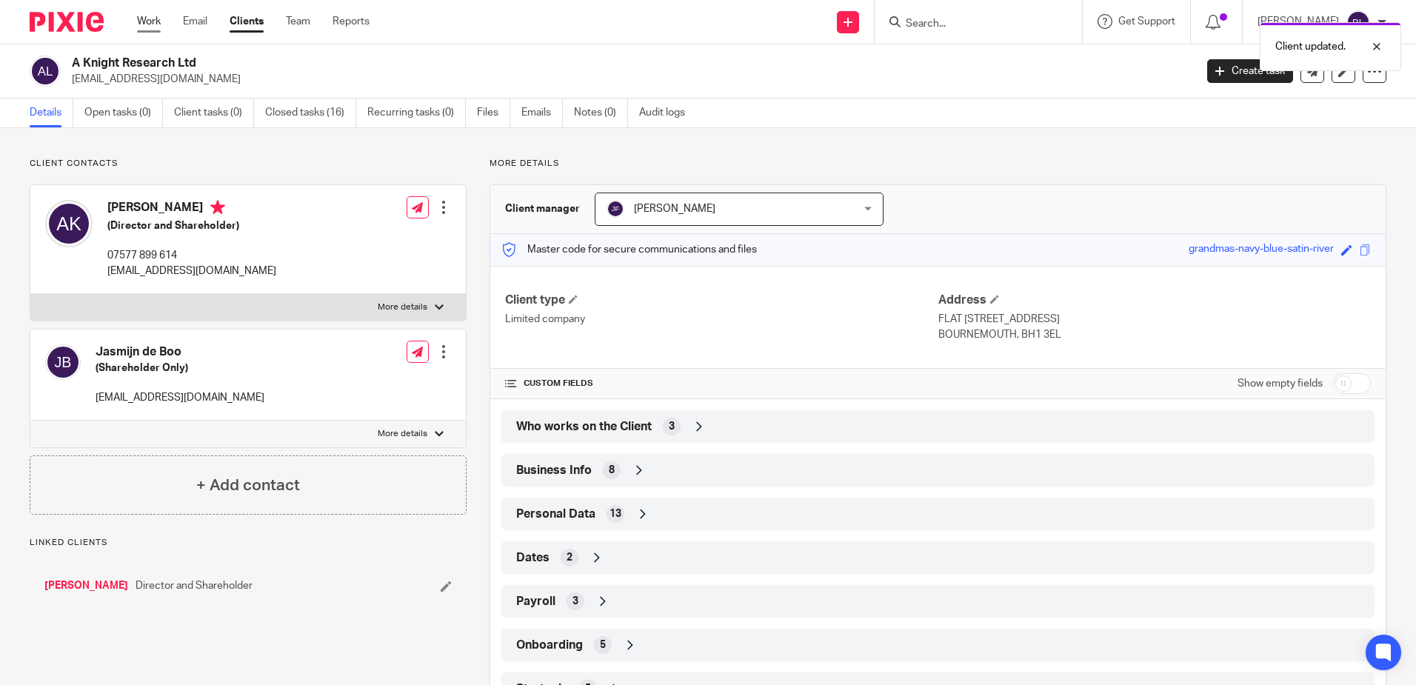
click at [147, 19] on link "Work" at bounding box center [149, 21] width 24 height 15
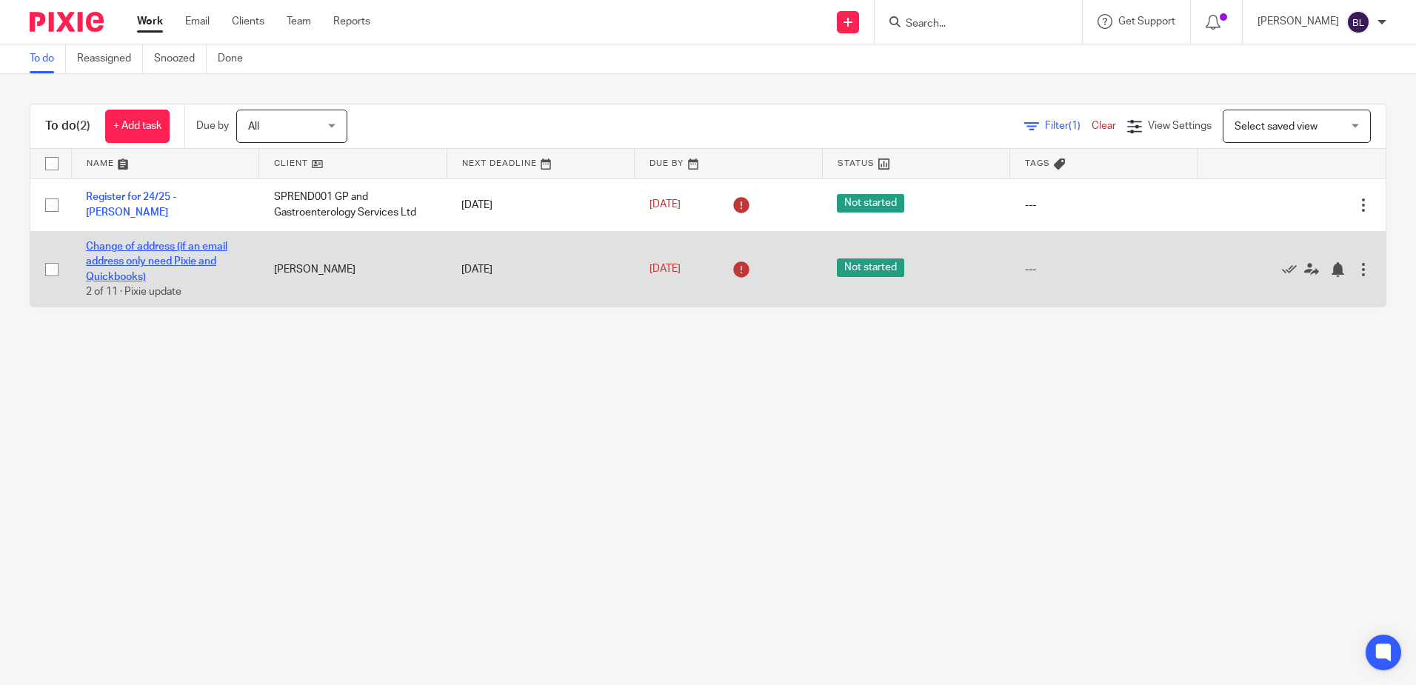
click at [110, 244] on link "Change of address (if an email address only need Pixie and Quickbooks)" at bounding box center [156, 262] width 141 height 41
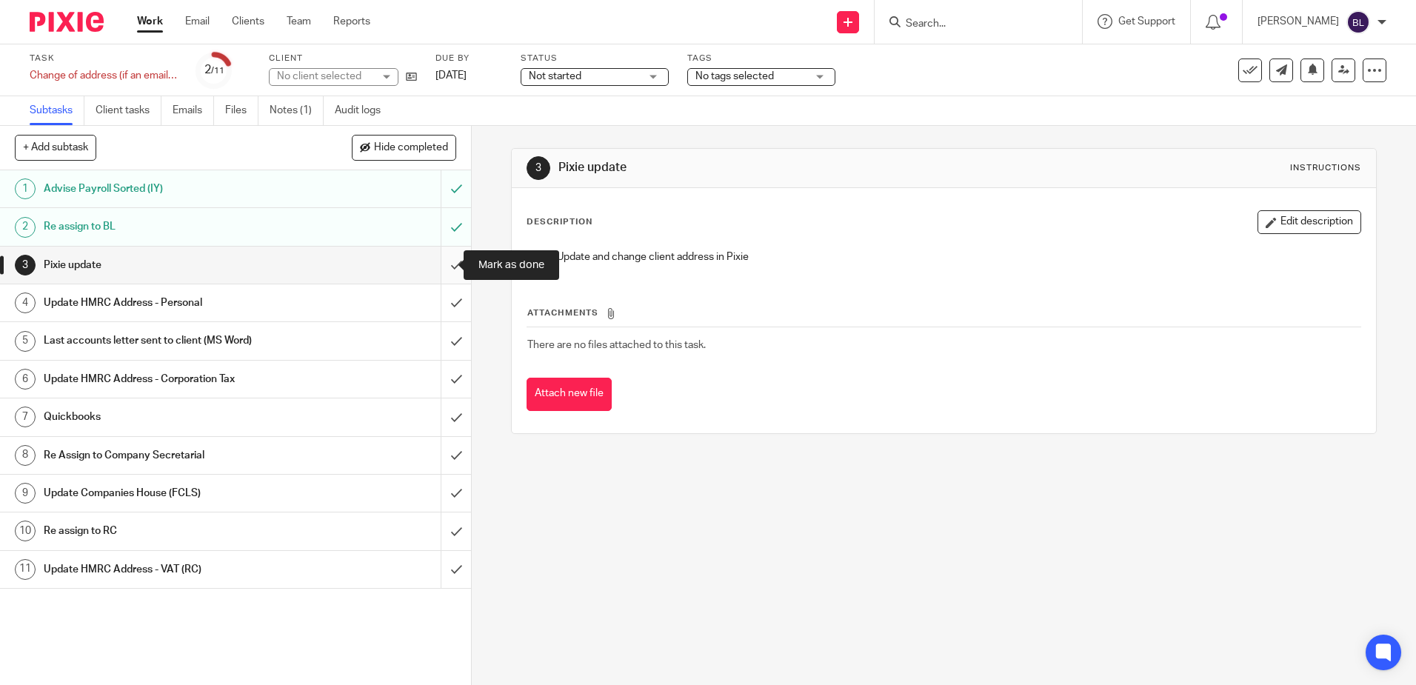
click at [443, 263] on input "submit" at bounding box center [235, 265] width 471 height 37
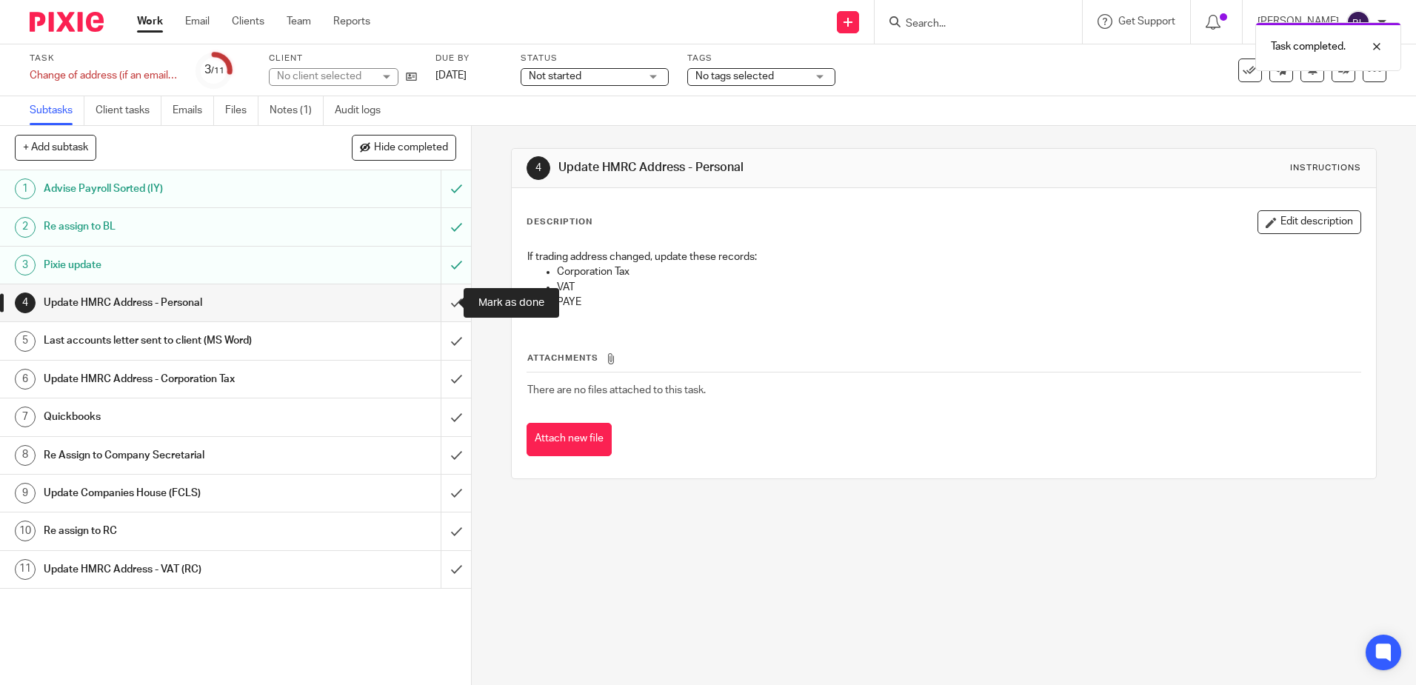
click at [442, 299] on input "submit" at bounding box center [235, 302] width 471 height 37
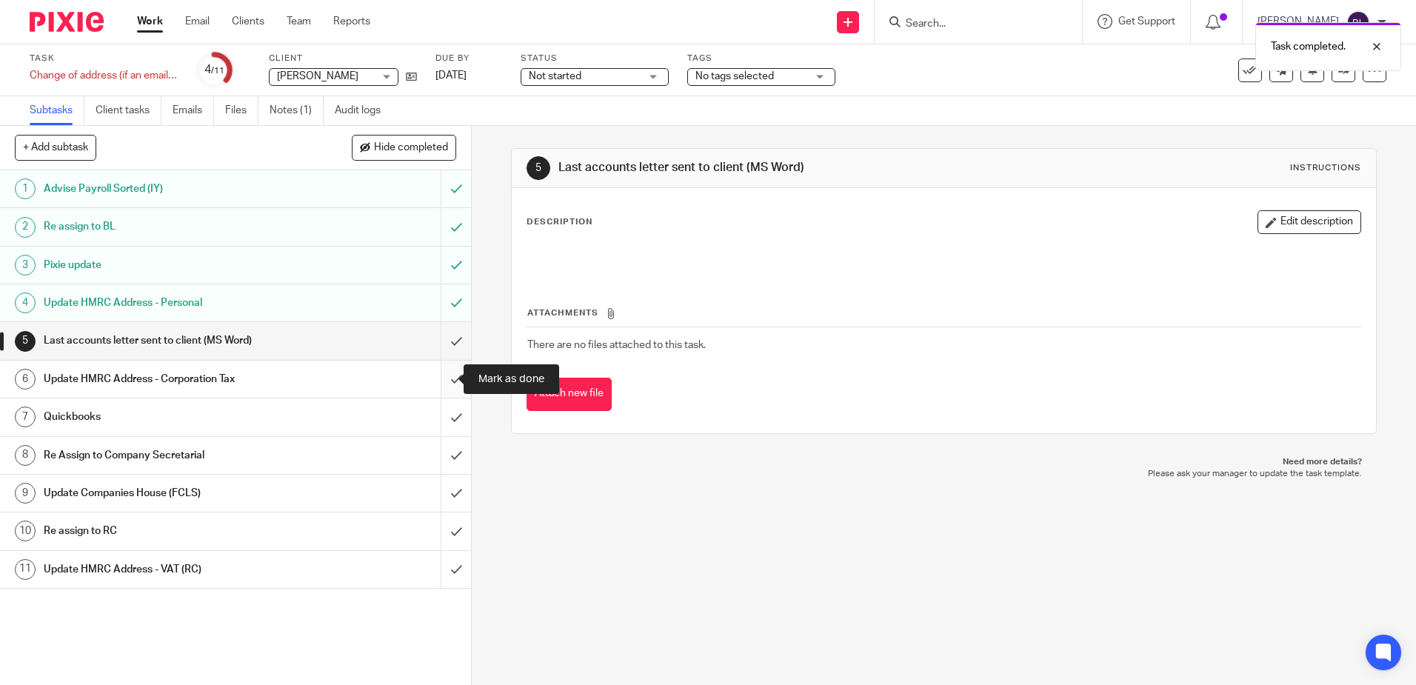
click at [438, 376] on input "submit" at bounding box center [235, 379] width 471 height 37
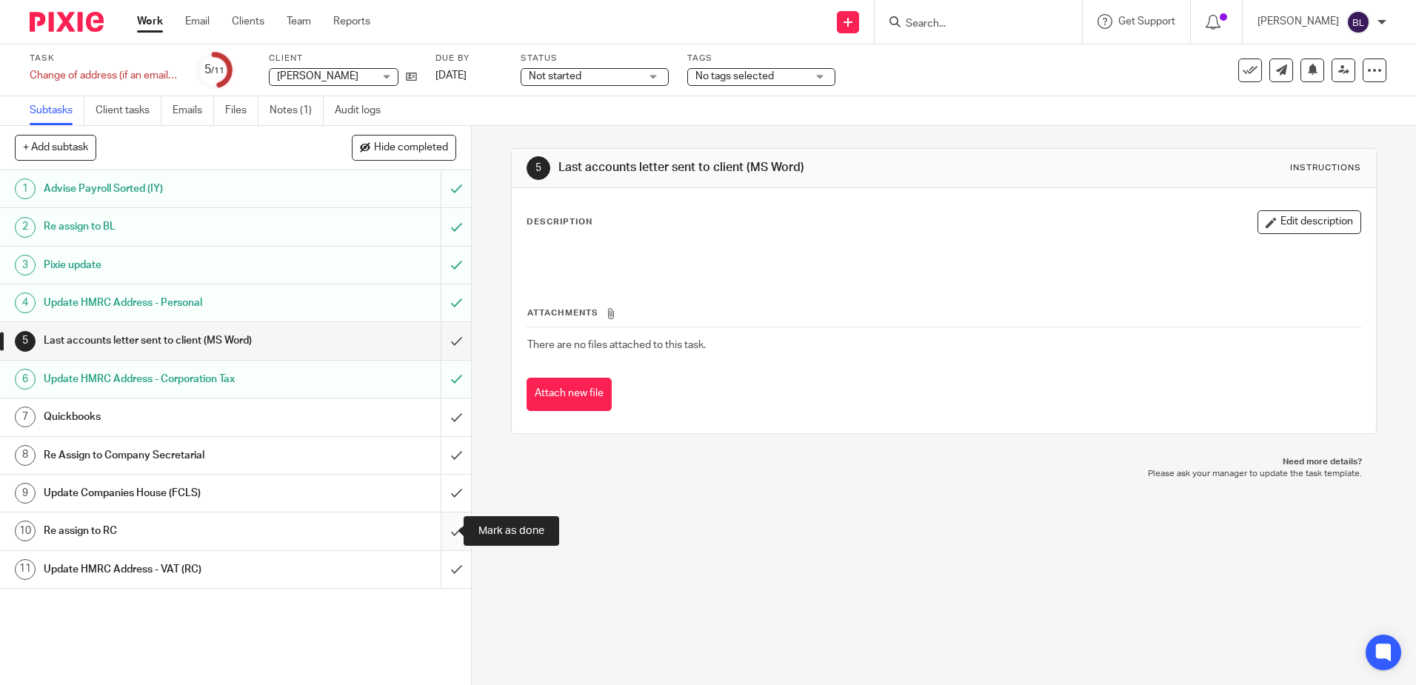
click at [440, 529] on input "submit" at bounding box center [235, 531] width 471 height 37
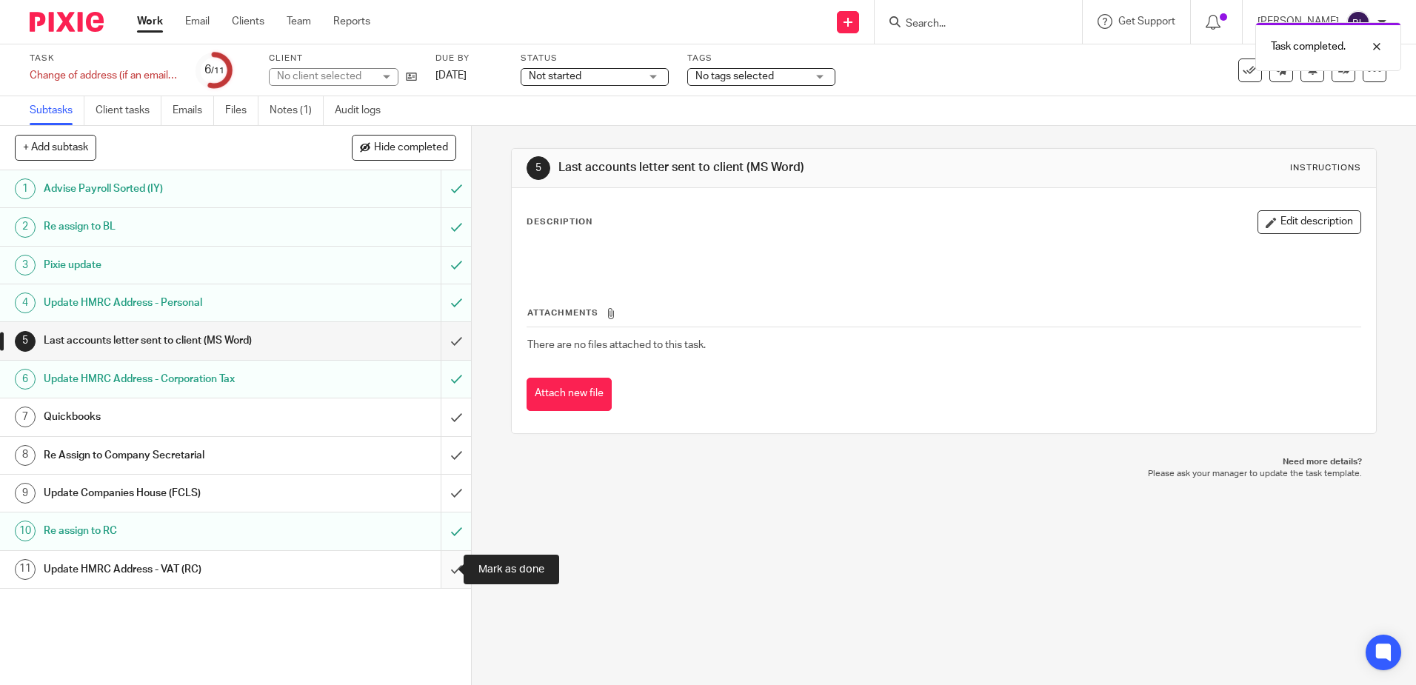
click at [442, 569] on input "submit" at bounding box center [235, 569] width 471 height 37
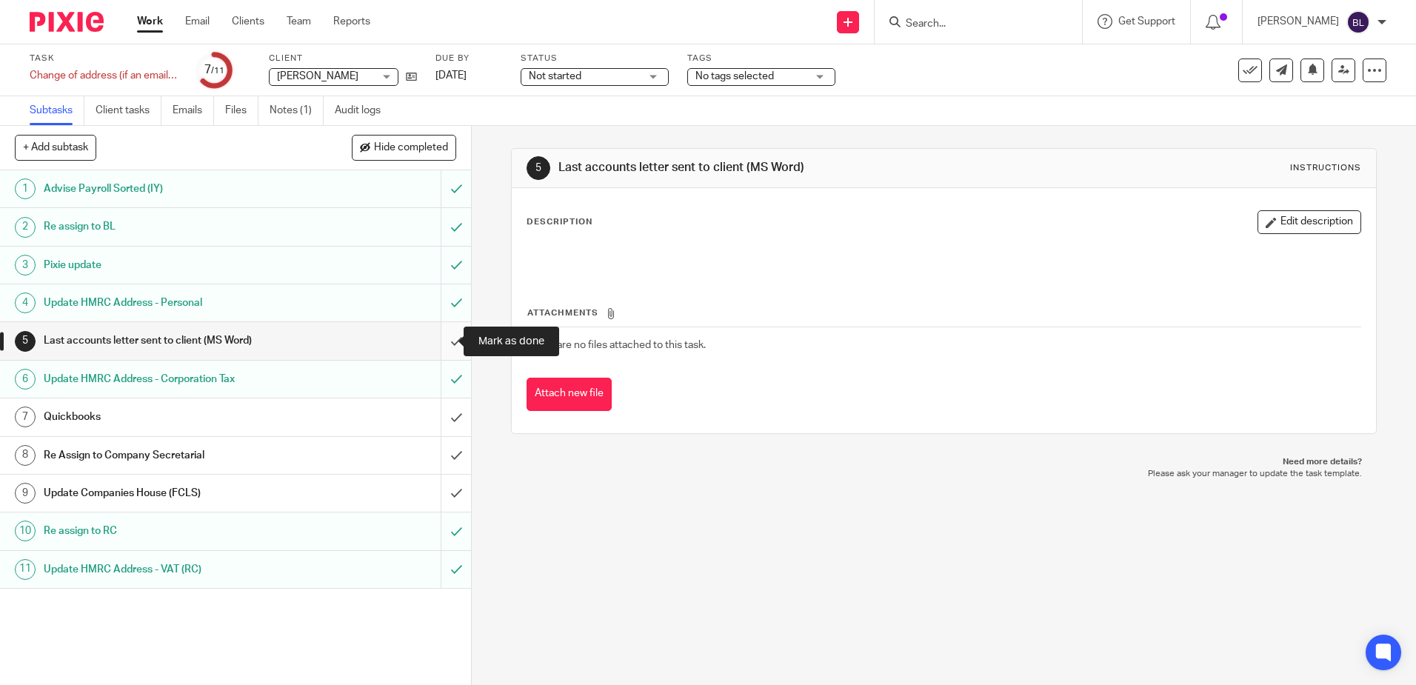
click at [439, 341] on input "submit" at bounding box center [235, 340] width 471 height 37
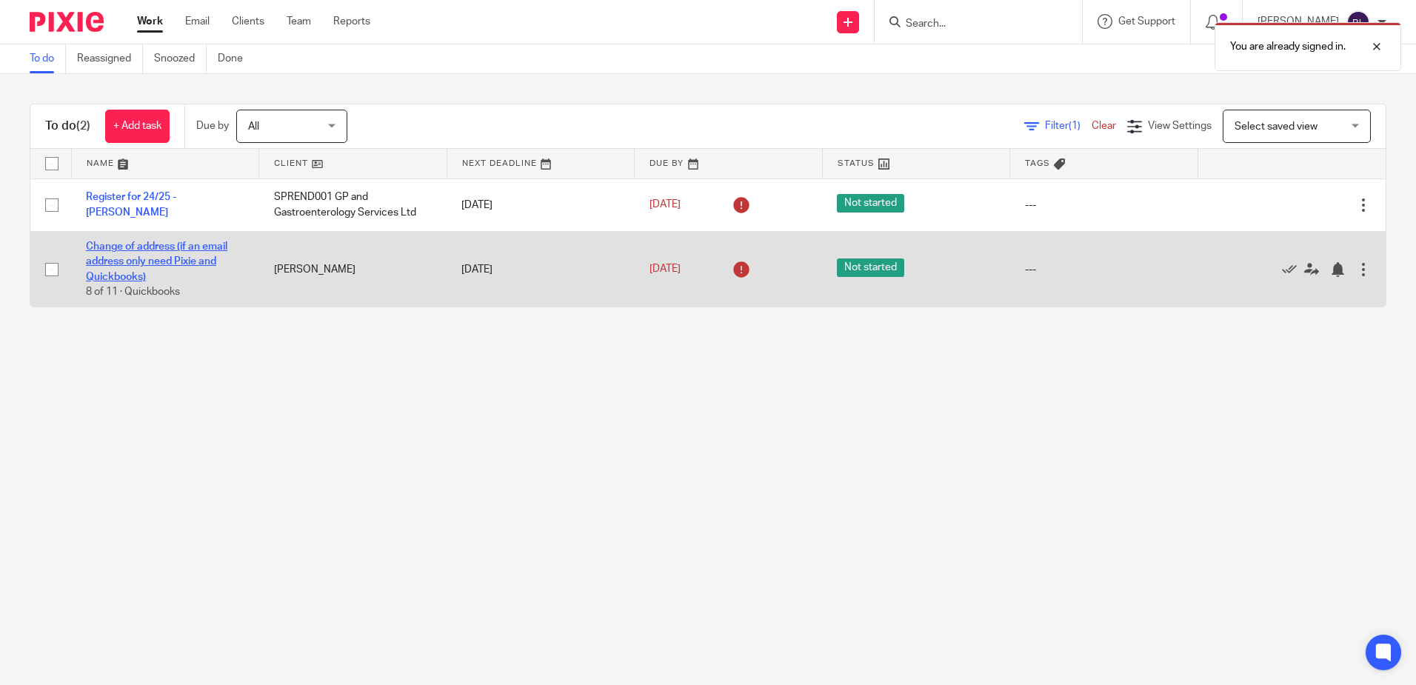
click at [139, 244] on link "Change of address (if an email address only need Pixie and Quickbooks)" at bounding box center [156, 262] width 141 height 41
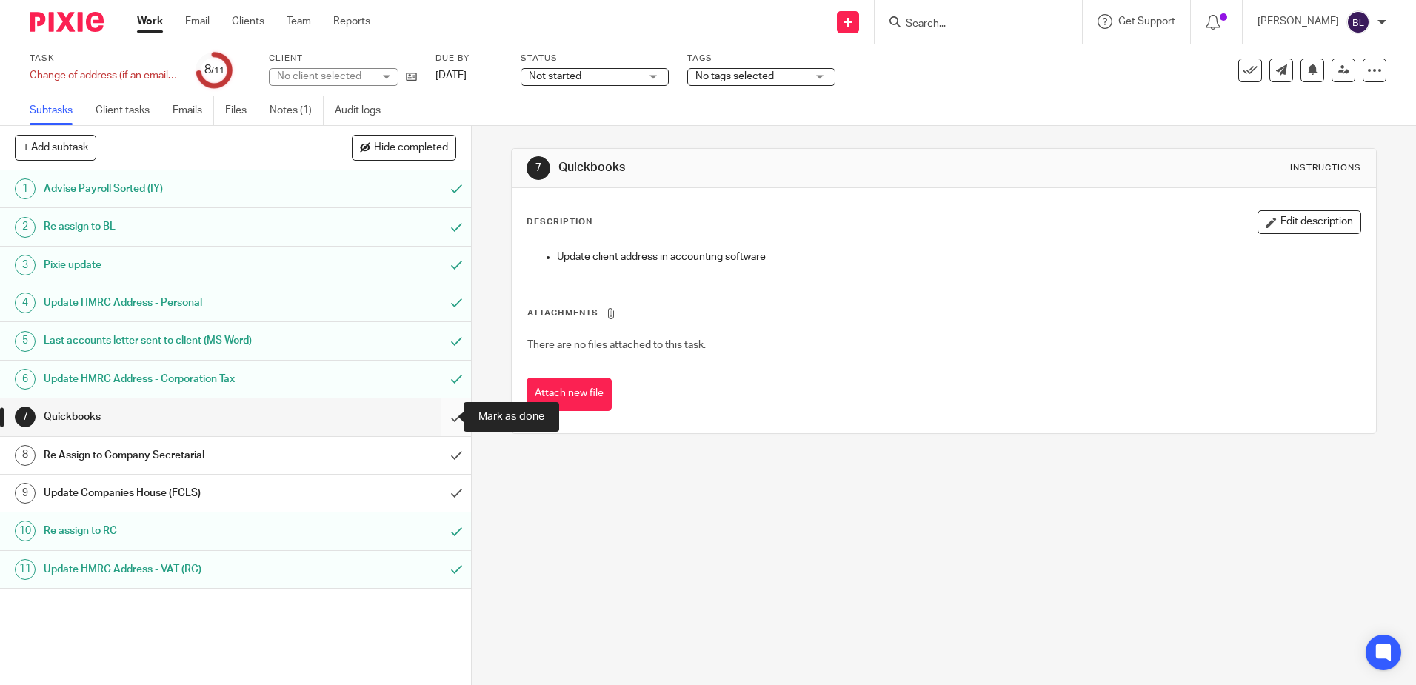
click at [439, 418] on input "submit" at bounding box center [235, 417] width 471 height 37
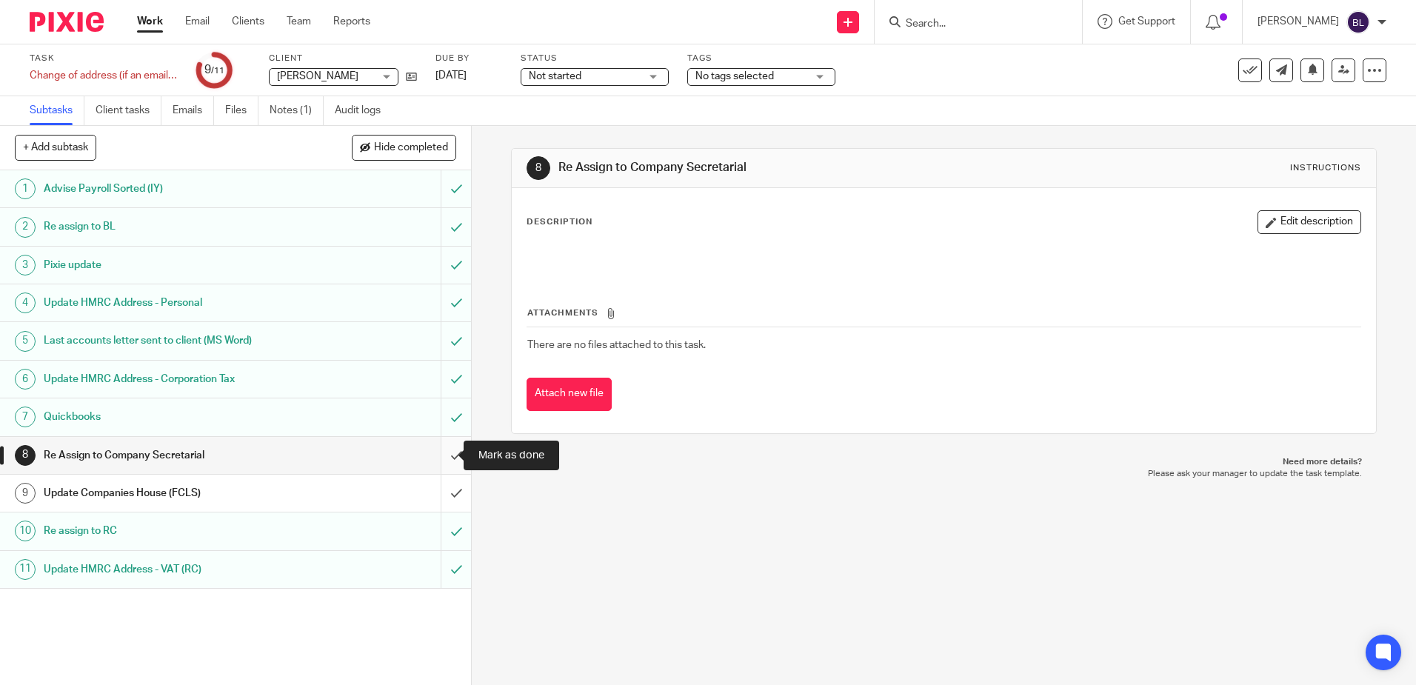
click at [443, 449] on input "submit" at bounding box center [235, 455] width 471 height 37
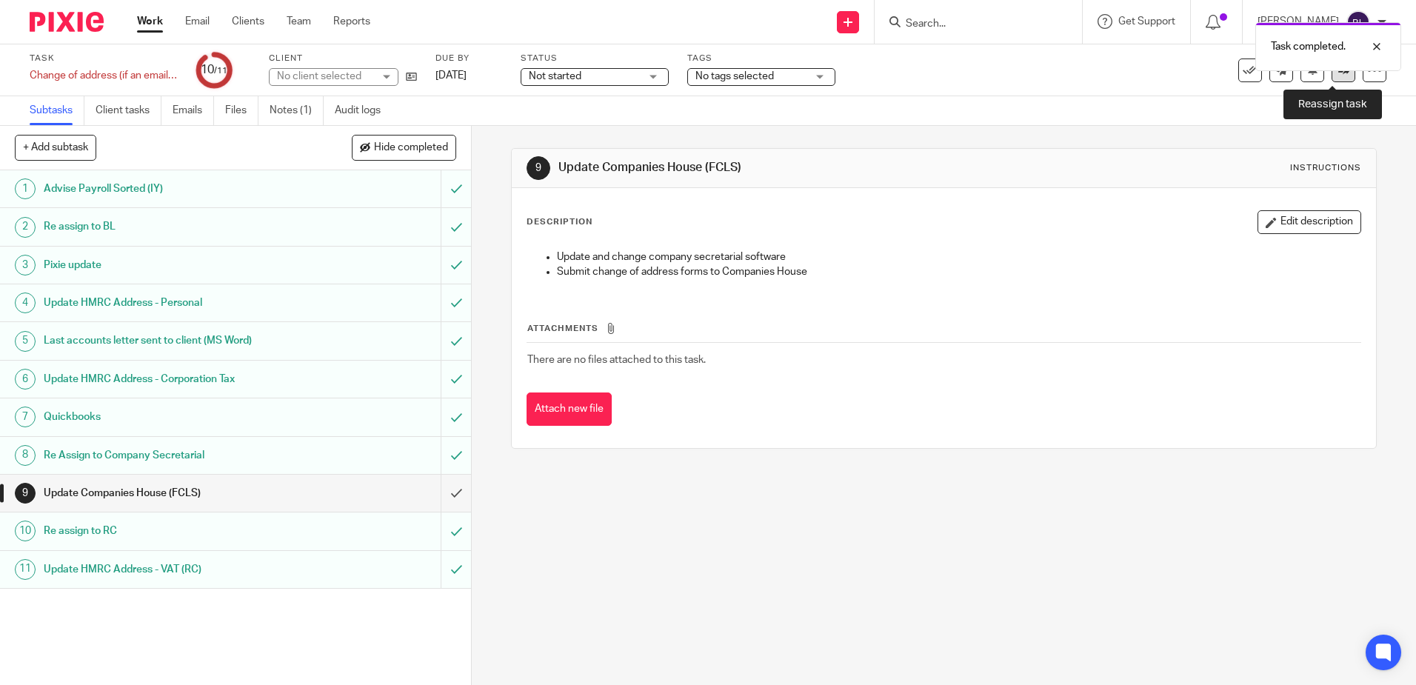
click at [1339, 72] on icon at bounding box center [1344, 69] width 11 height 11
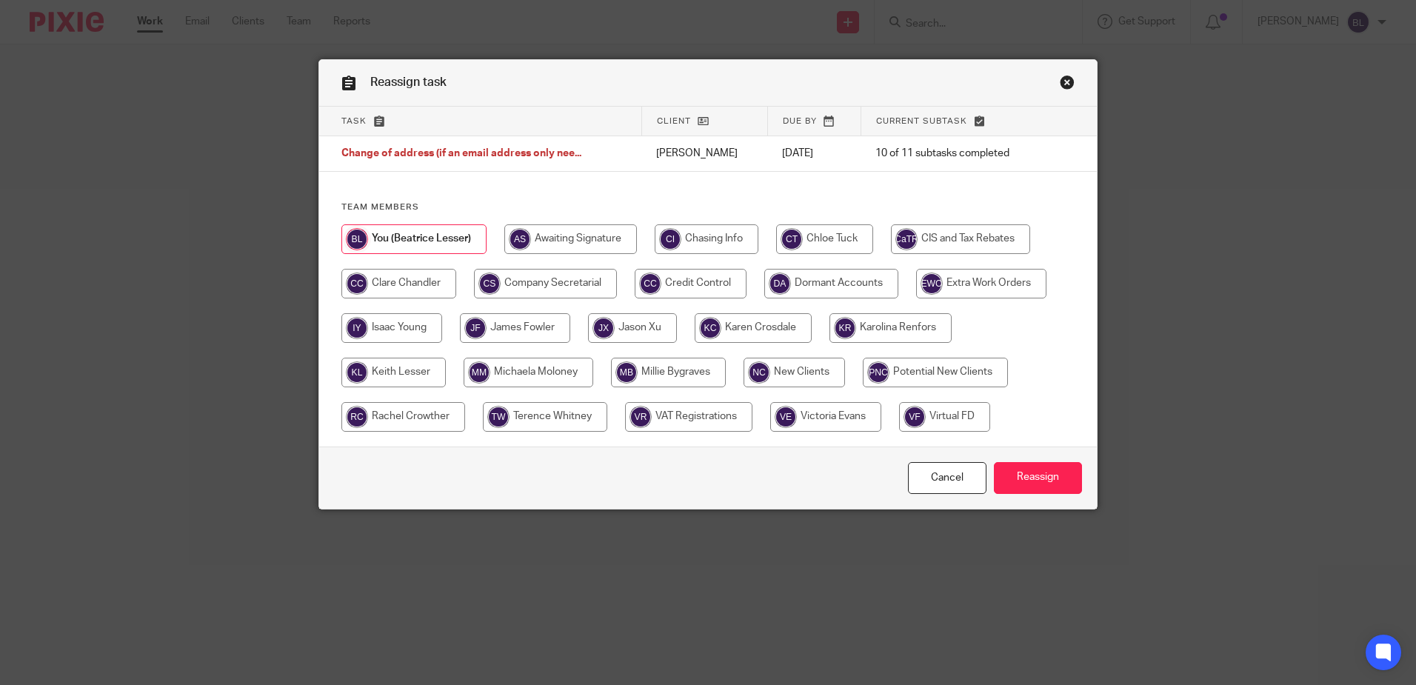
click at [547, 283] on input "radio" at bounding box center [545, 284] width 143 height 30
radio input "true"
click at [1030, 474] on input "Reassign" at bounding box center [1038, 478] width 88 height 32
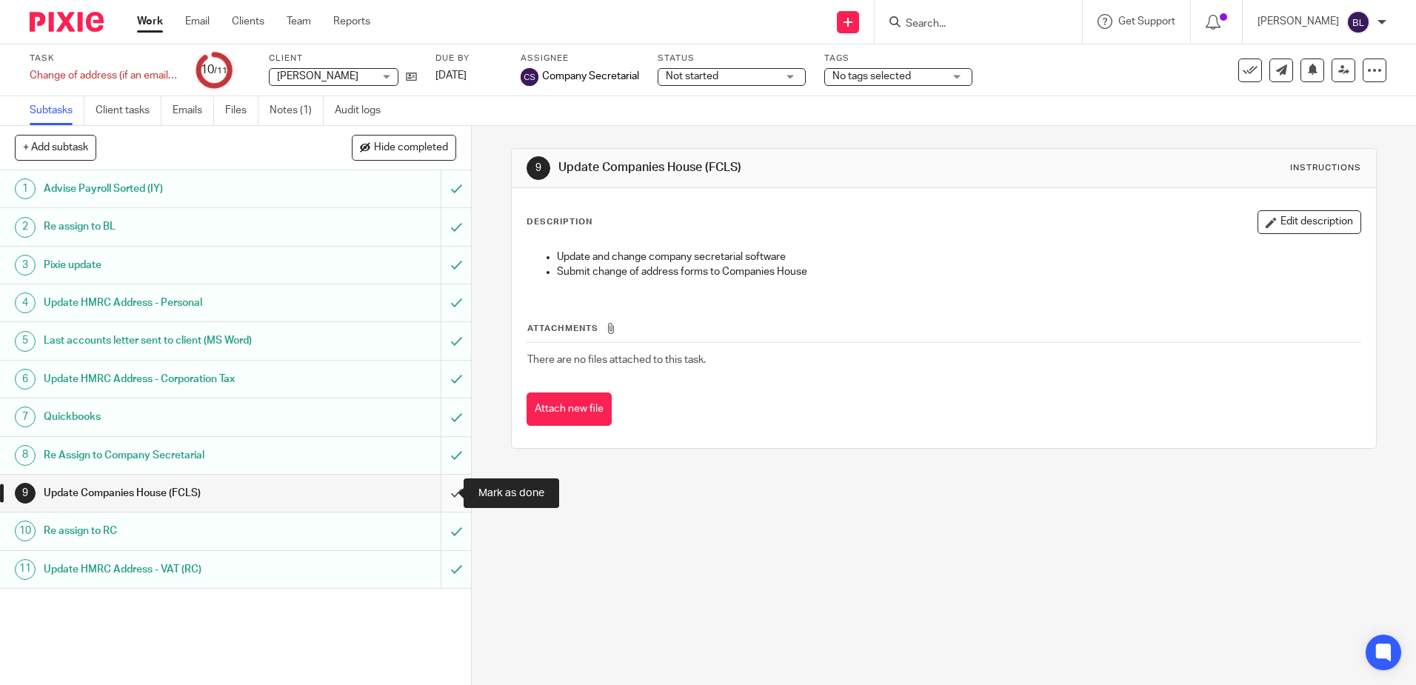
click at [442, 491] on input "submit" at bounding box center [235, 493] width 471 height 37
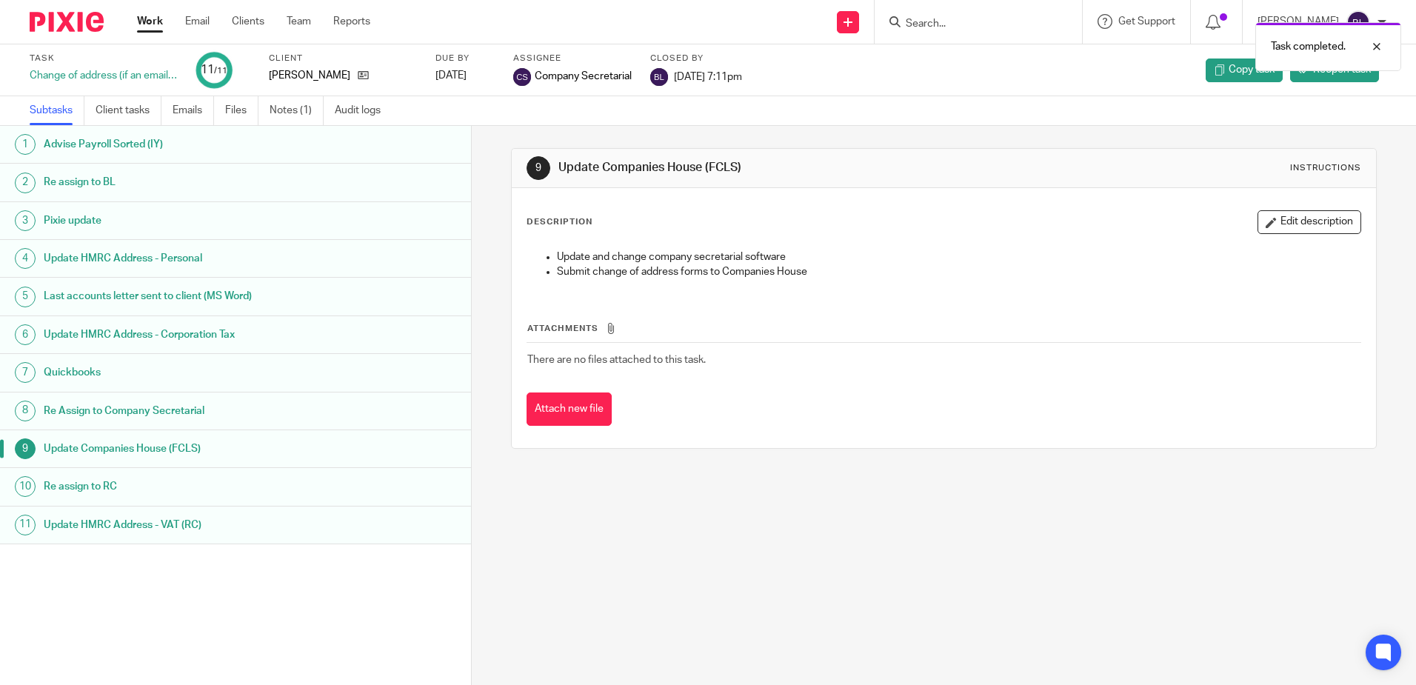
click at [147, 19] on link "Work" at bounding box center [150, 21] width 26 height 15
